Goal: Task Accomplishment & Management: Manage account settings

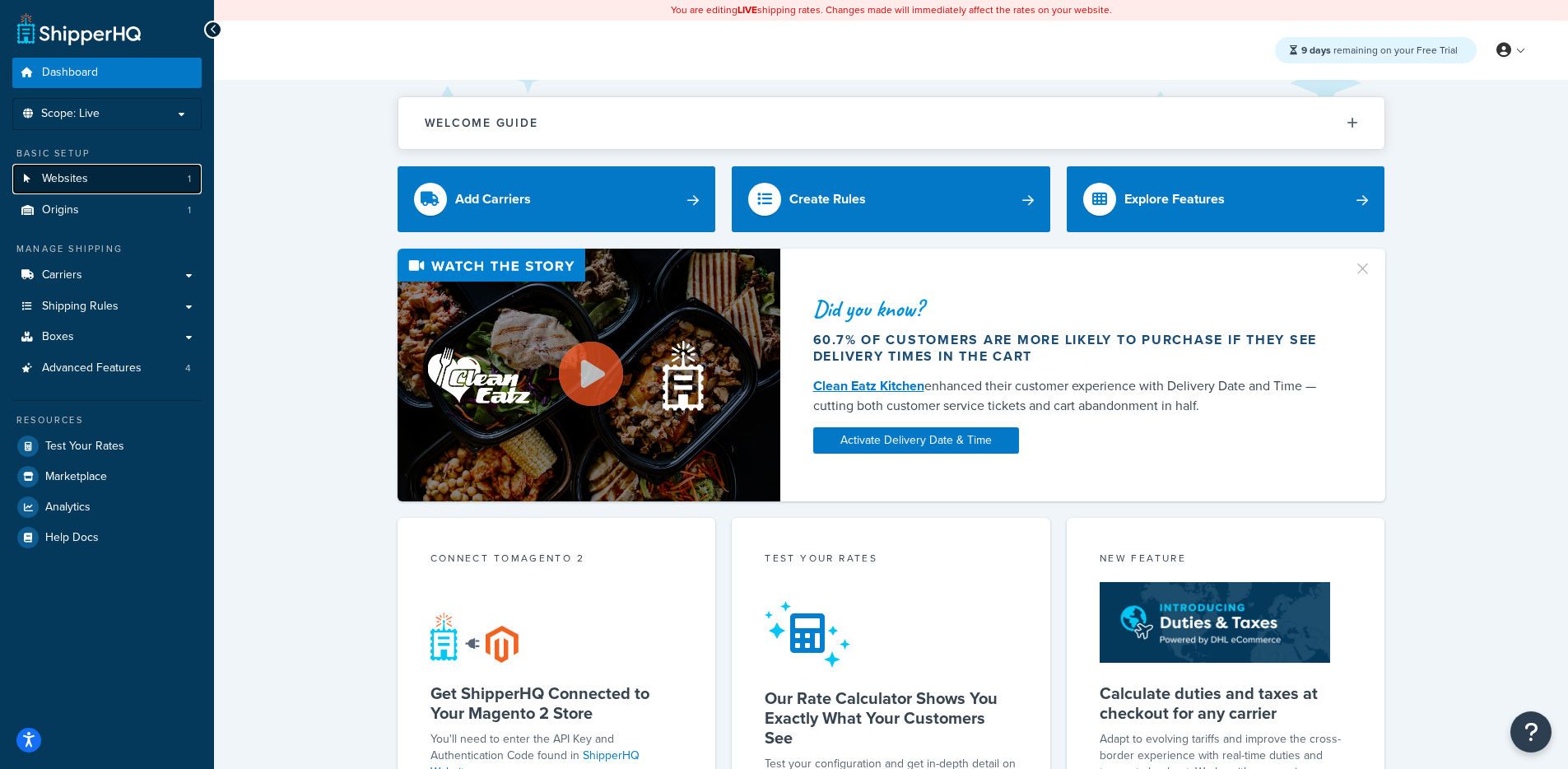
click at [134, 187] on link "Websites 1" at bounding box center [106, 179] width 189 height 31
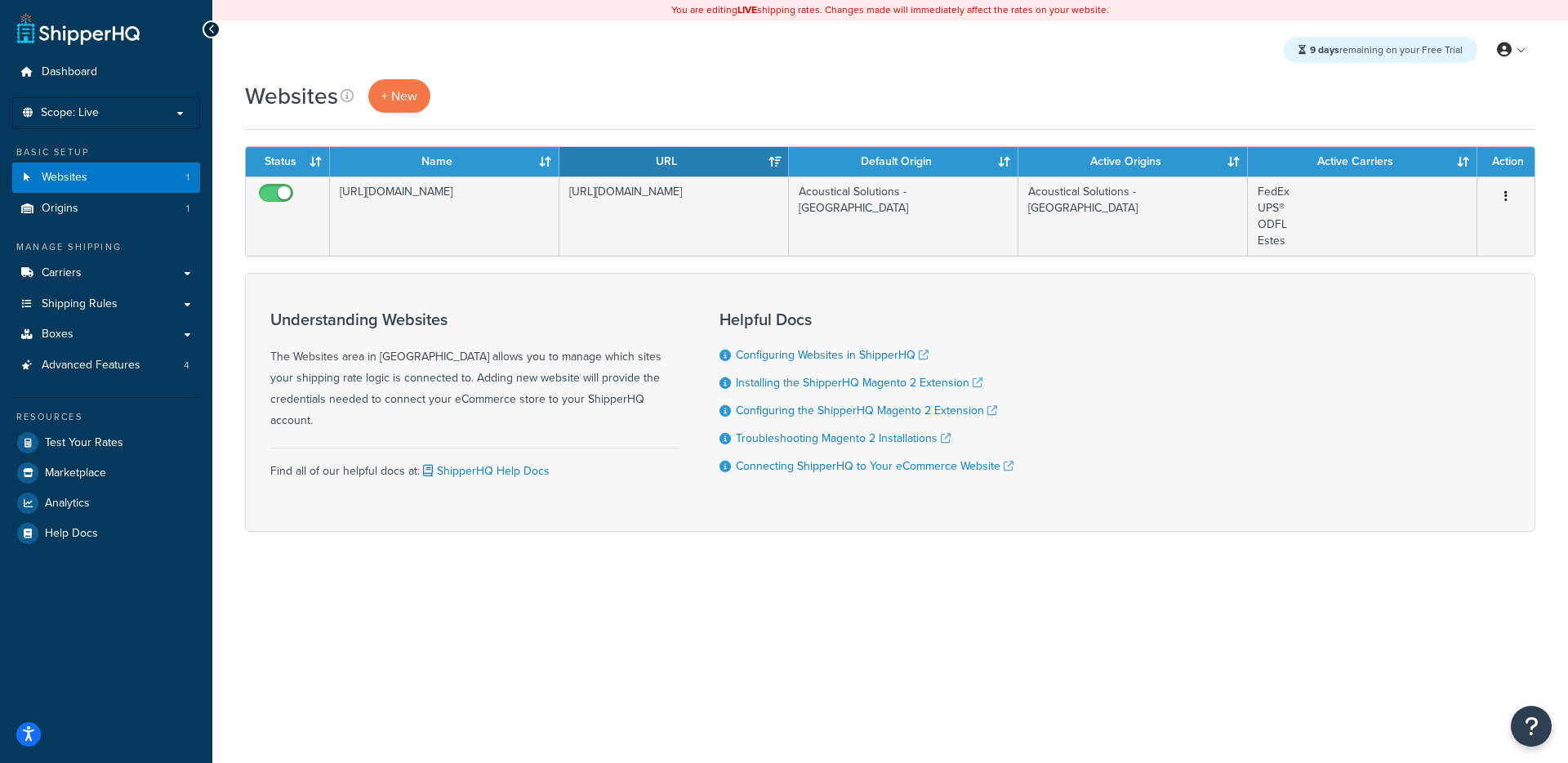
click at [166, 88] on ul "Dashboard Scope: Live Development Integration Test Basic Setup Websites 1 Origi…" at bounding box center [105, 302] width 188 height 491
click at [149, 109] on p "Scope: Live" at bounding box center [106, 113] width 173 height 14
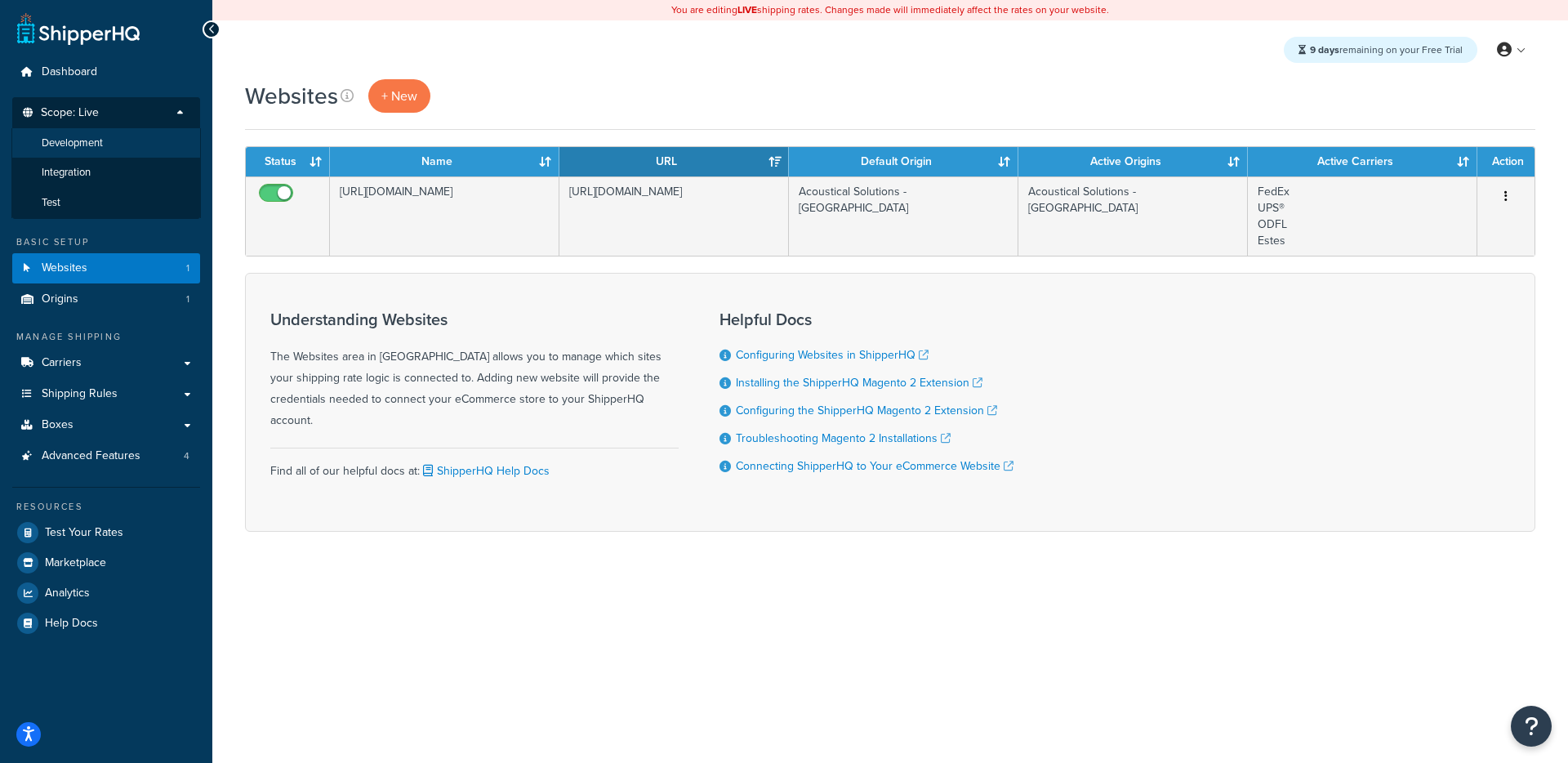
click at [127, 142] on li "Development" at bounding box center [105, 143] width 189 height 31
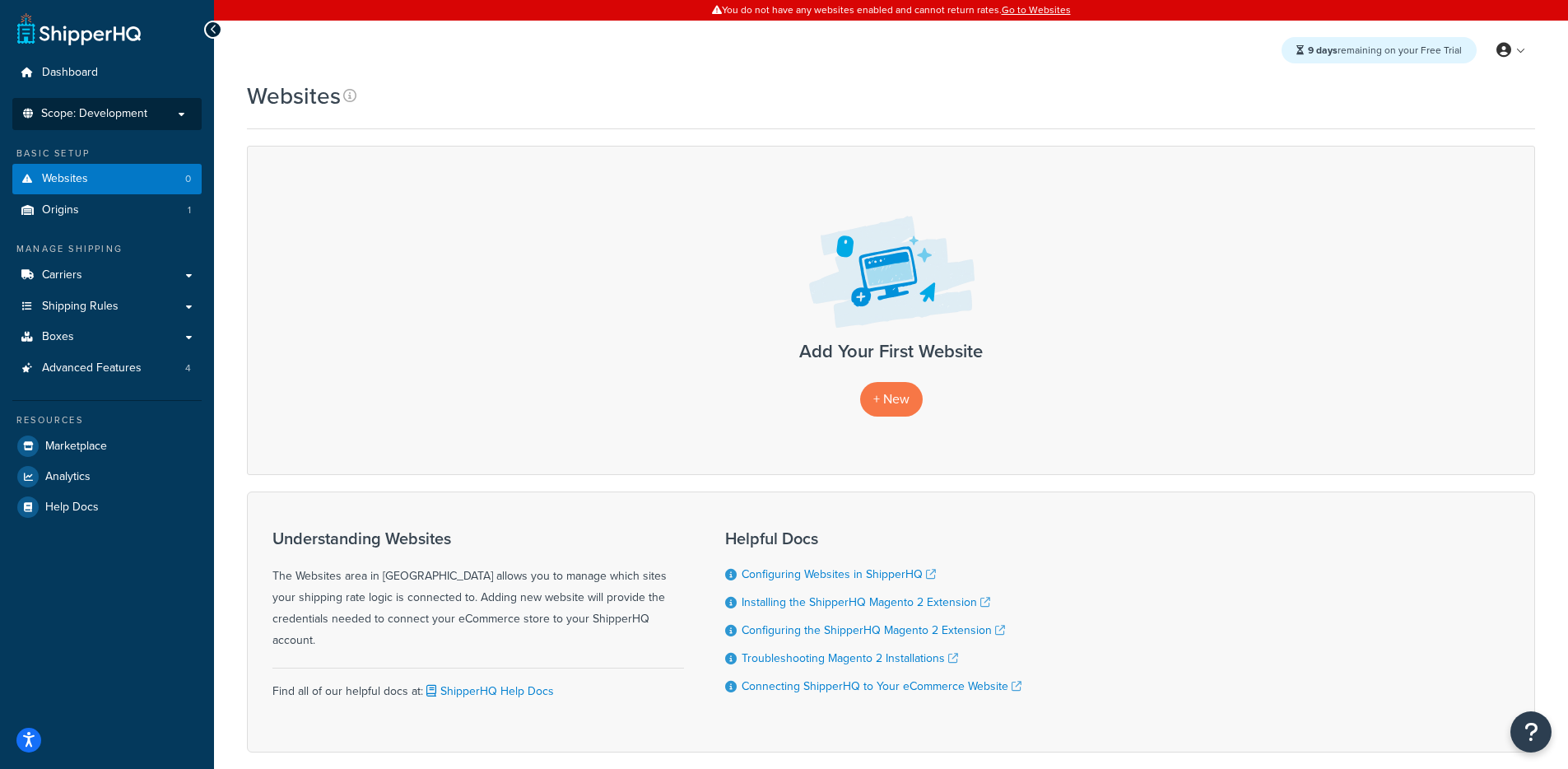
click at [141, 116] on span "Scope: Development" at bounding box center [94, 114] width 106 height 14
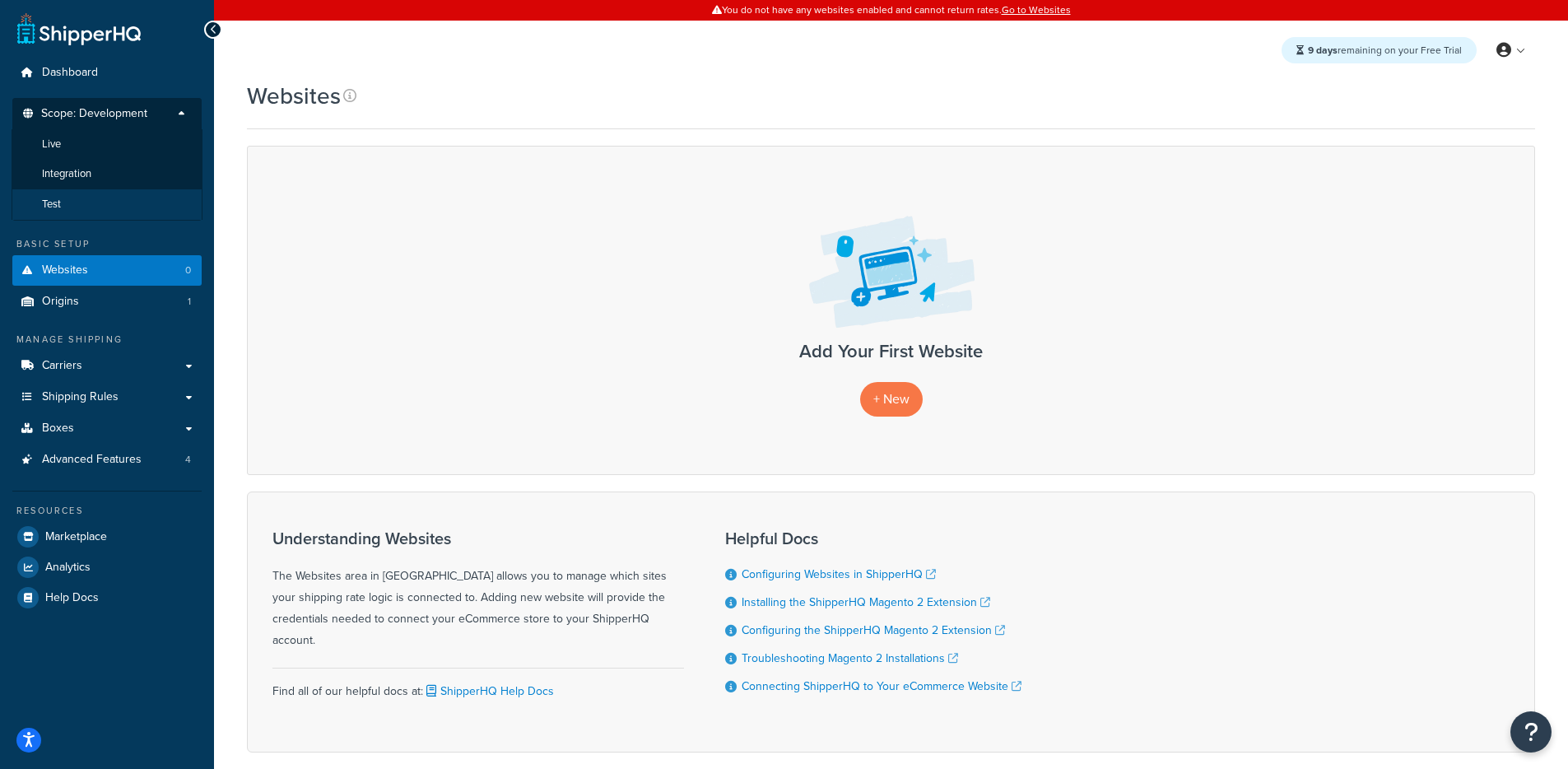
click at [98, 203] on li "Test" at bounding box center [106, 204] width 191 height 31
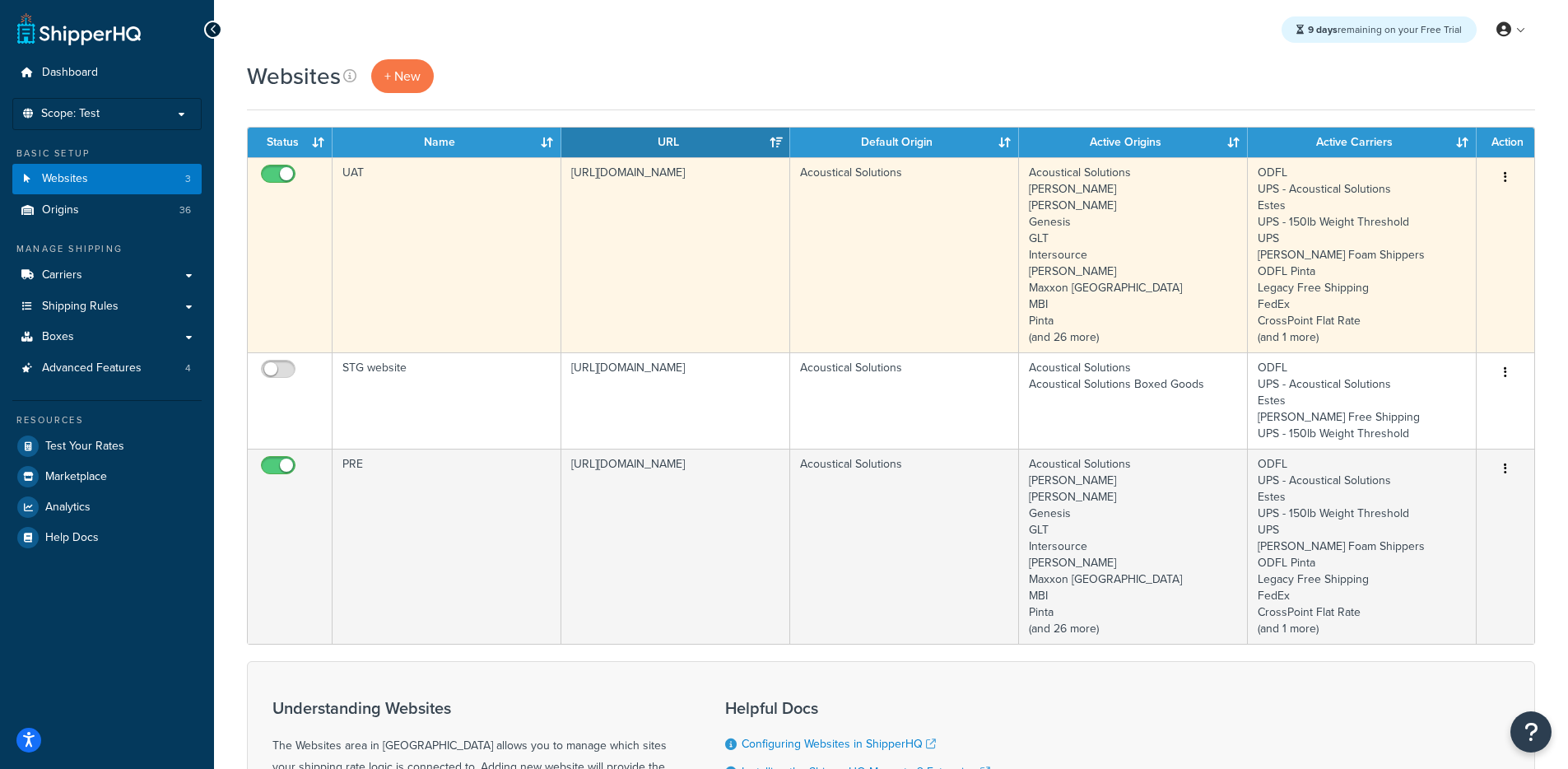
drag, startPoint x: 255, startPoint y: 334, endPoint x: 339, endPoint y: 316, distance: 85.9
click at [276, 326] on td at bounding box center [290, 255] width 85 height 195
click at [270, 179] on input "checkbox" at bounding box center [280, 178] width 45 height 21
checkbox input "true"
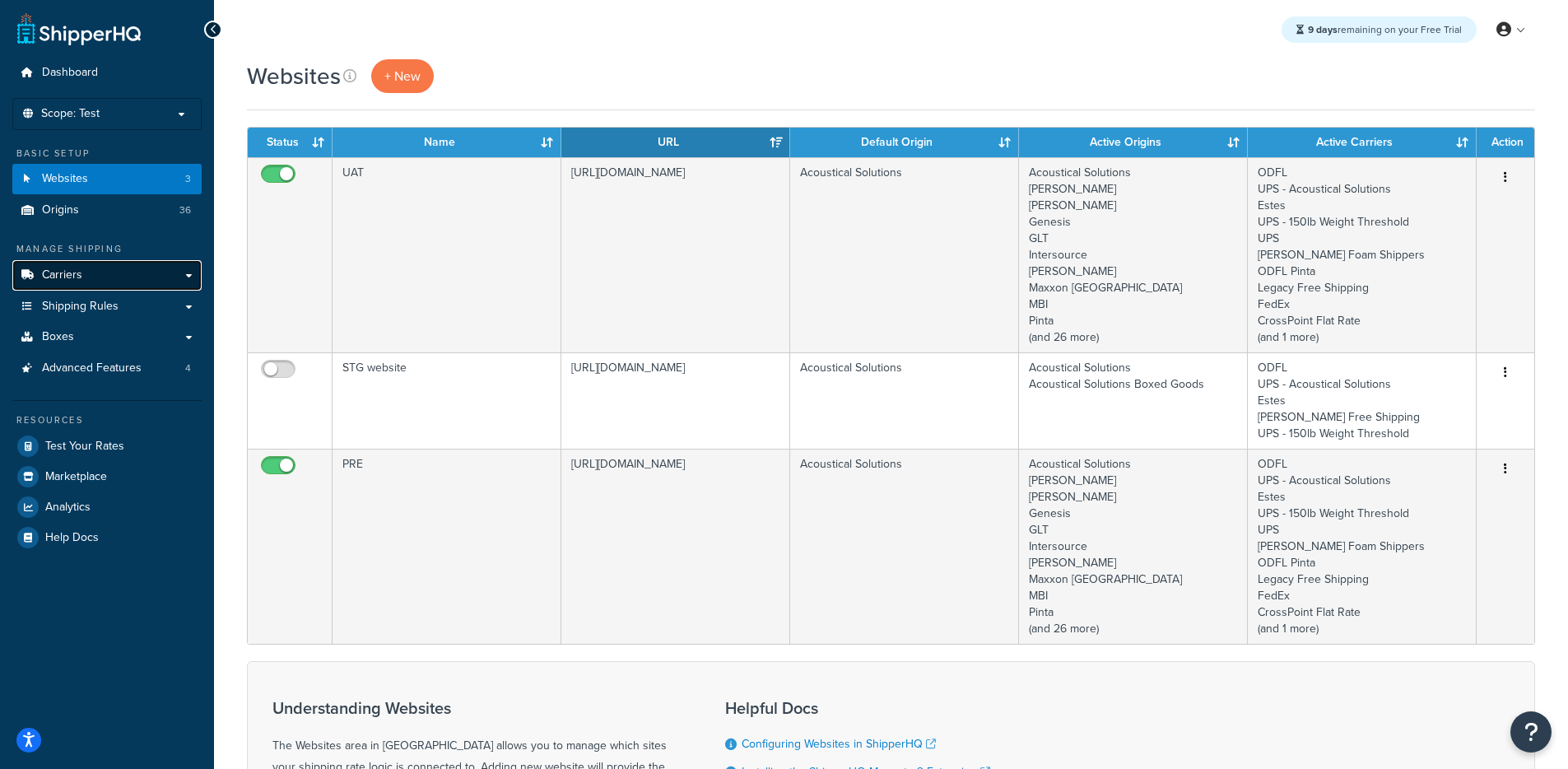
click at [119, 273] on link "Carriers" at bounding box center [106, 275] width 189 height 31
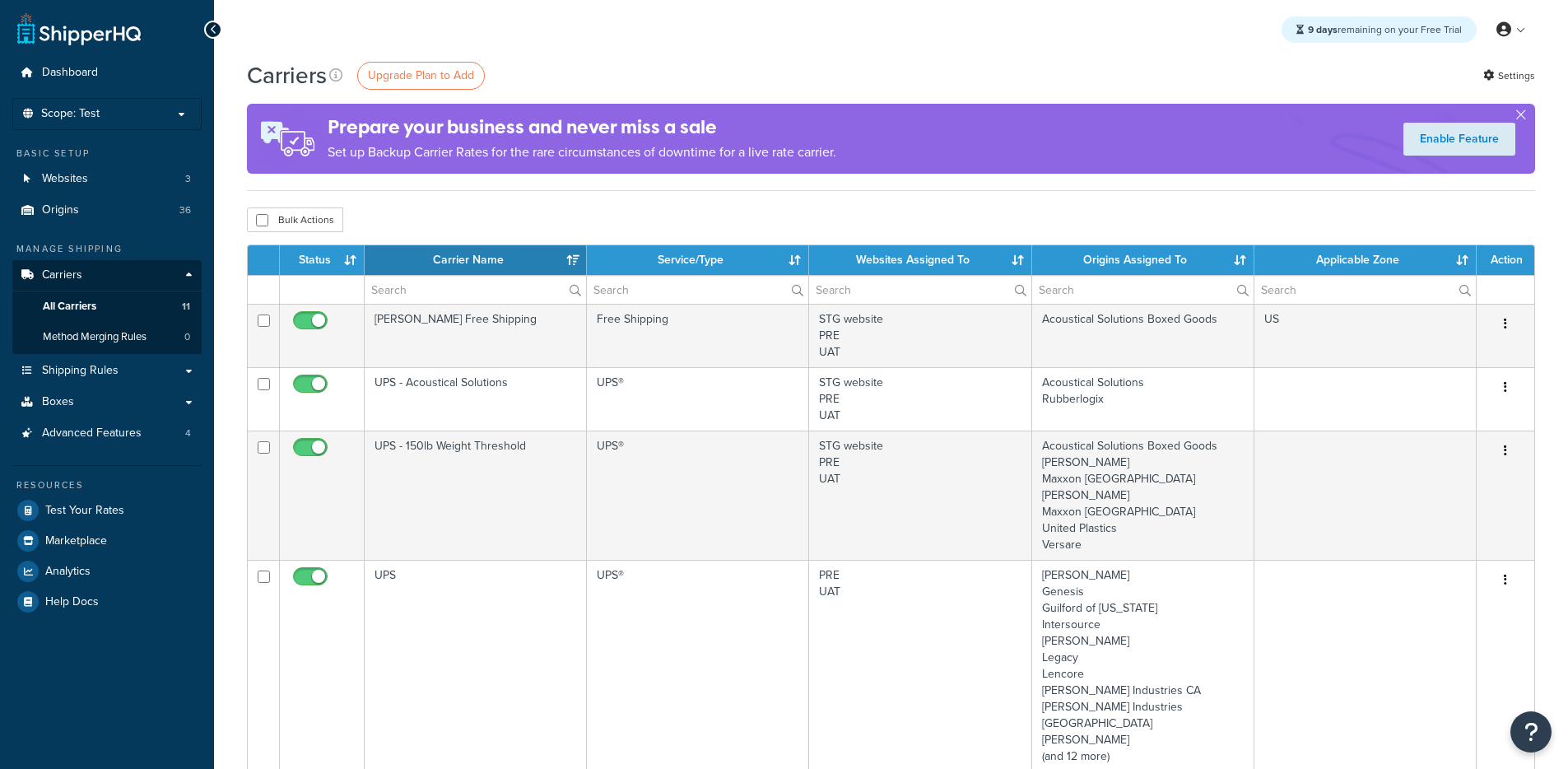
select select "15"
click at [112, 343] on span "Method Merging Rules" at bounding box center [94, 337] width 104 height 14
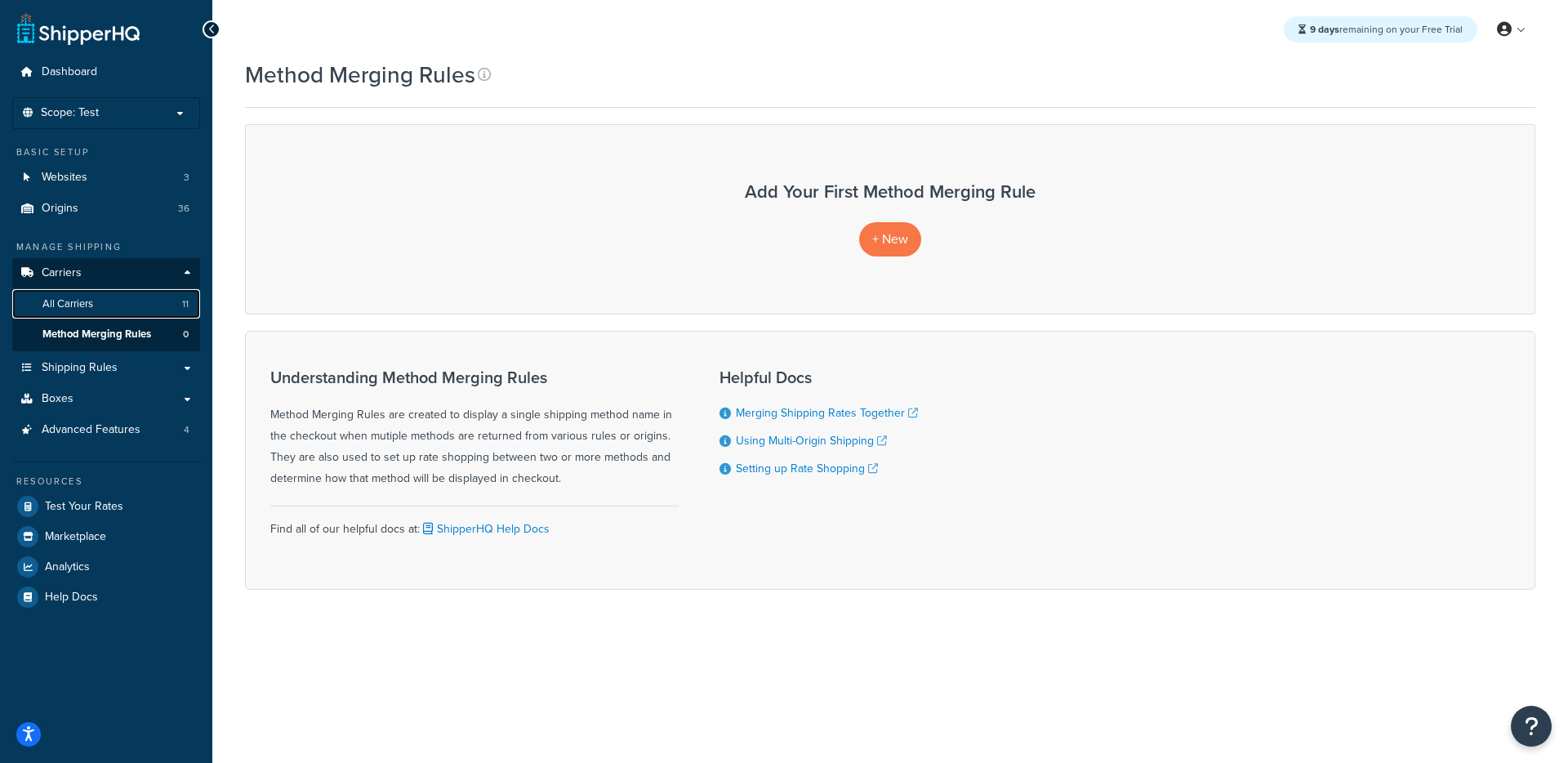
click at [91, 309] on span "All Carriers" at bounding box center [68, 304] width 51 height 14
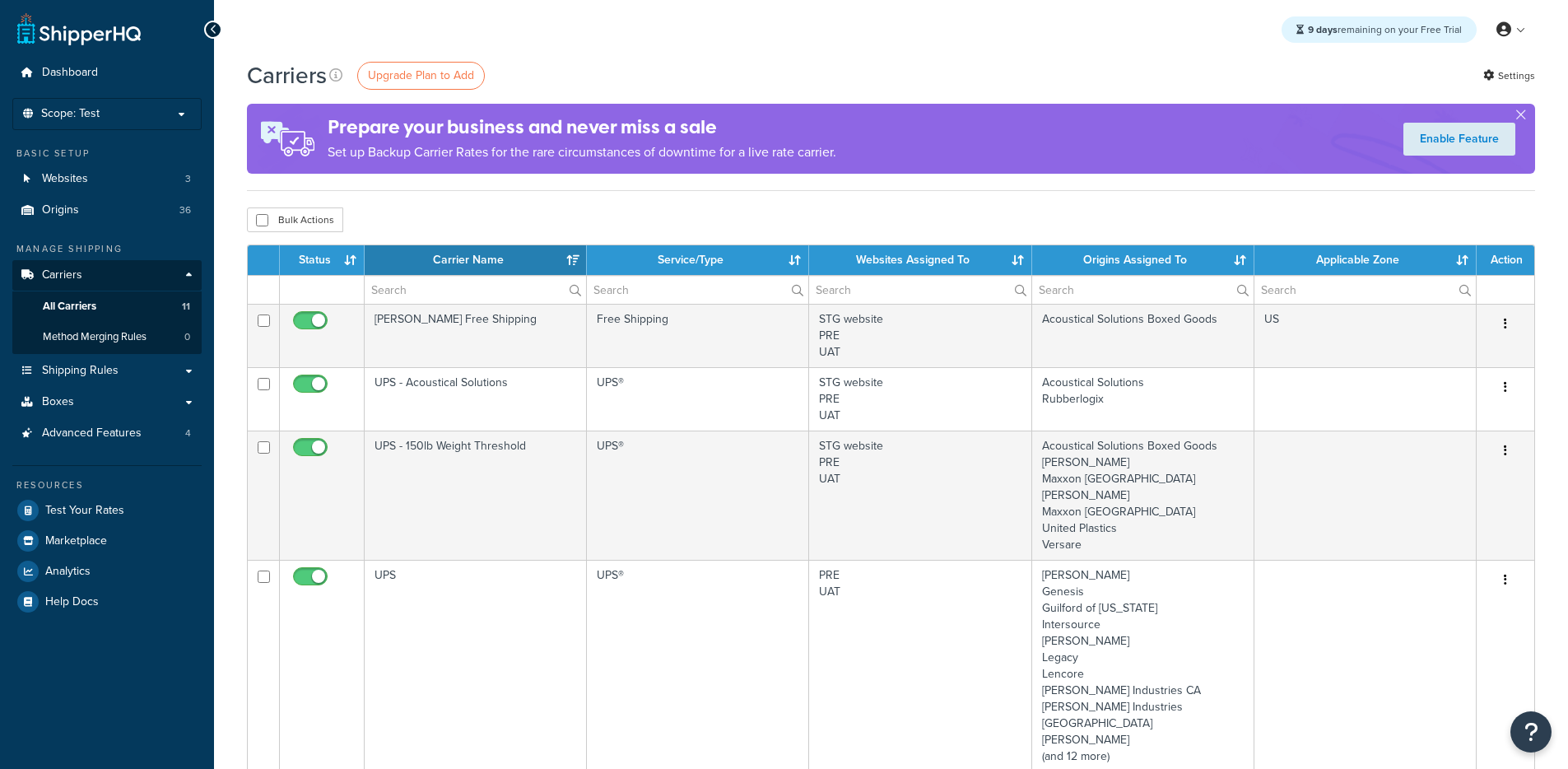
select select "15"
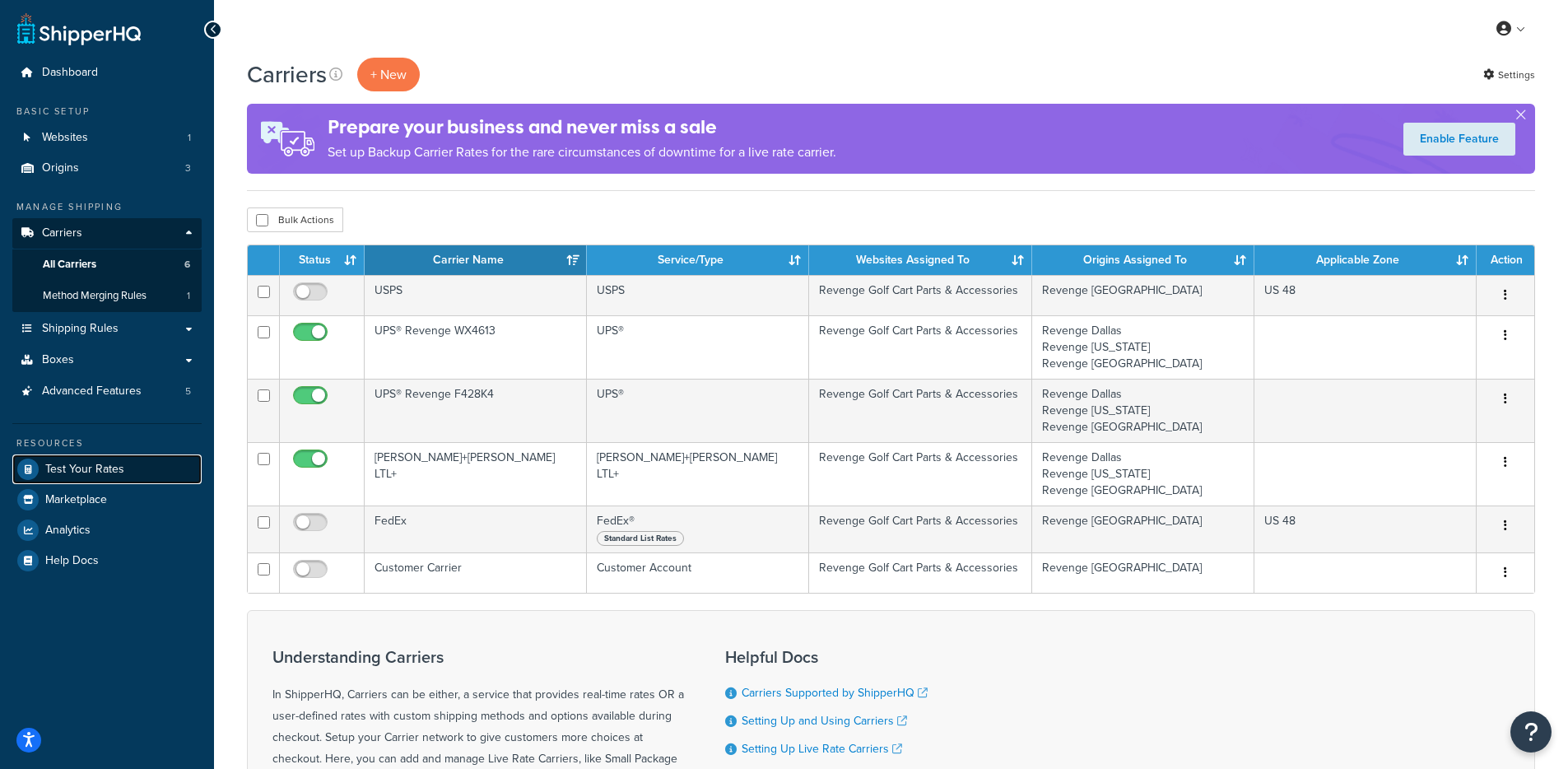
click at [121, 471] on span "Test Your Rates" at bounding box center [85, 470] width 79 height 14
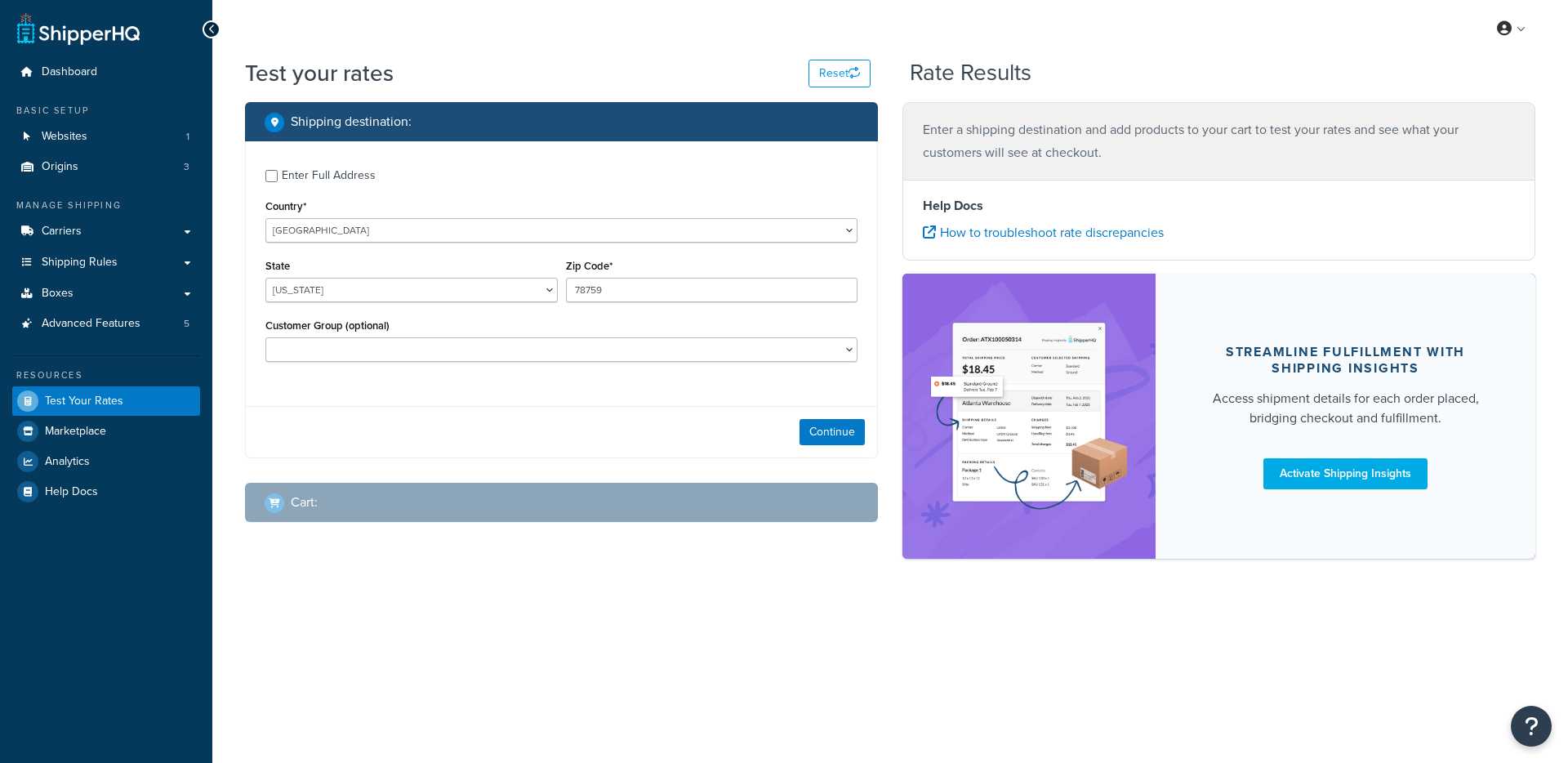
select select "[GEOGRAPHIC_DATA]"
checkbox input "true"
type input "55321"
select select "MN"
select select "Authorized Dealer"
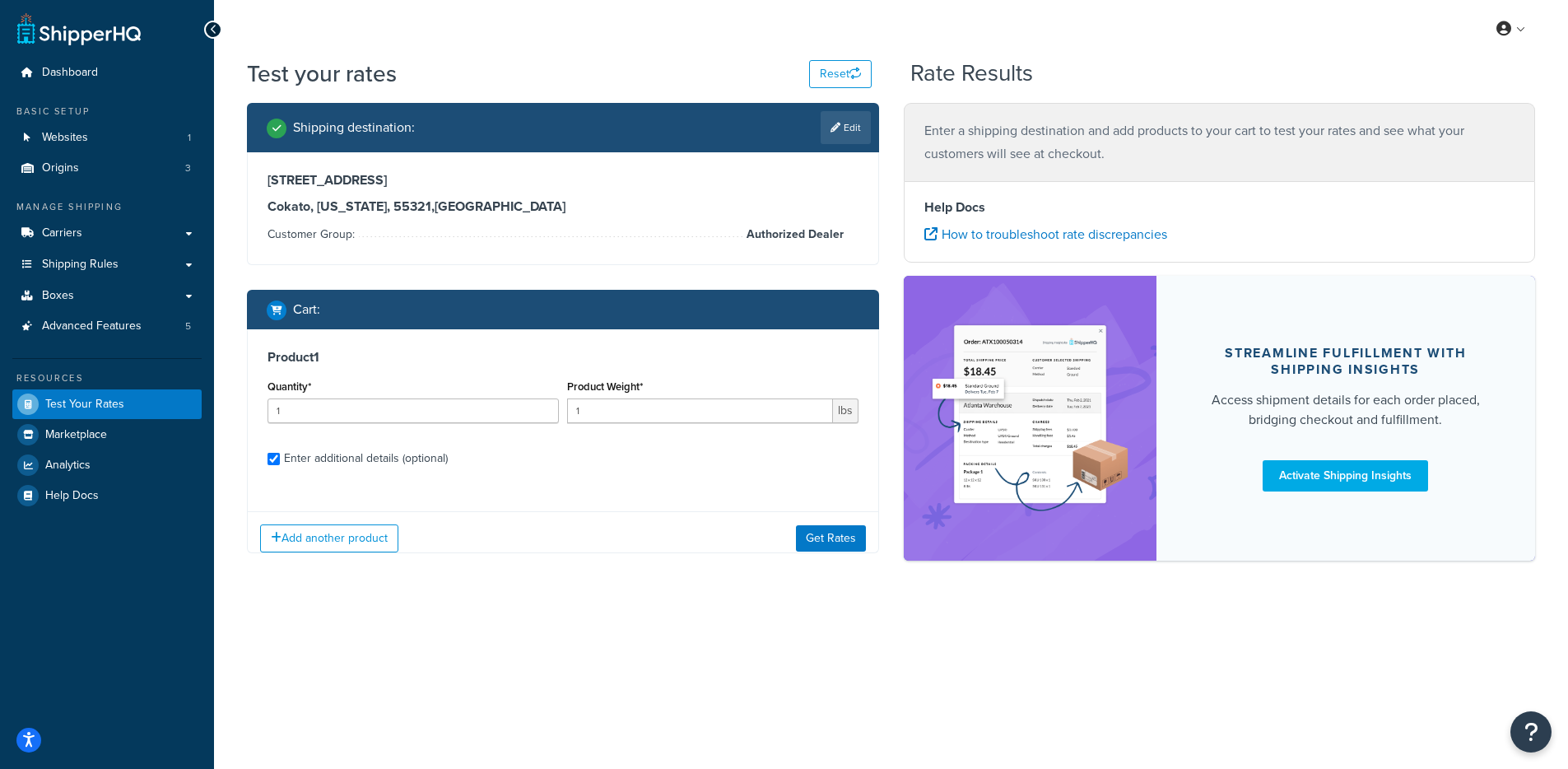
checkbox input "true"
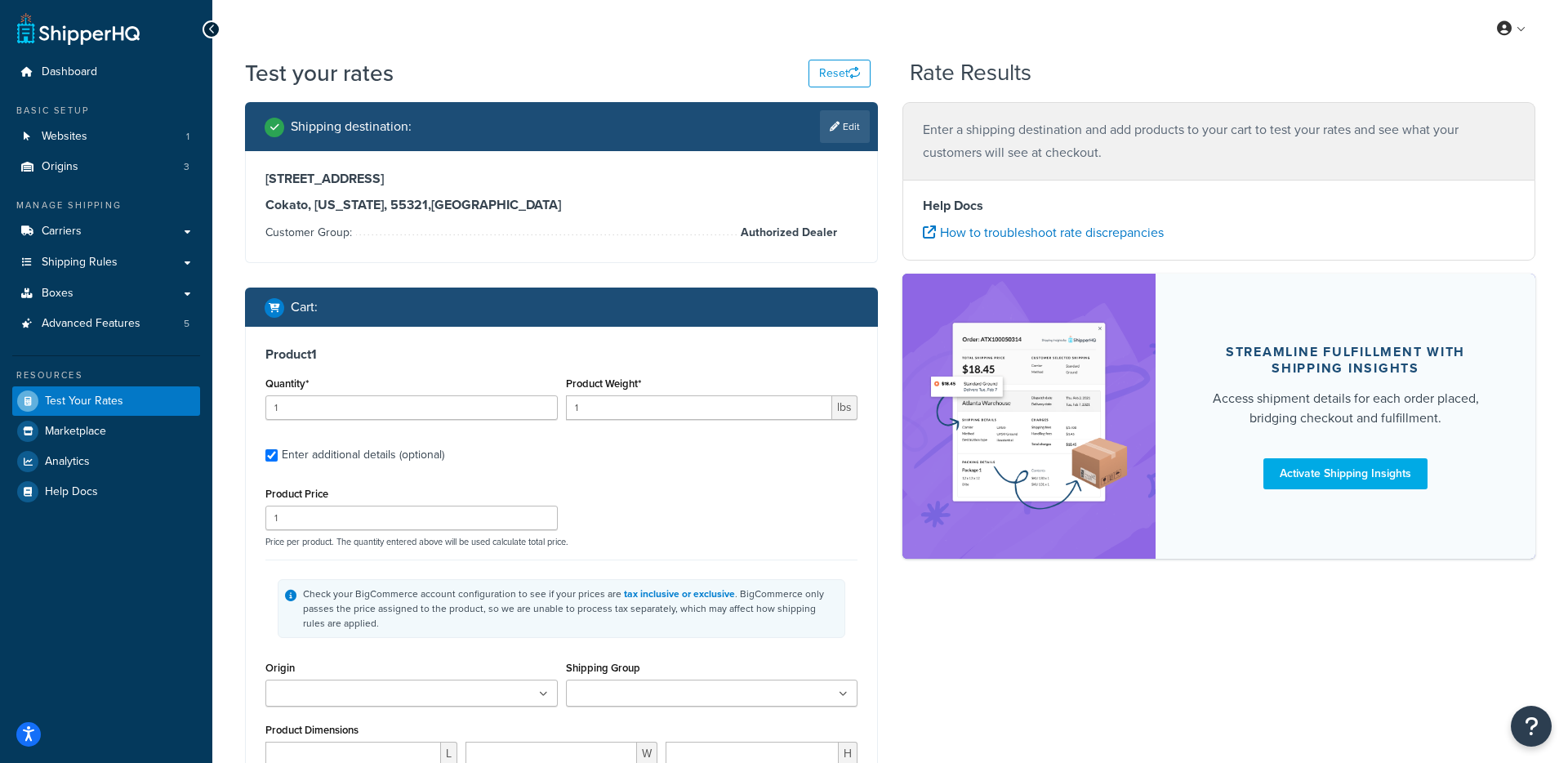
type input "3"
type input "44.73"
type input "3.0000"
type input "77.0000"
type input "13.0000"
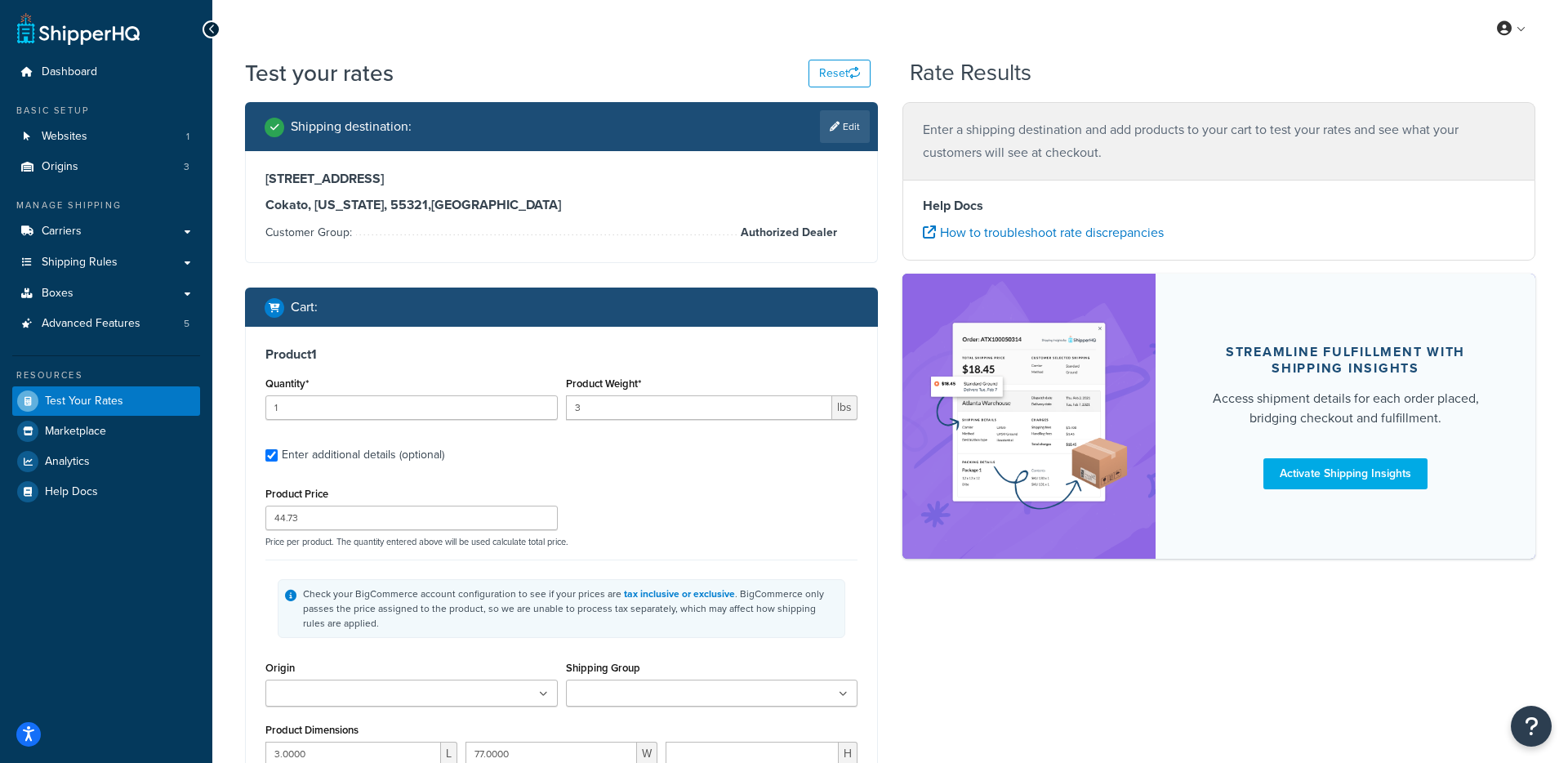
select select "65595"
type input "32"
type input "114.5"
type input "21.0000"
type input "48.0000"
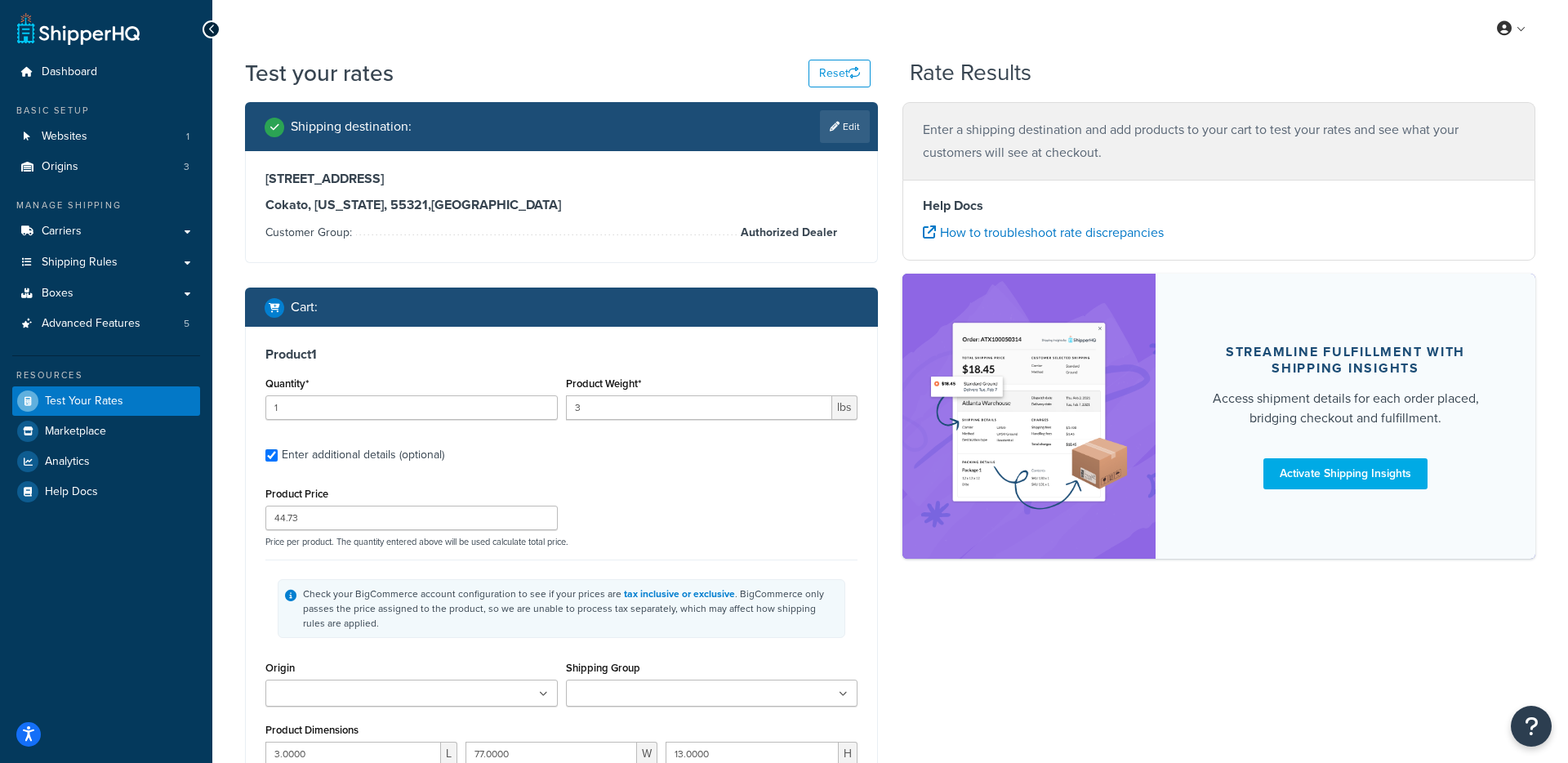
type input "24.0000"
select select "65595"
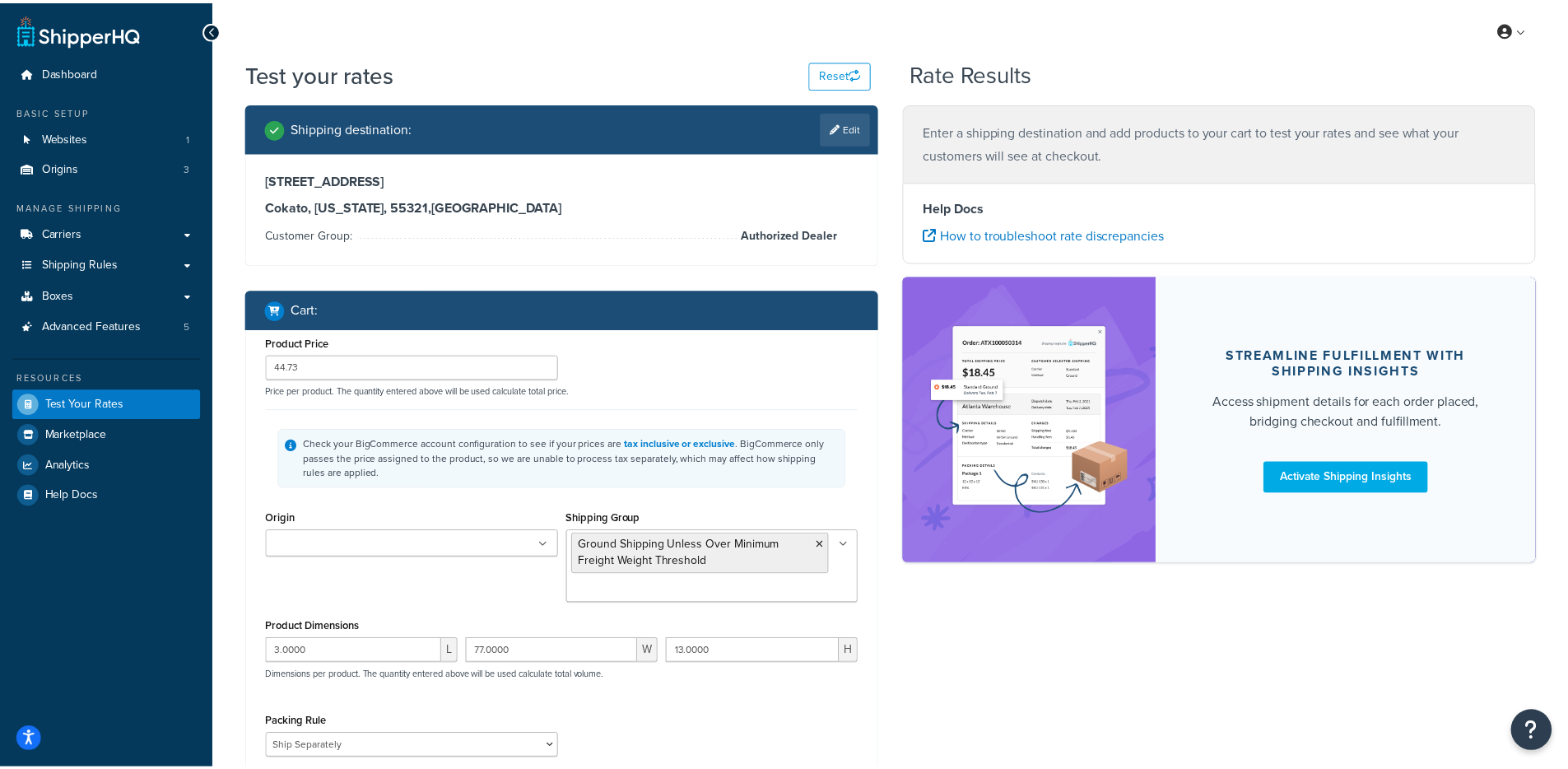
scroll to position [318, 0]
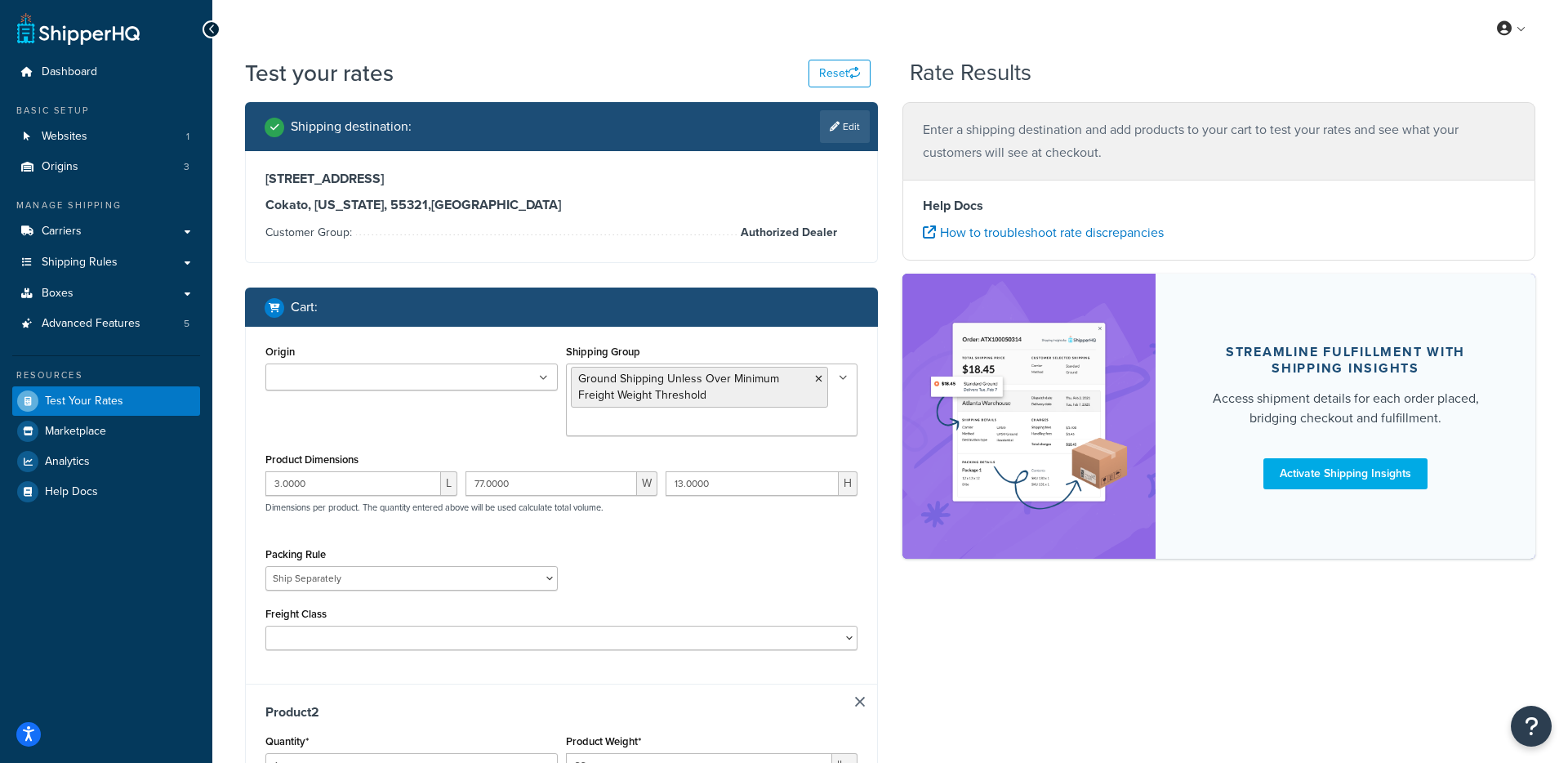
type input "4.25"
type input "50.7"
type input "4.0000"
type input "37.0000"
type input "15.0000"
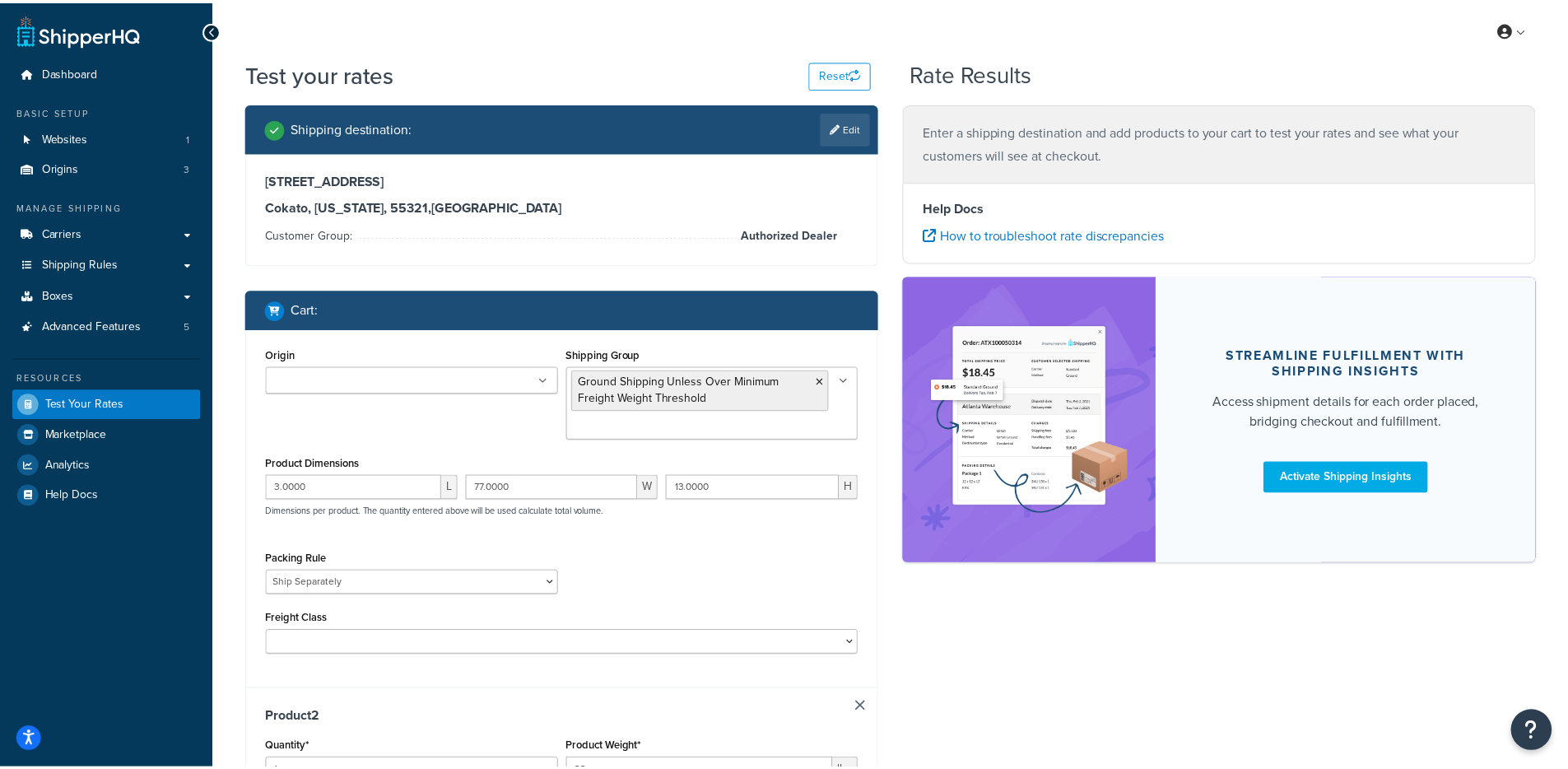
scroll to position [454, 0]
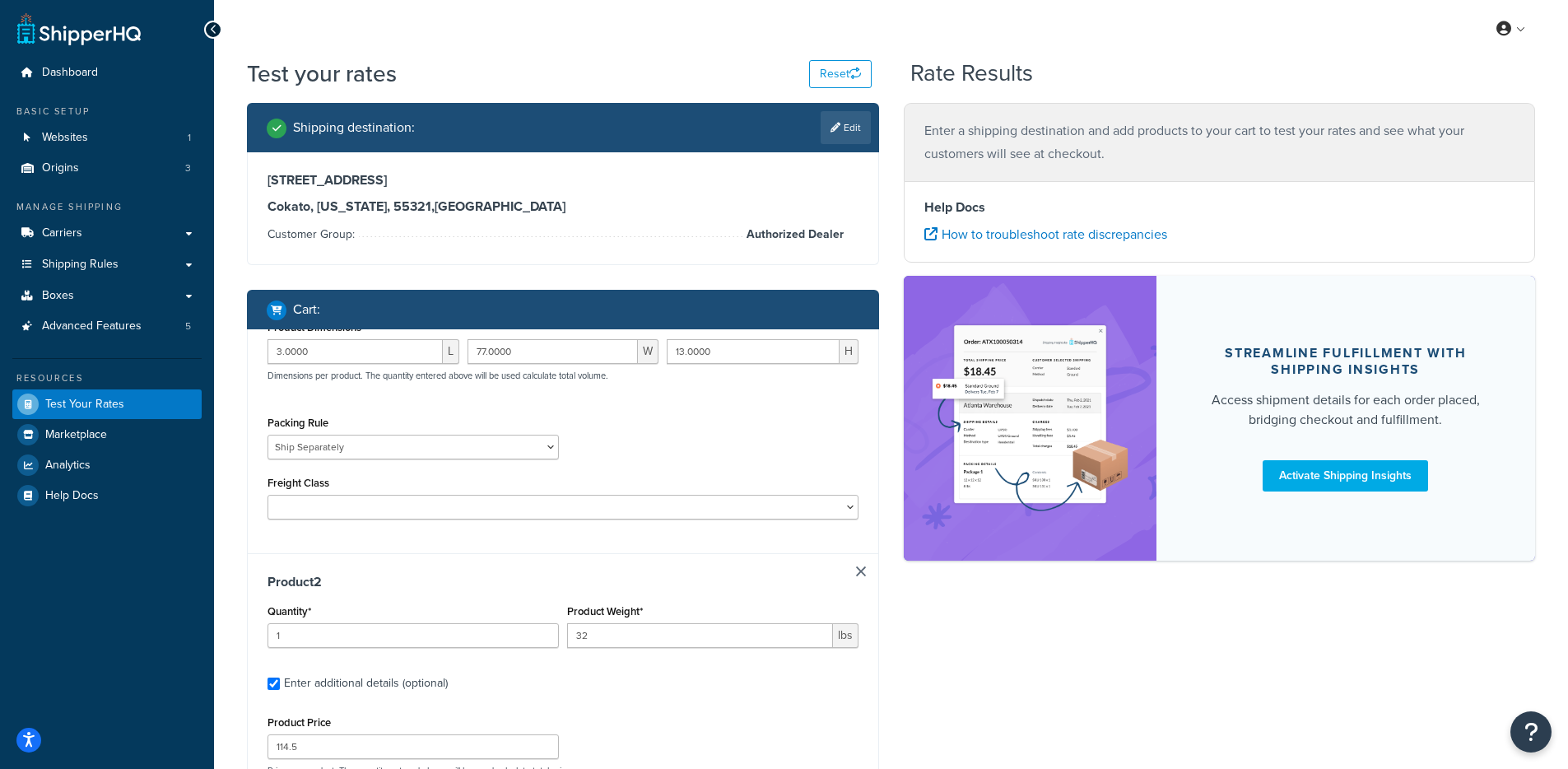
type input "4"
type input "36.21"
type input "12.0000"
type input "18.0000"
type input "12.0000"
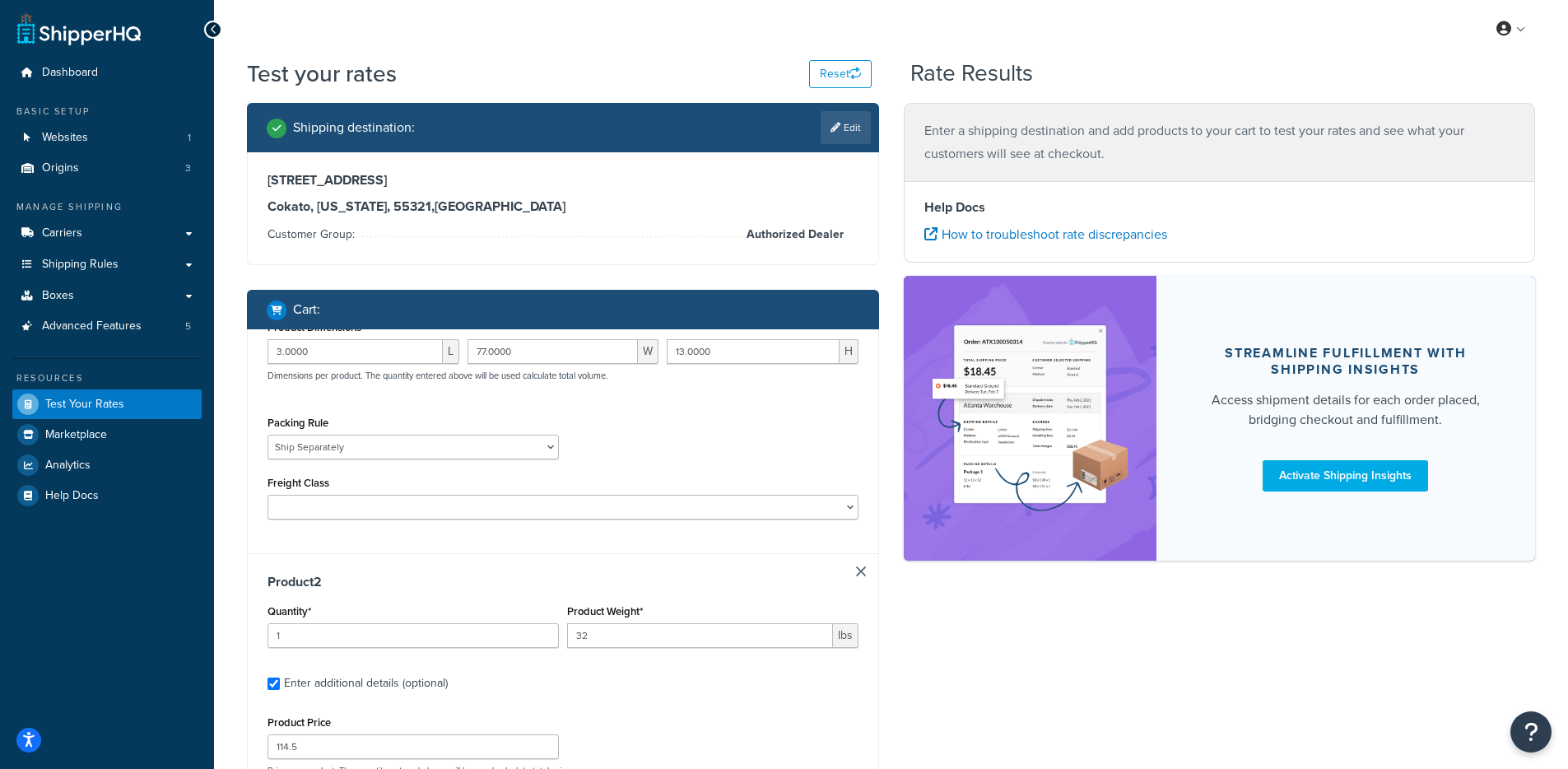
scroll to position [0, 0]
type input "5"
type input "48.89"
type input "12.0000"
type input "21.0000"
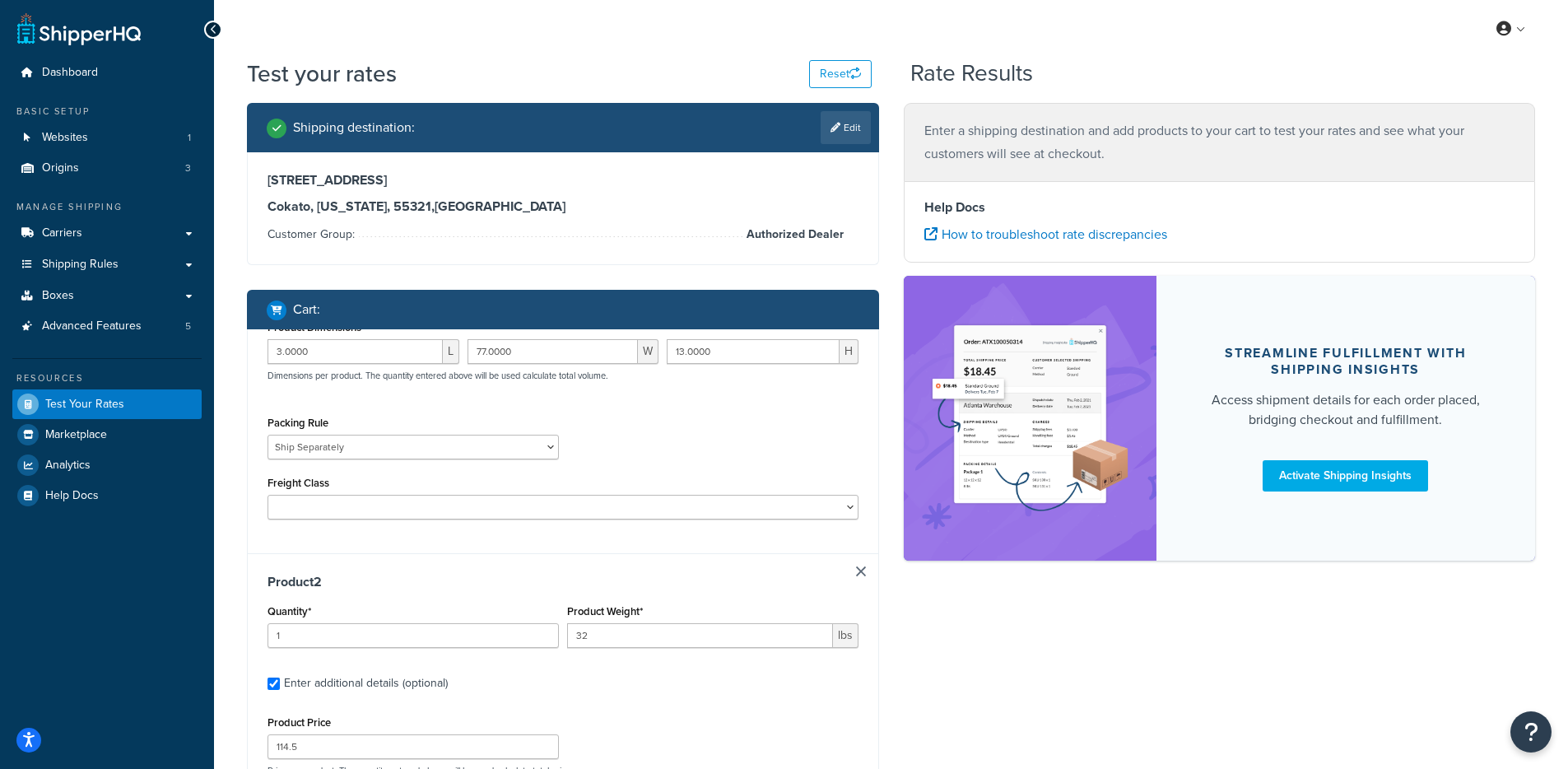
type input "14.0000"
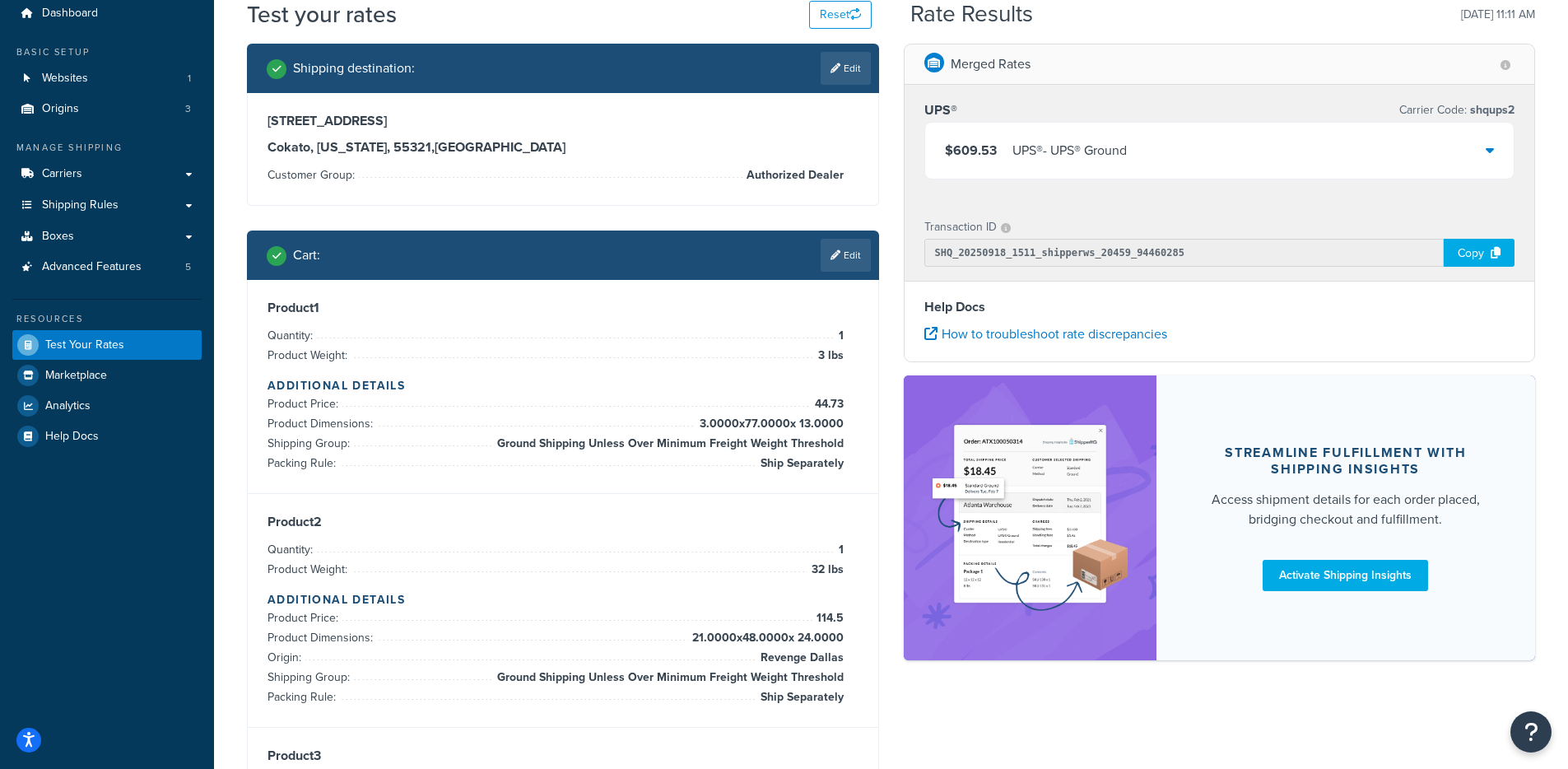
scroll to position [62, 0]
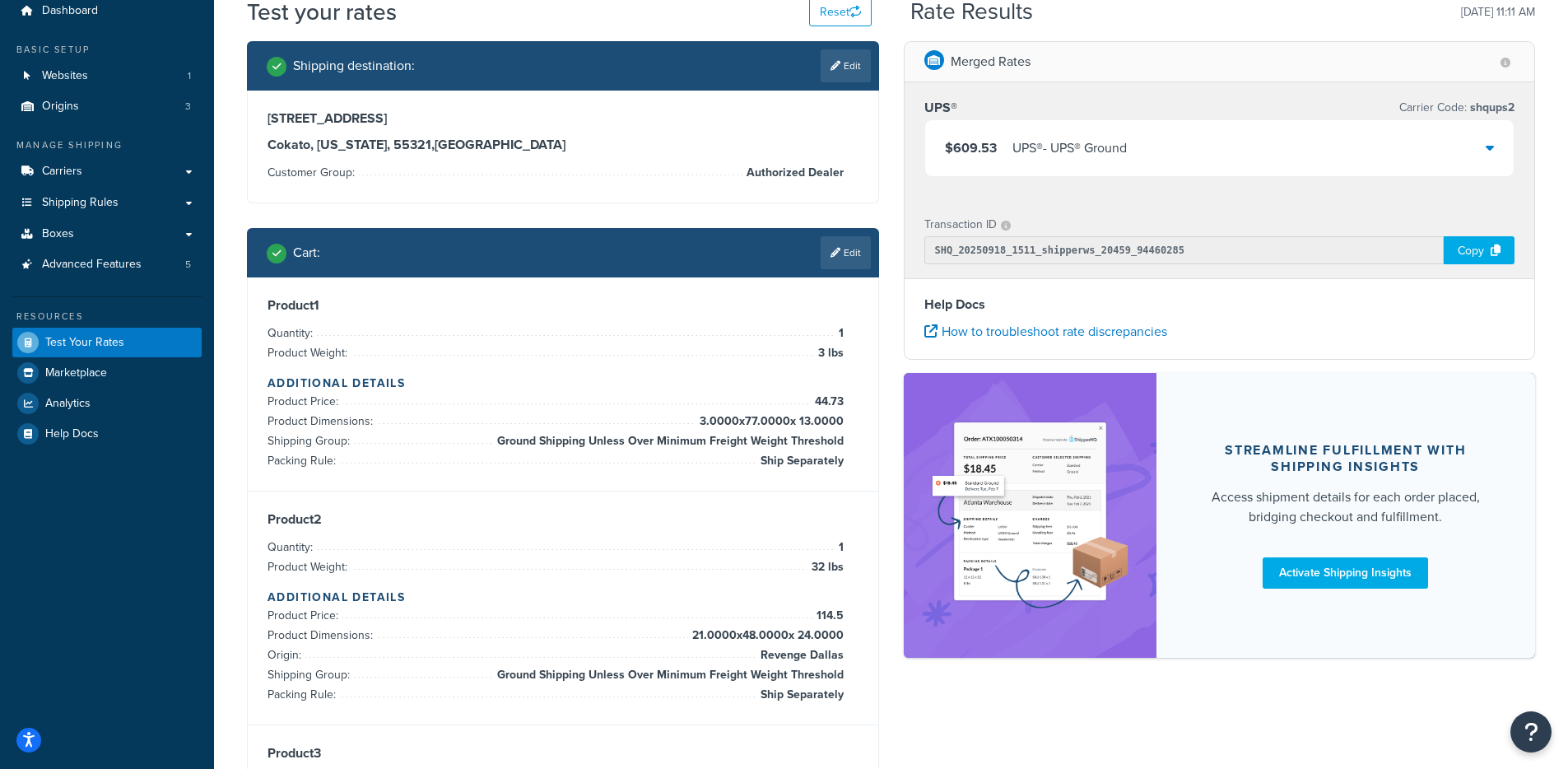
click at [1071, 163] on div "$609.53 UPS® - UPS® Ground" at bounding box center [1219, 147] width 589 height 56
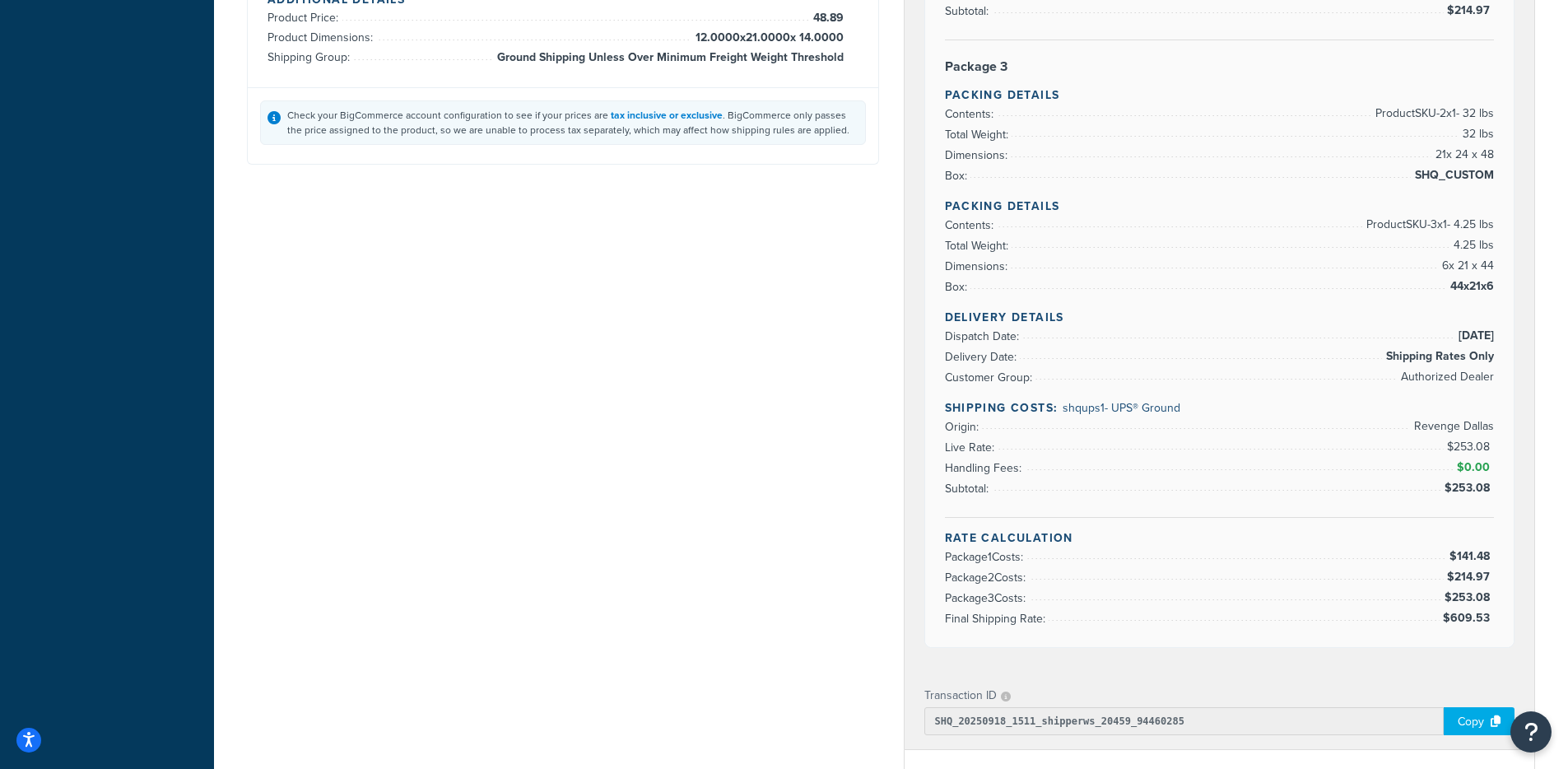
scroll to position [1319, 0]
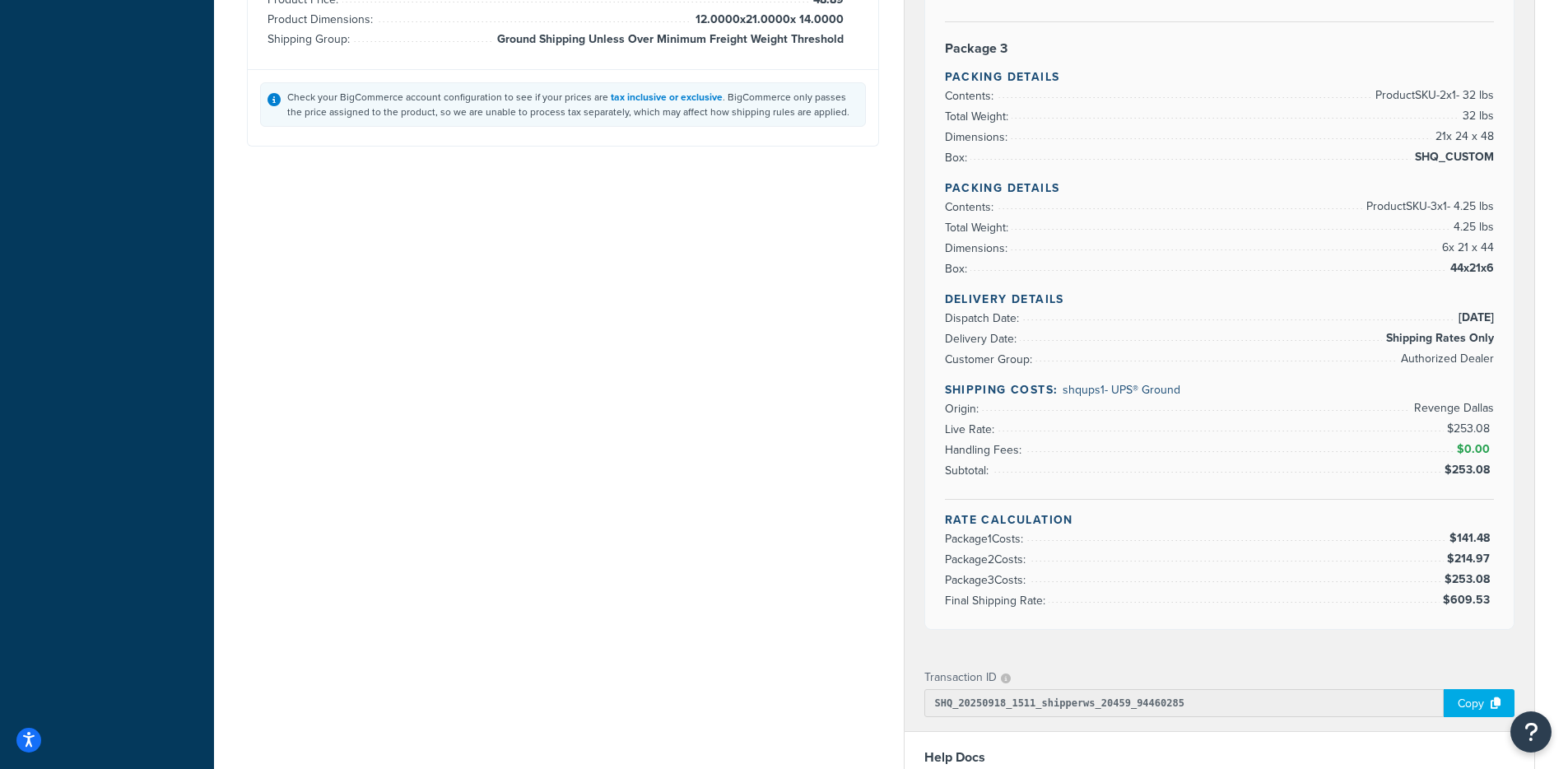
click at [1458, 431] on span "$253.08" at bounding box center [1470, 429] width 47 height 17
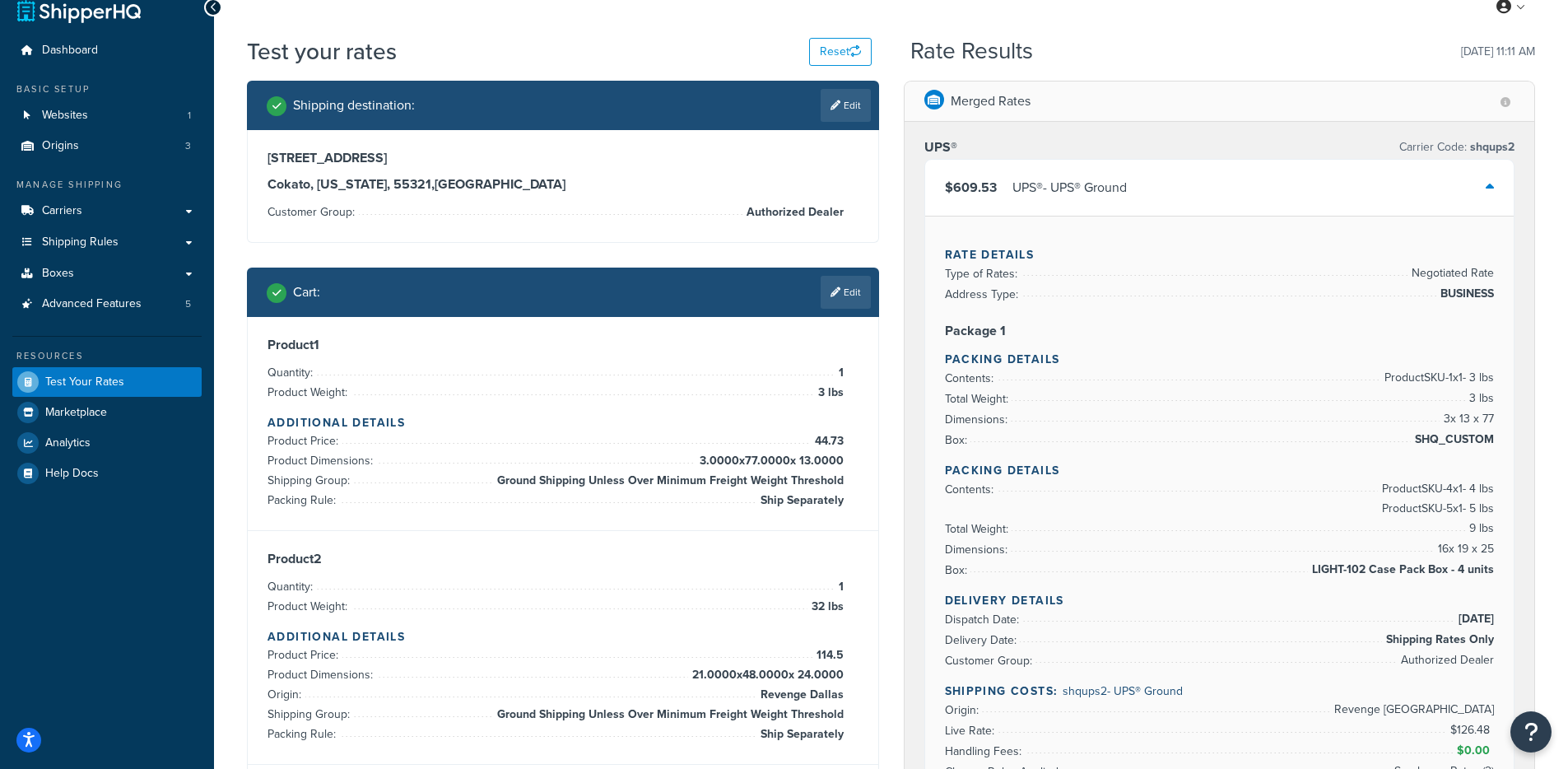
scroll to position [0, 0]
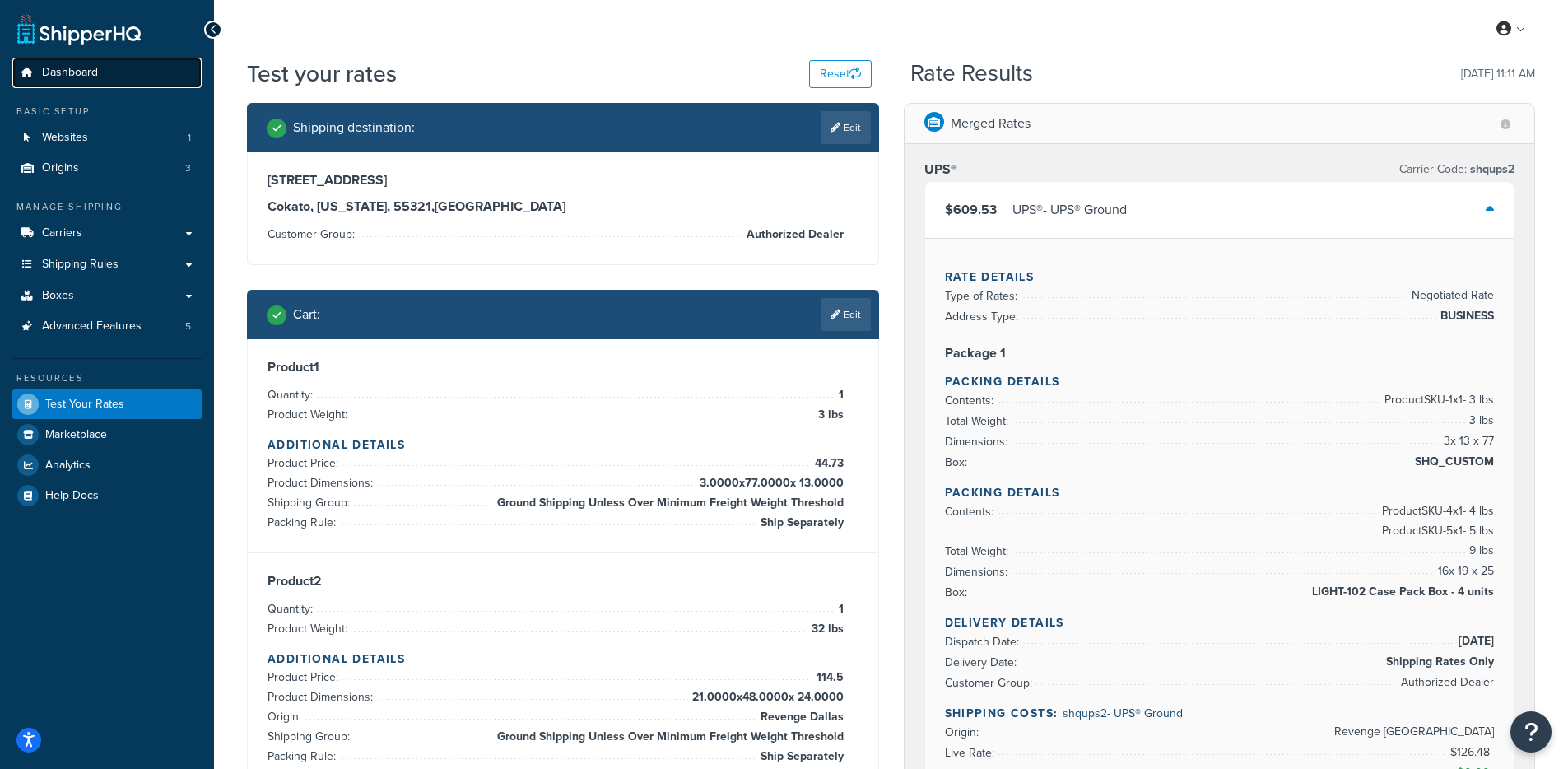
click at [62, 76] on span "Dashboard" at bounding box center [69, 73] width 56 height 14
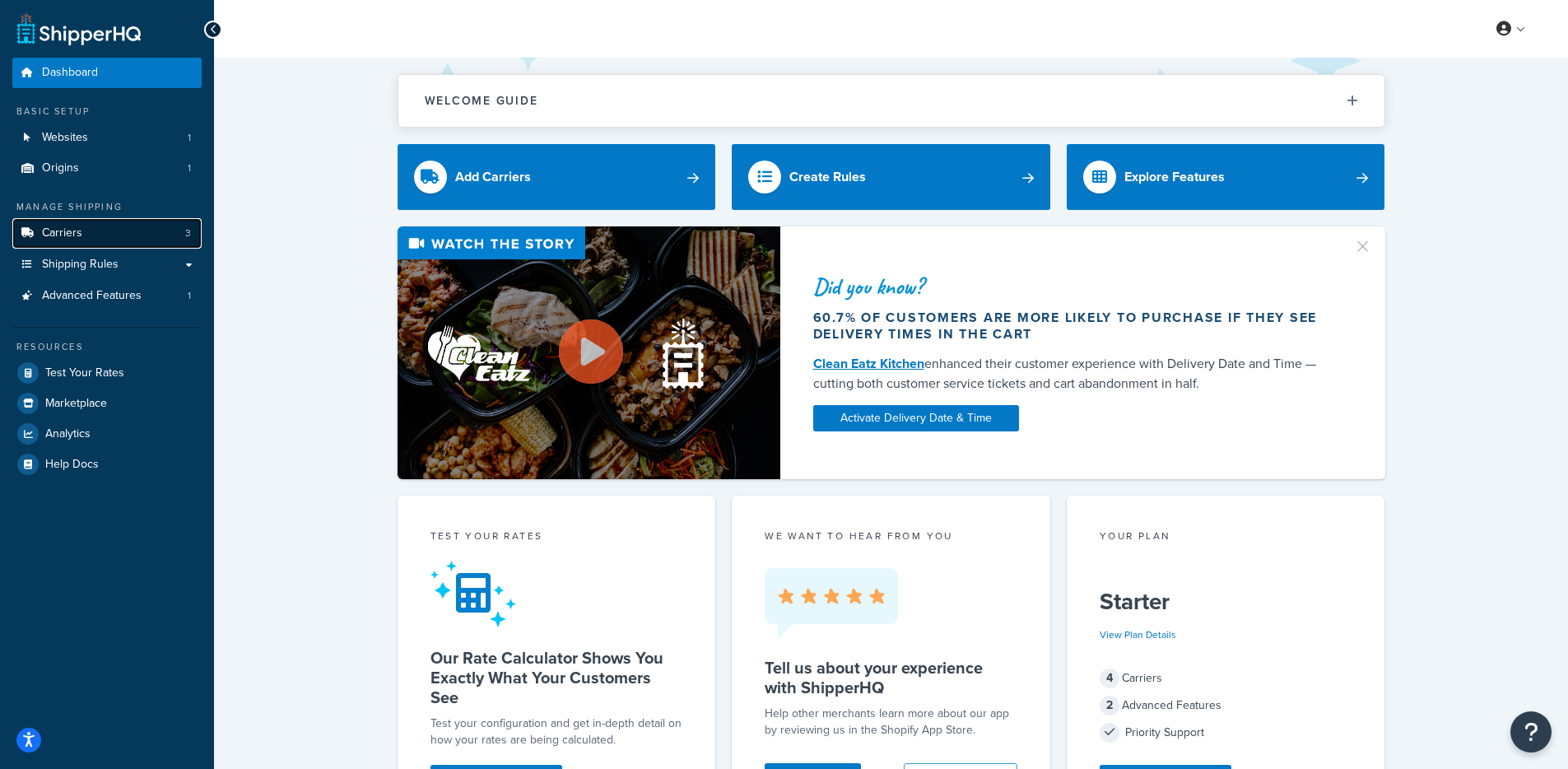
click at [160, 234] on link "Carriers 3" at bounding box center [106, 234] width 189 height 31
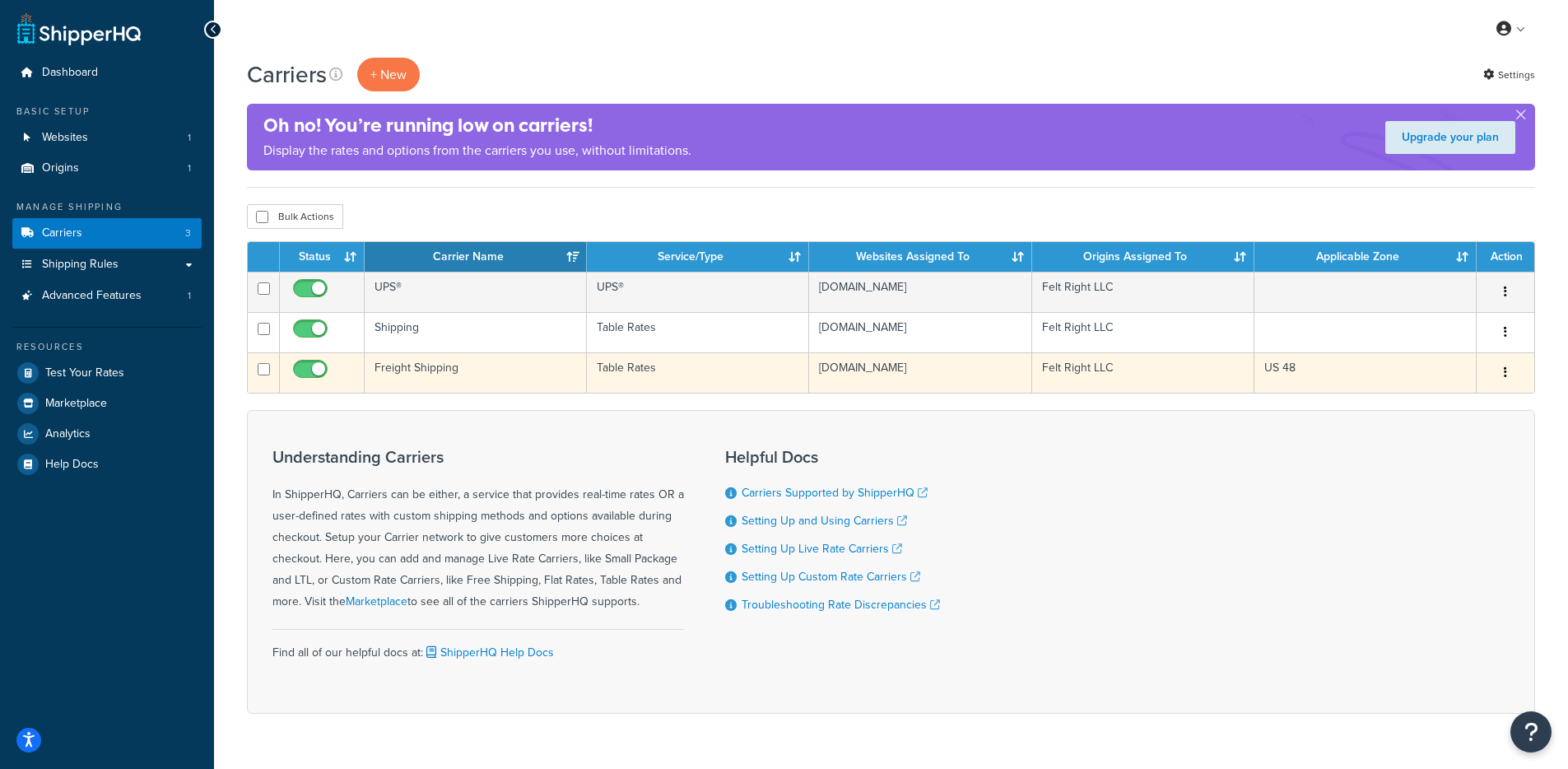
click at [495, 370] on td "Freight Shipping" at bounding box center [476, 372] width 222 height 40
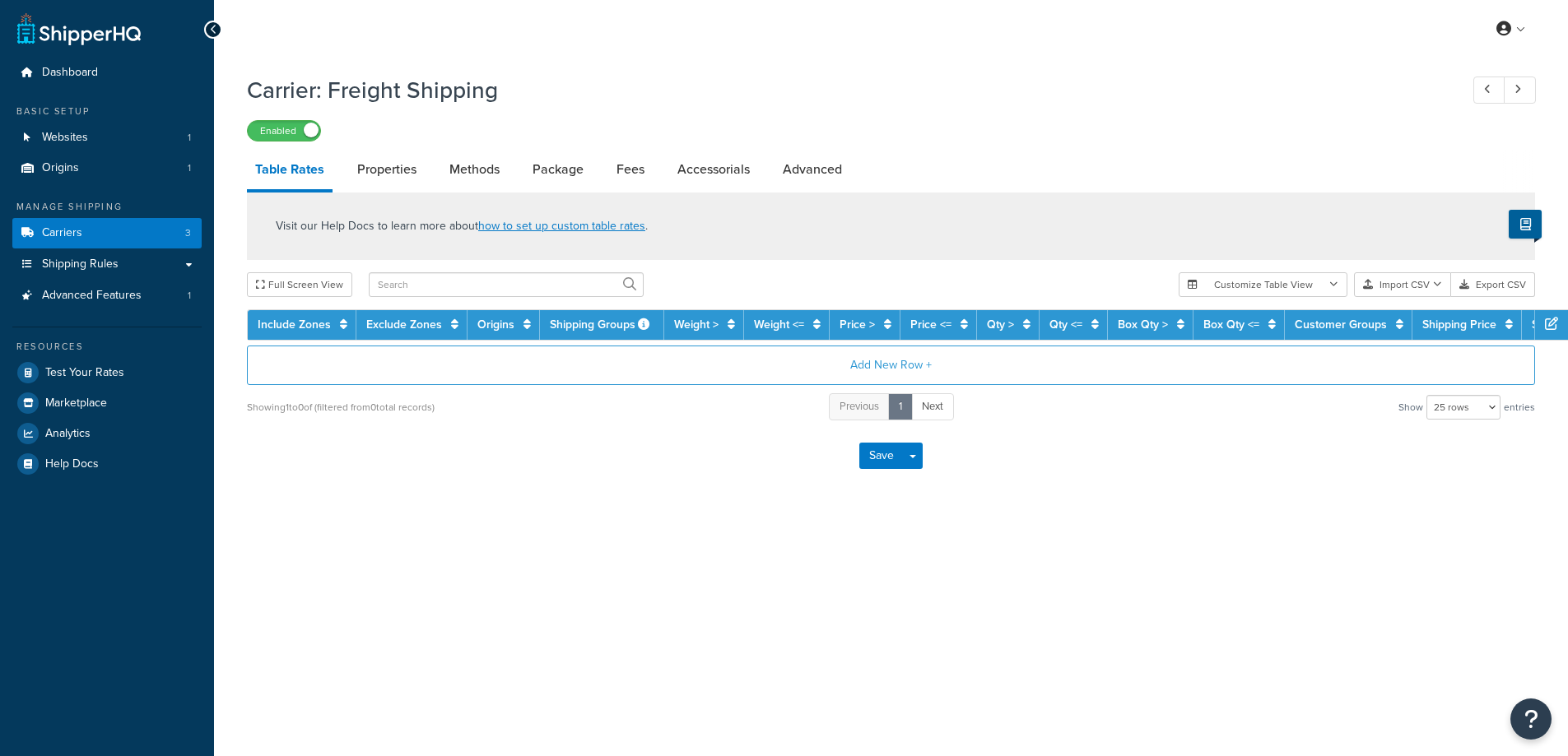
select select "25"
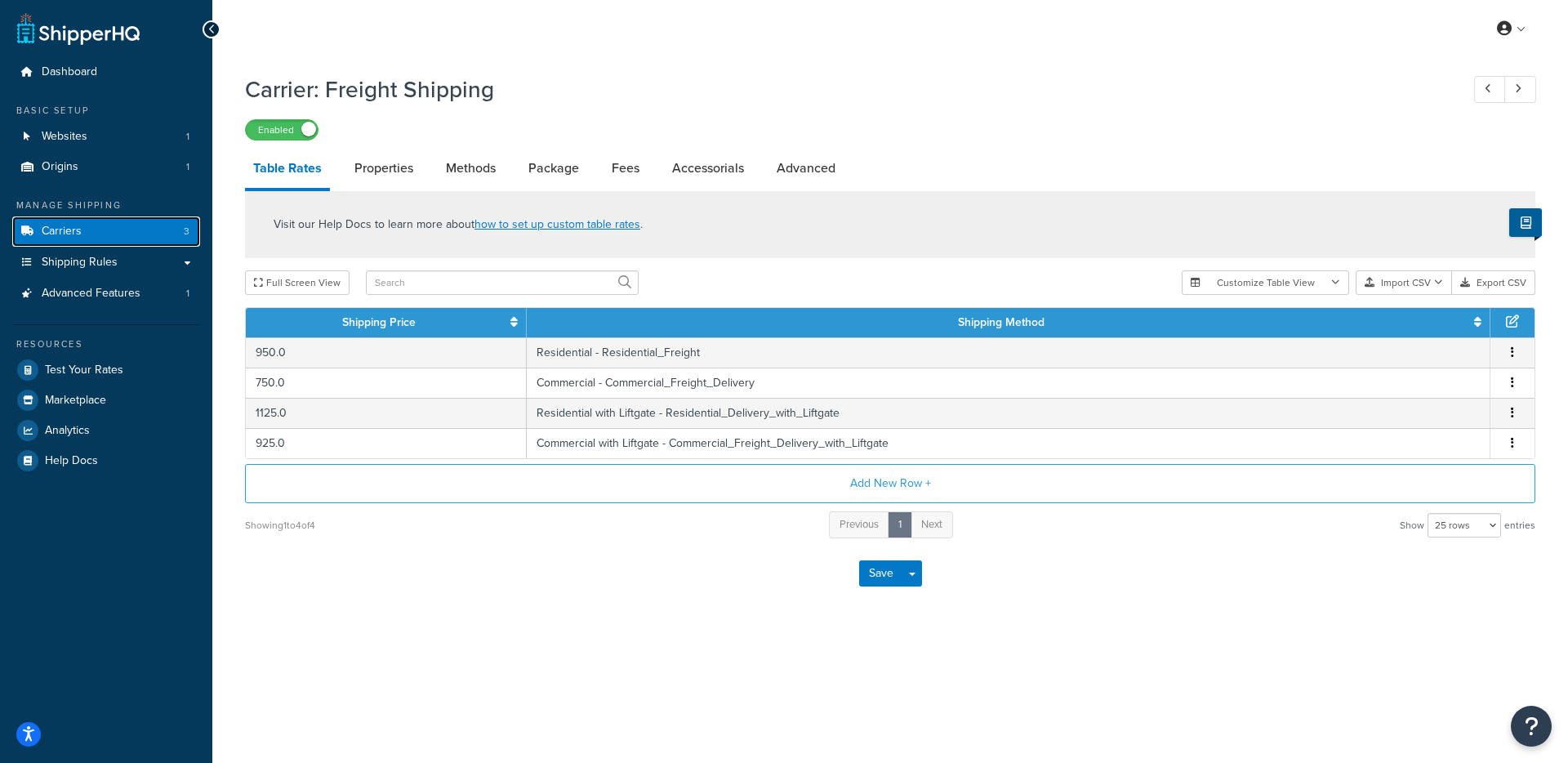
click at [142, 228] on link "Carriers 3" at bounding box center [105, 232] width 188 height 31
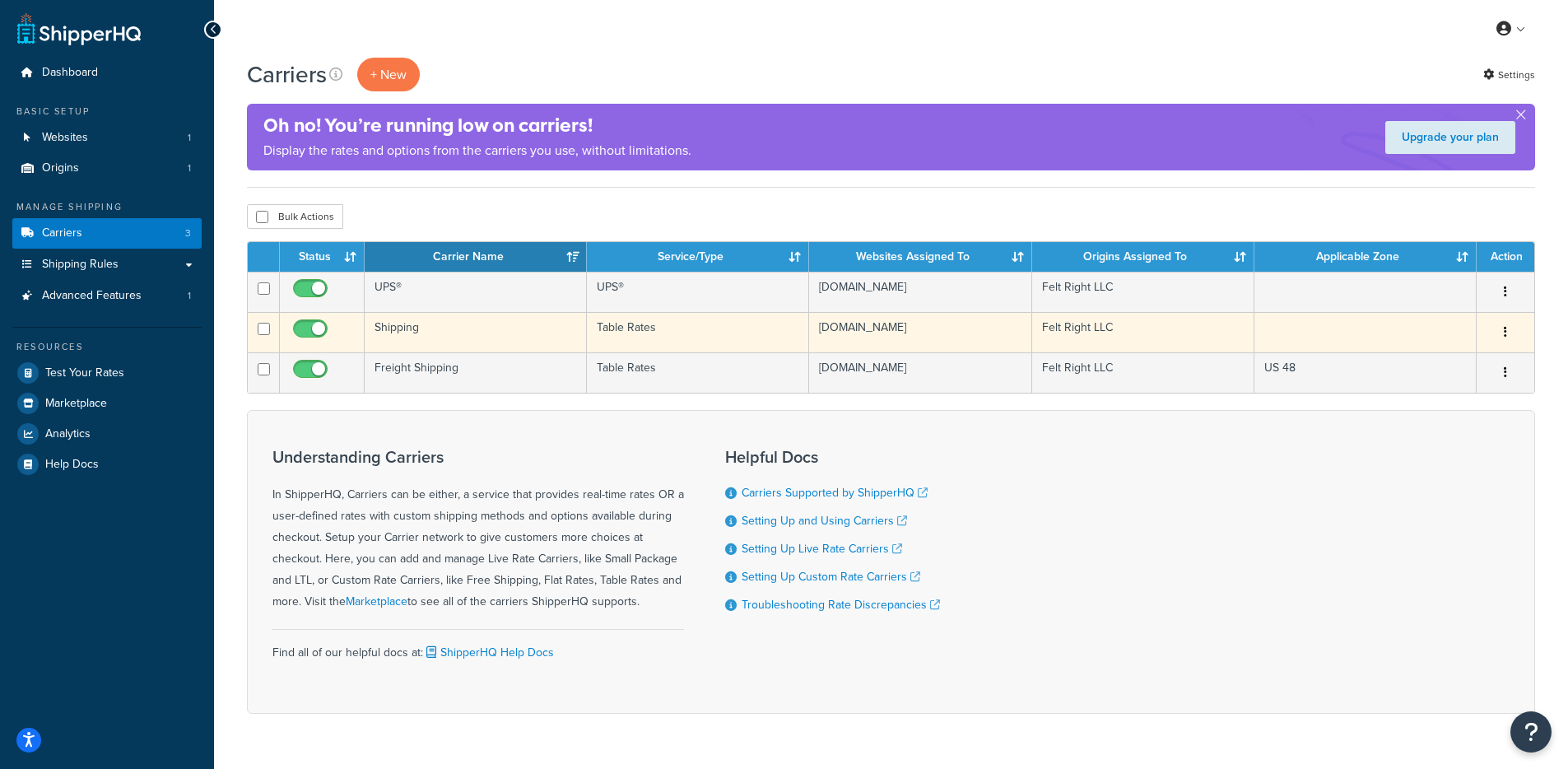
click at [445, 337] on td "Shipping" at bounding box center [476, 332] width 222 height 40
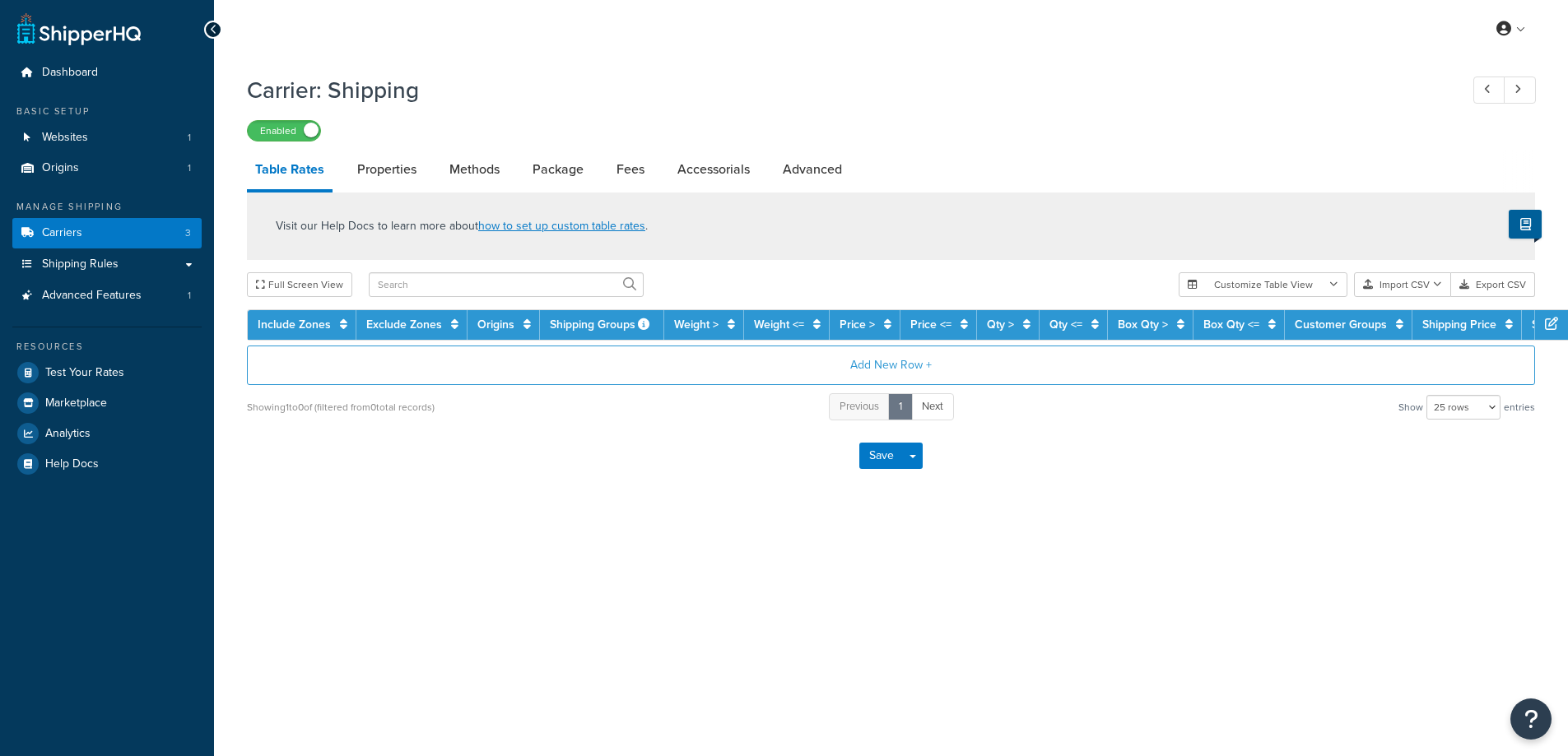
select select "25"
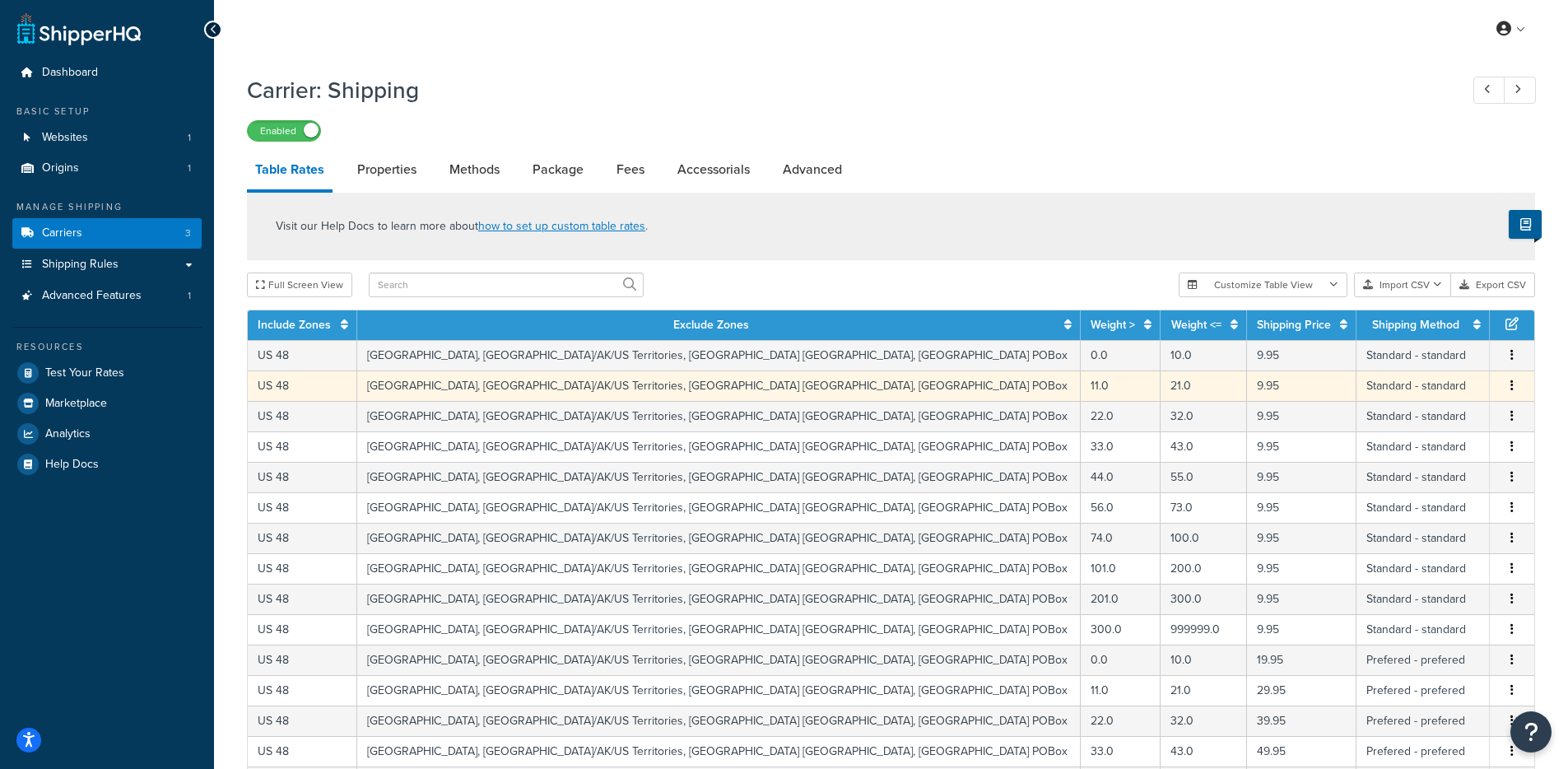
click at [584, 384] on td "[GEOGRAPHIC_DATA], [GEOGRAPHIC_DATA]/AK/US Territories, [GEOGRAPHIC_DATA] [GEOG…" at bounding box center [719, 386] width 724 height 31
select select "182818"
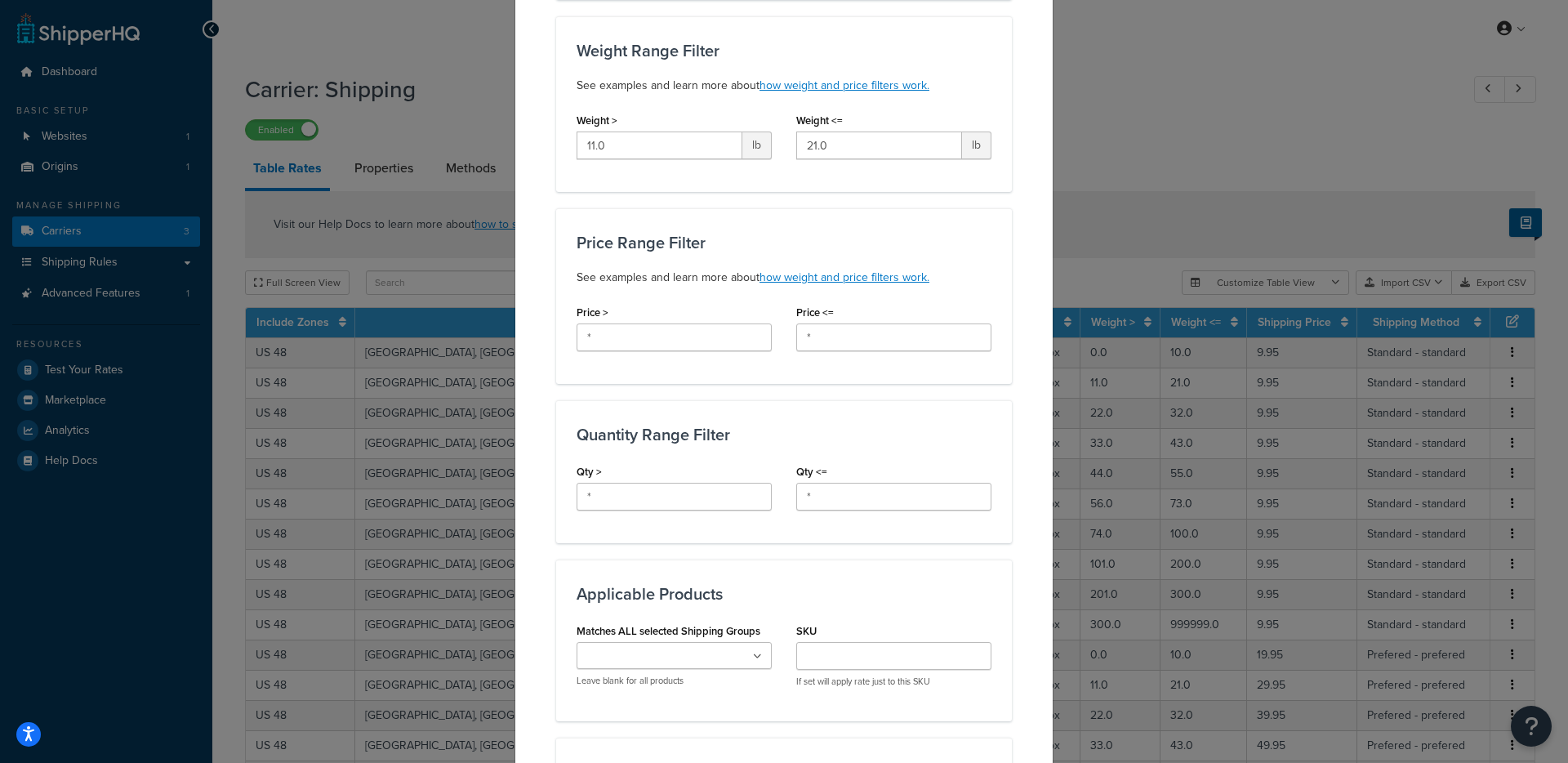
scroll to position [352, 0]
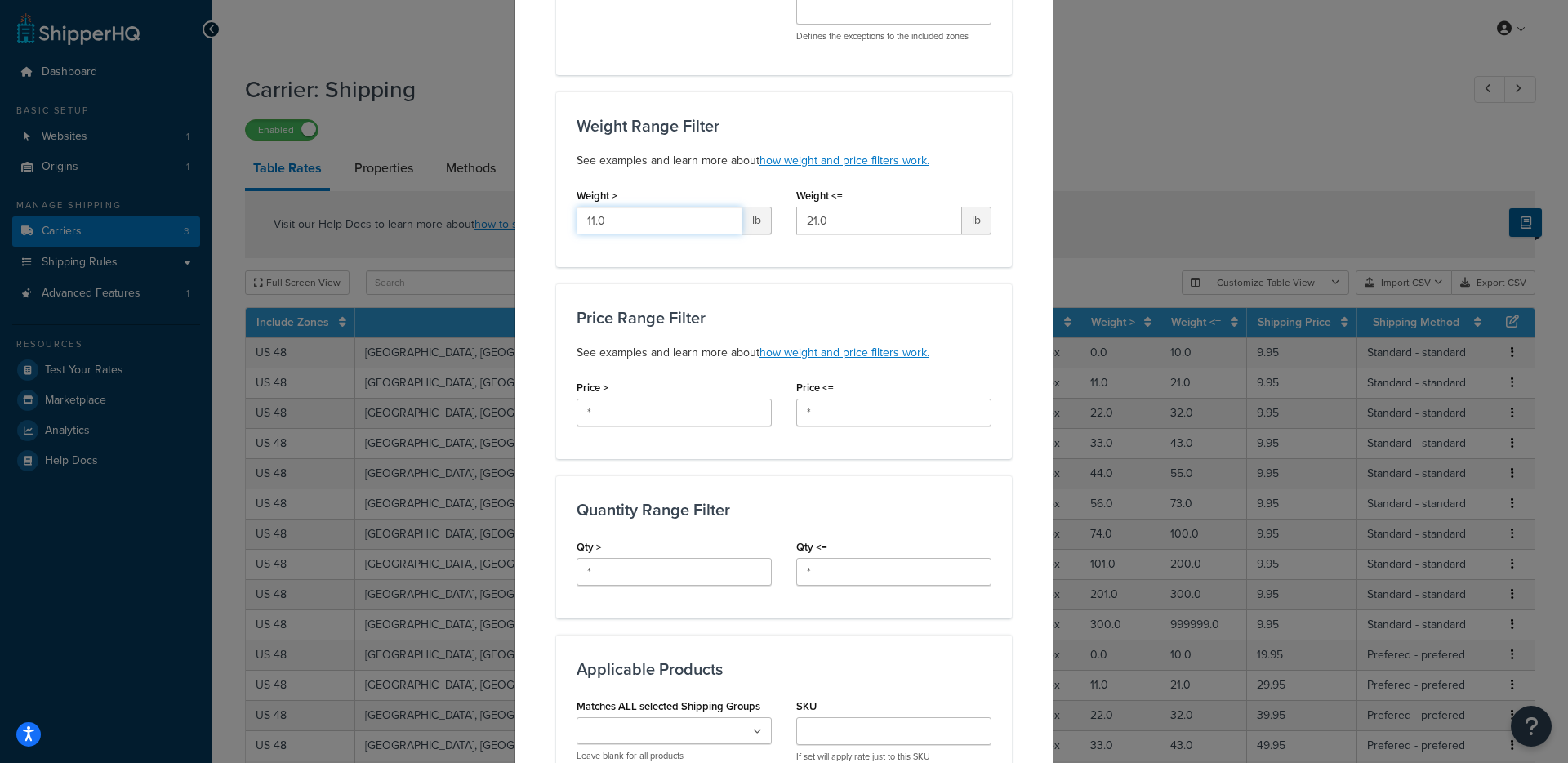
click at [639, 206] on input "11.0" at bounding box center [659, 220] width 166 height 28
click at [585, 189] on label "Weight >" at bounding box center [597, 195] width 41 height 12
click at [585, 206] on input "11.0" at bounding box center [659, 220] width 166 height 28
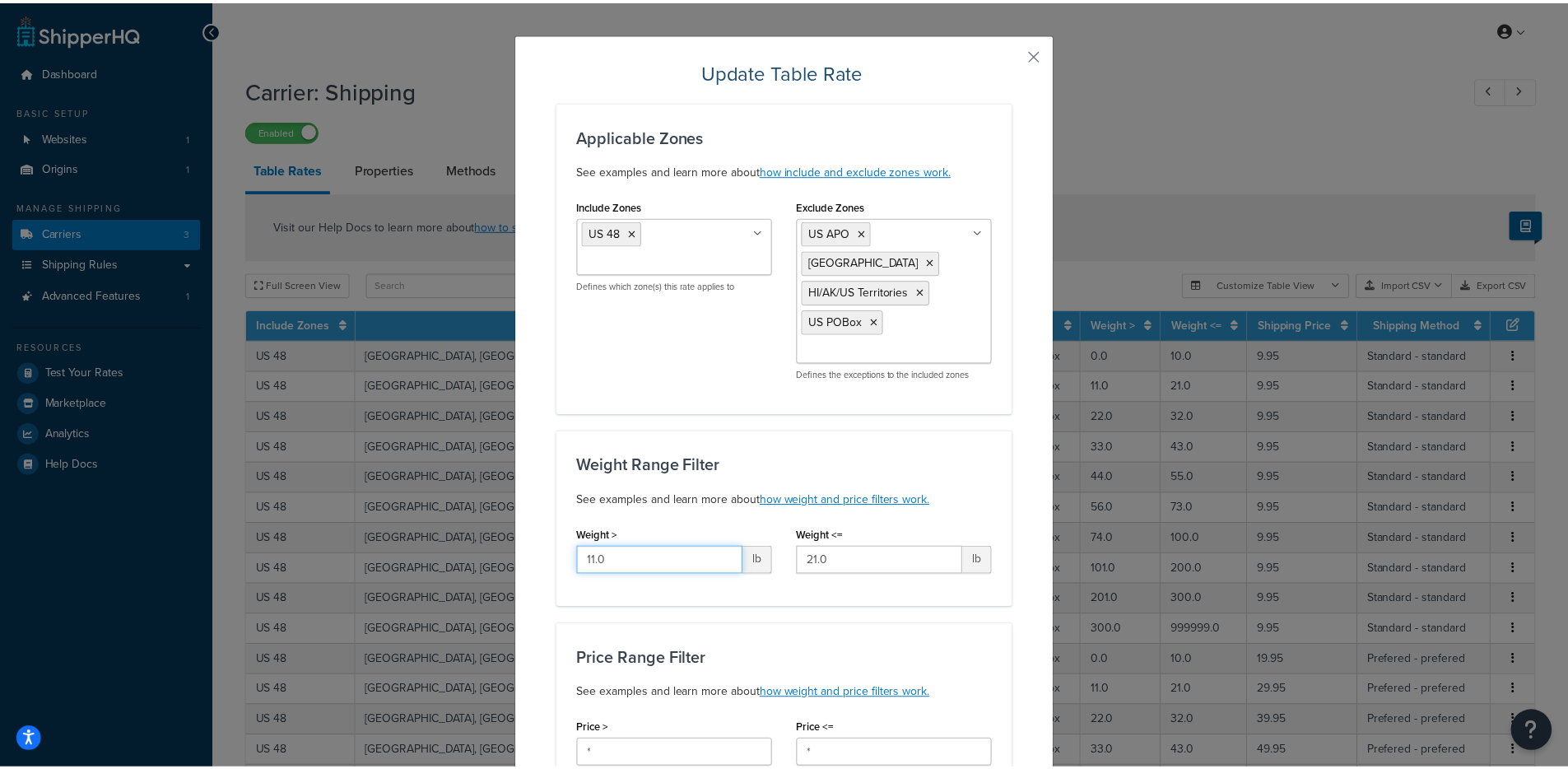
scroll to position [0, 0]
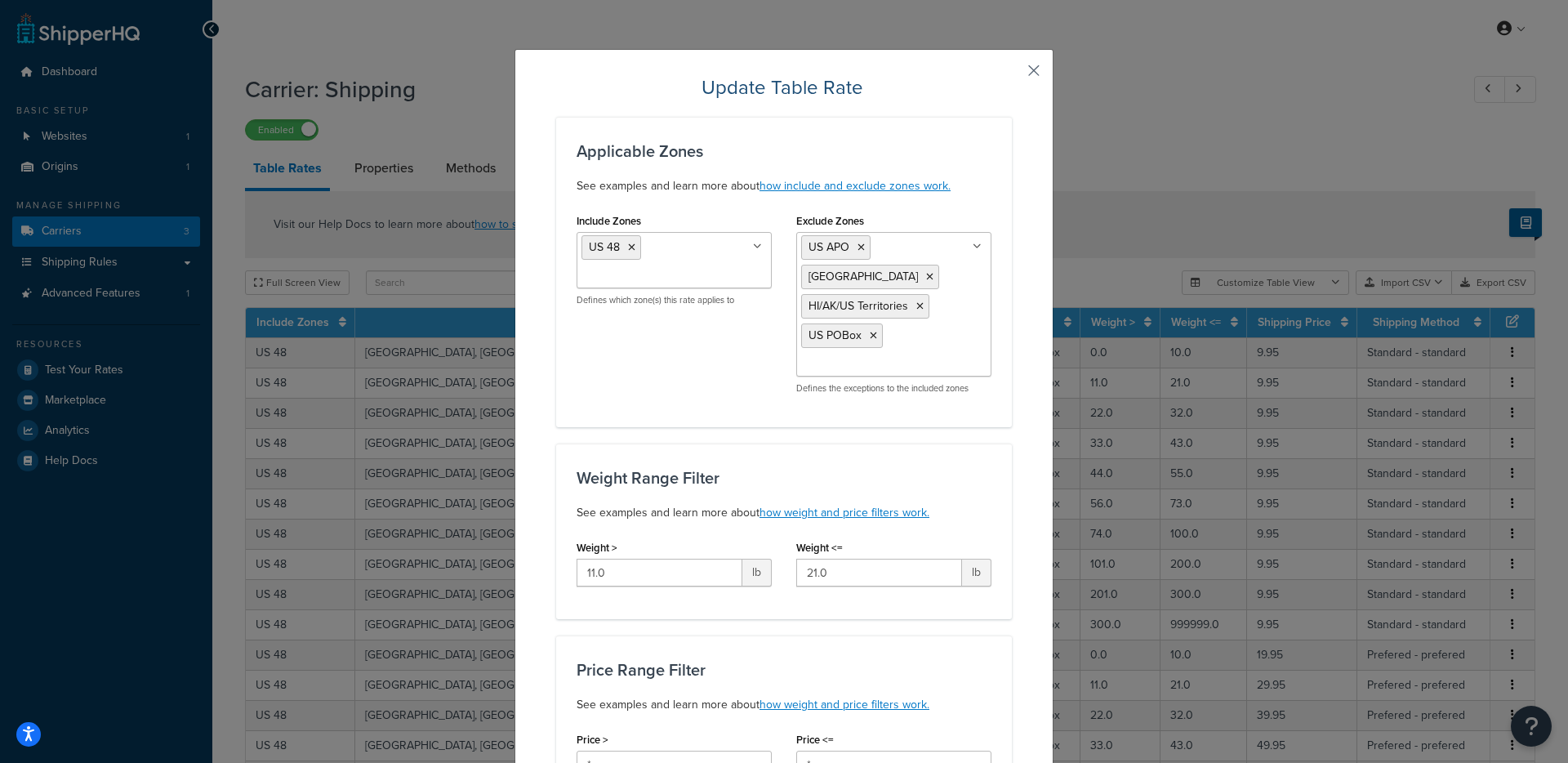
click at [1012, 76] on button "button" at bounding box center [1009, 76] width 4 height 4
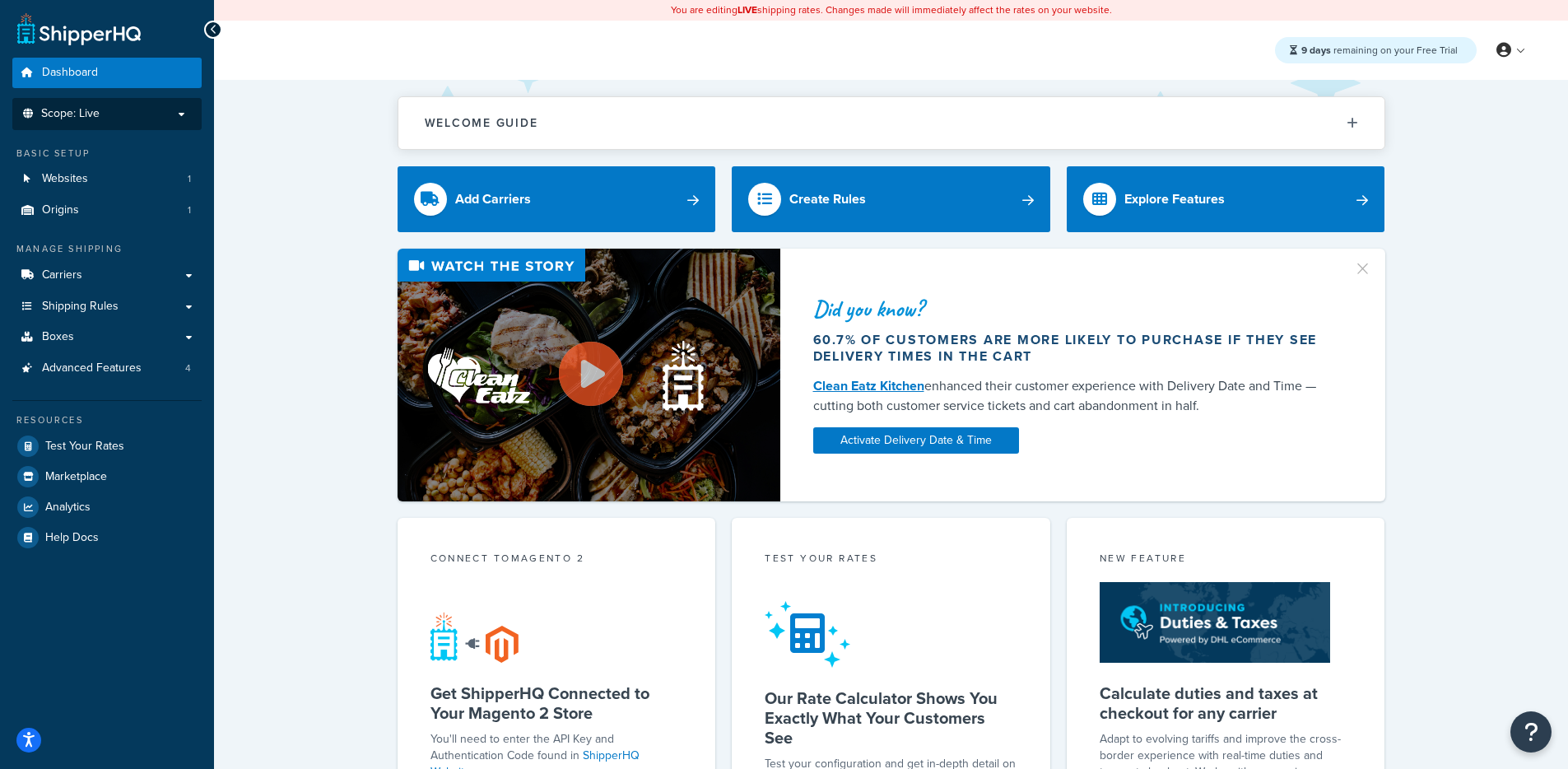
click at [114, 136] on ul "Dashboard Scope: Live Basic Setup Websites 1 Origins 1 Manage Shipping Carriers…" at bounding box center [106, 305] width 189 height 494
click at [129, 109] on p "Scope: Live" at bounding box center [107, 114] width 175 height 14
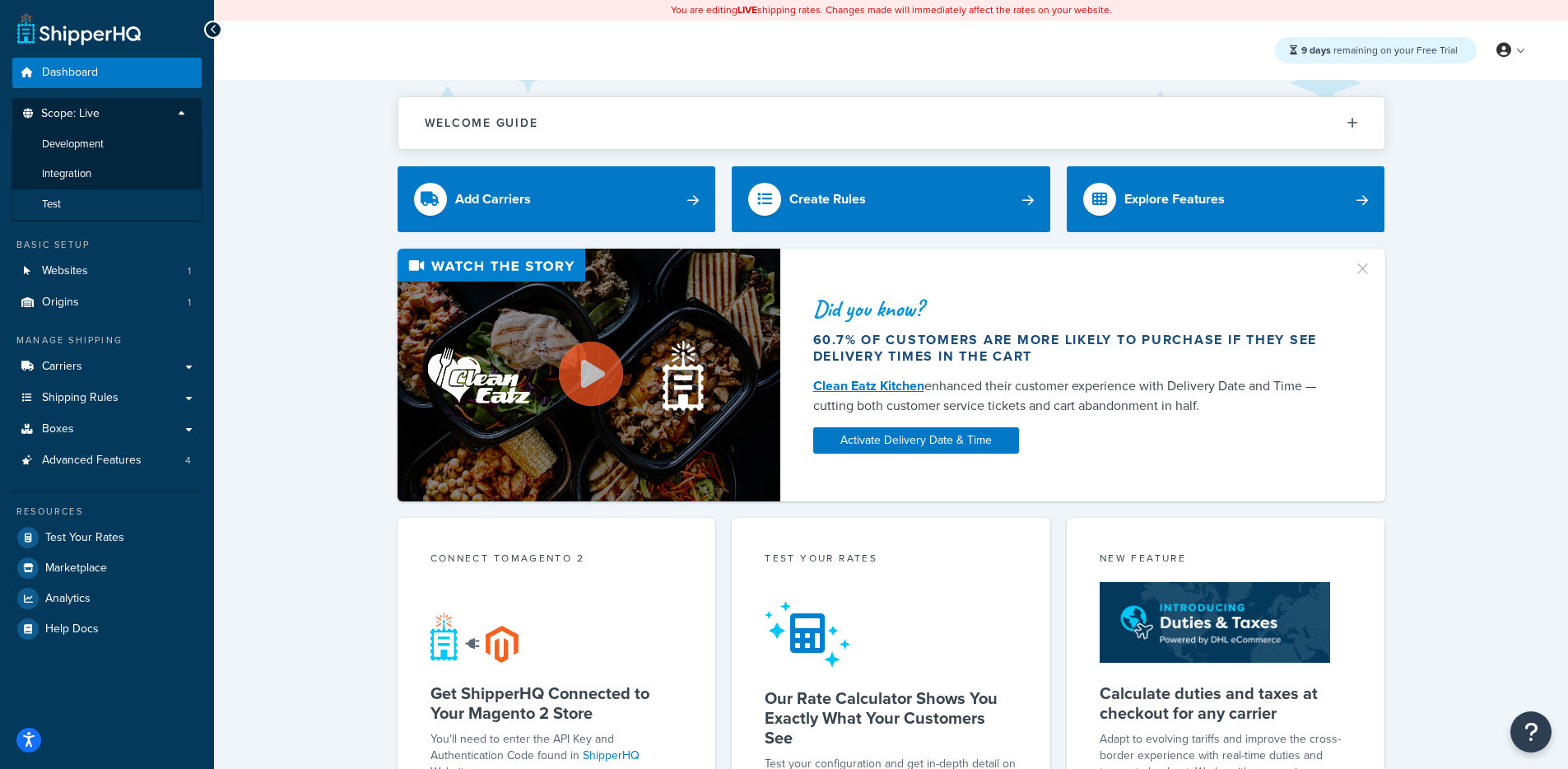
click at [70, 197] on li "Test" at bounding box center [106, 204] width 191 height 31
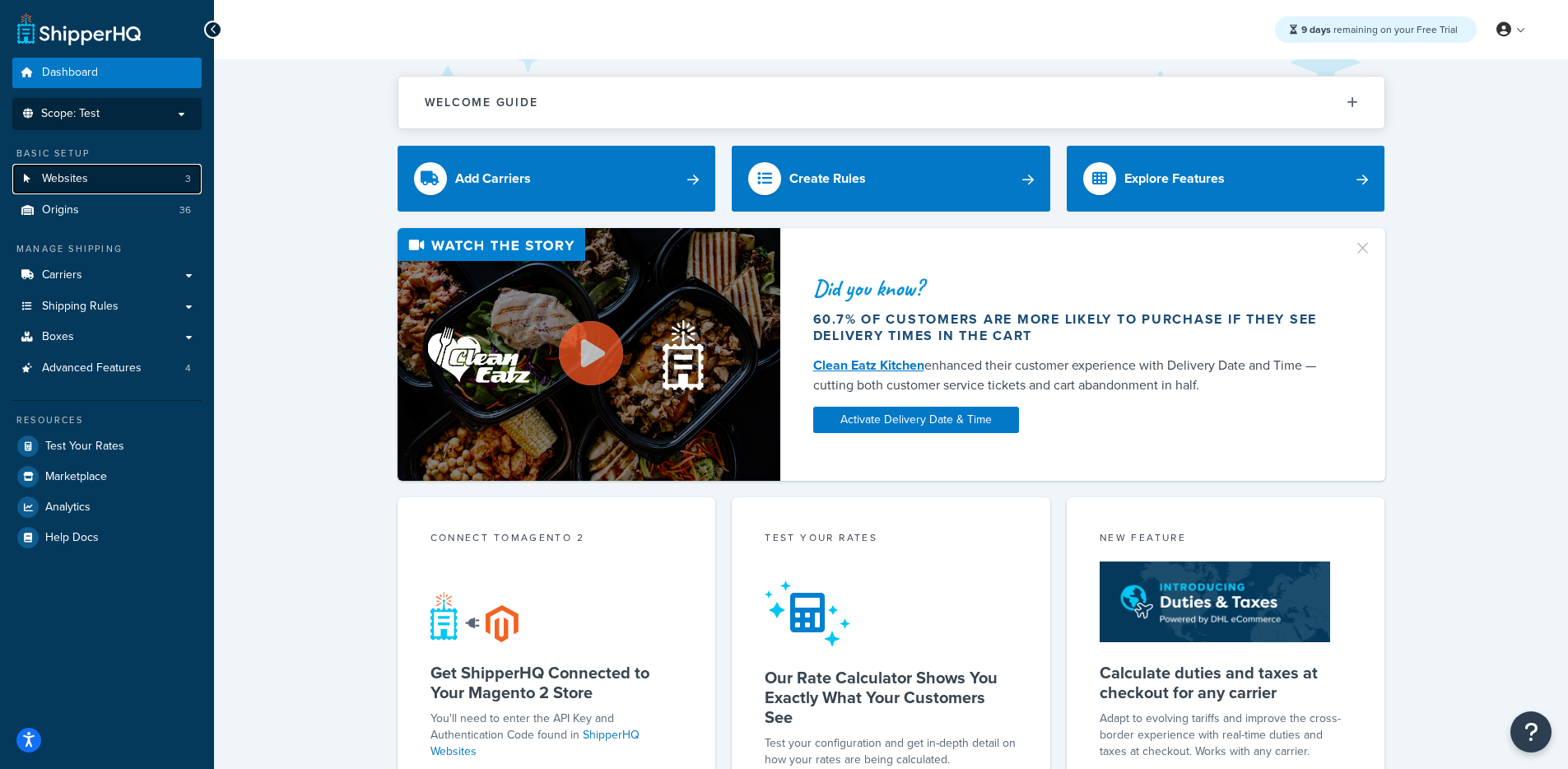
click at [144, 184] on link "Websites 3" at bounding box center [106, 179] width 189 height 31
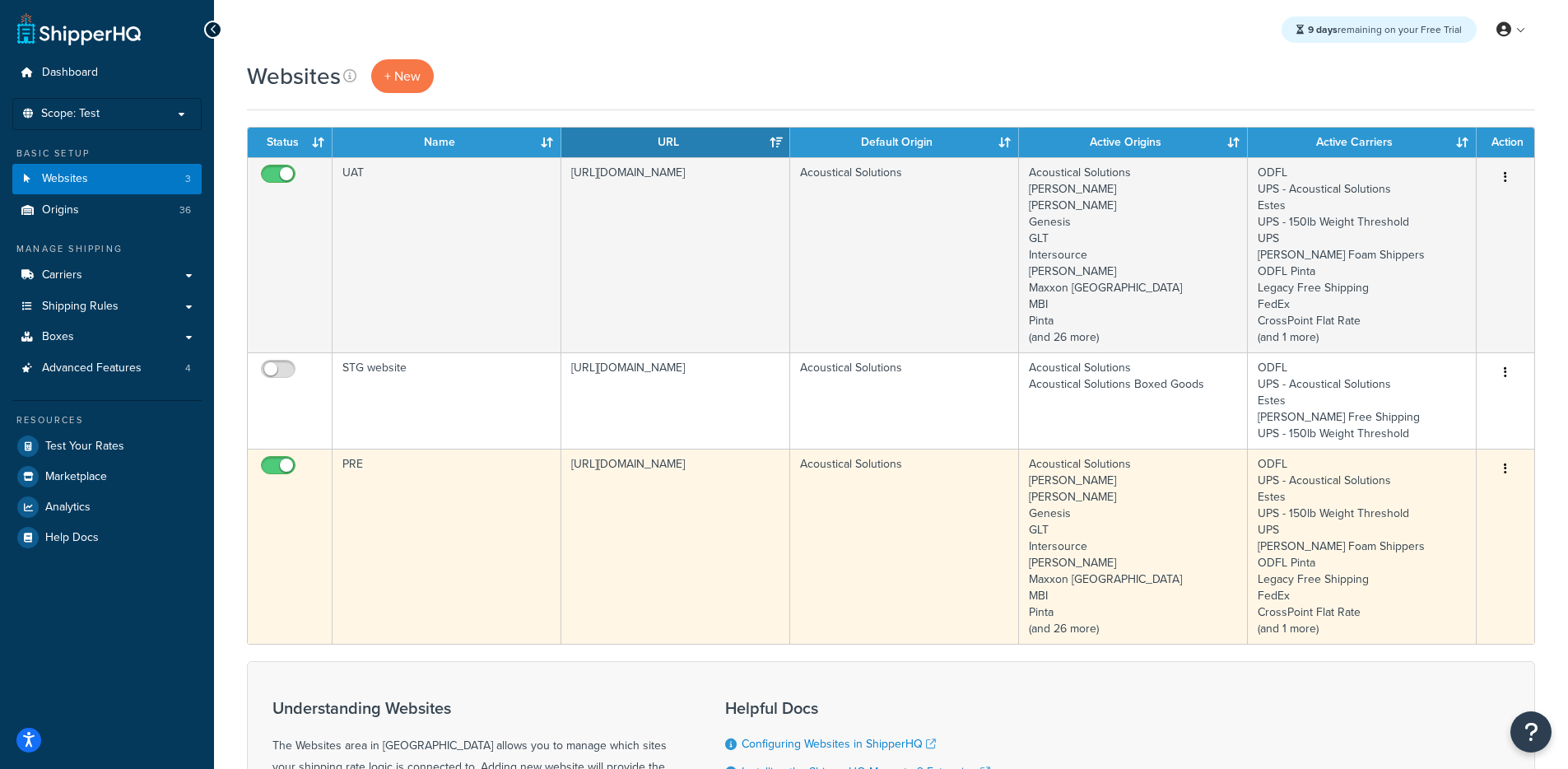
click at [705, 487] on td "[URL][DOMAIN_NAME]" at bounding box center [675, 546] width 228 height 195
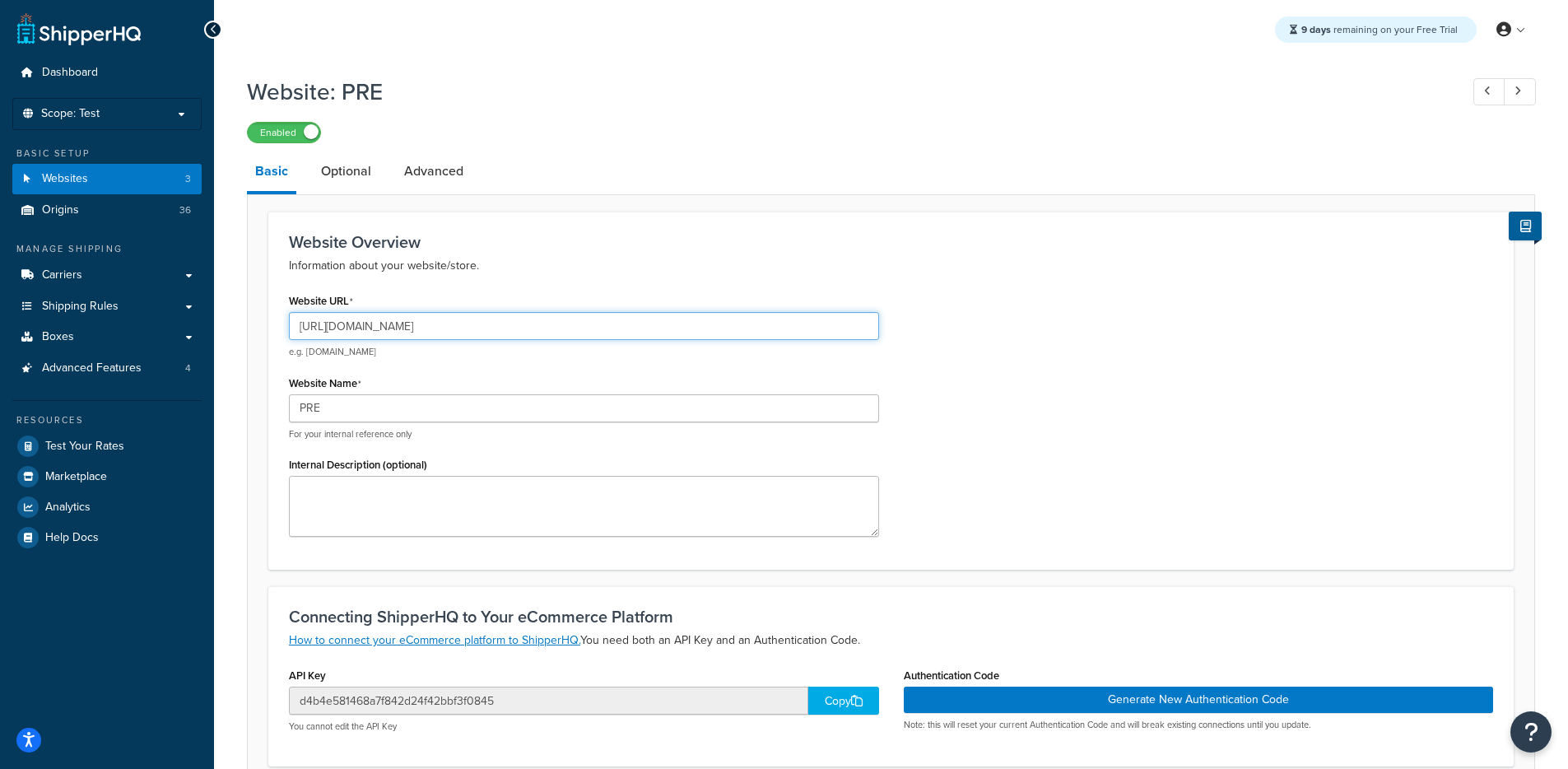
click at [399, 332] on input "https://acousticalsolutions.p.tomandco.uk/" at bounding box center [584, 326] width 590 height 28
click at [860, 706] on icon at bounding box center [856, 700] width 11 height 11
click at [96, 268] on link "Carriers" at bounding box center [106, 275] width 189 height 31
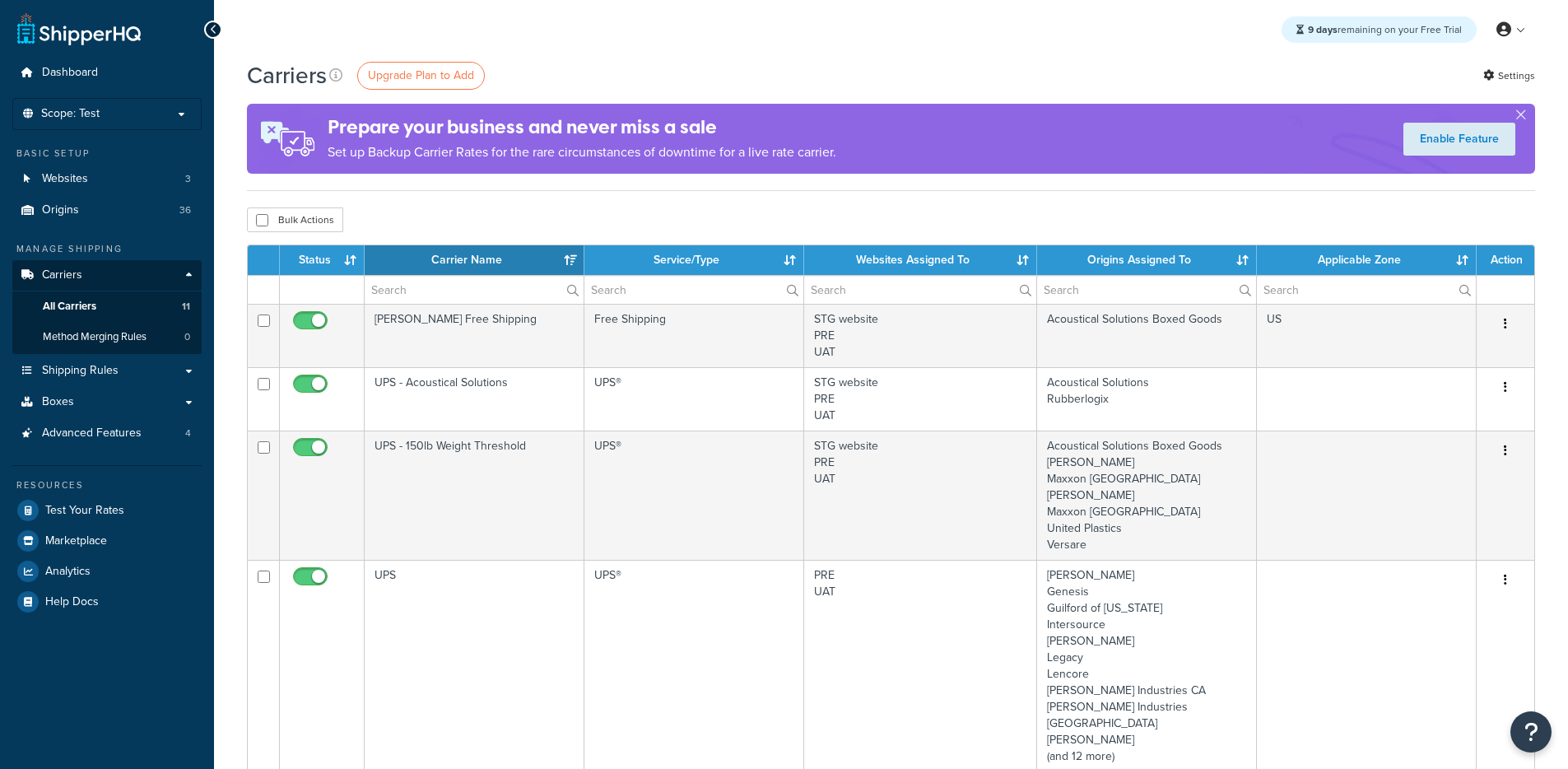
select select "15"
click at [145, 441] on link "Advanced Features 4" at bounding box center [106, 434] width 189 height 31
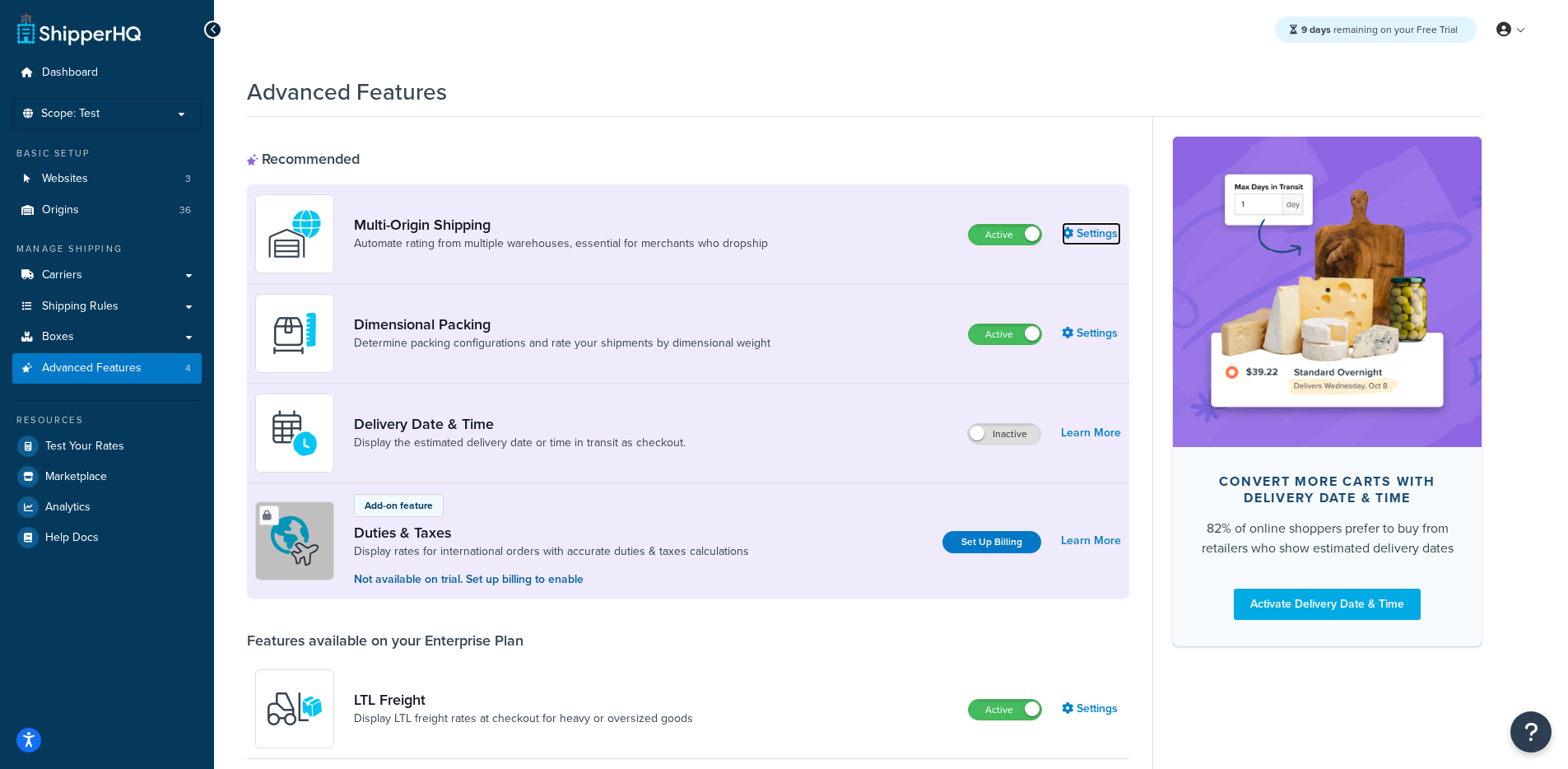
click at [1086, 240] on link "Settings" at bounding box center [1091, 234] width 59 height 23
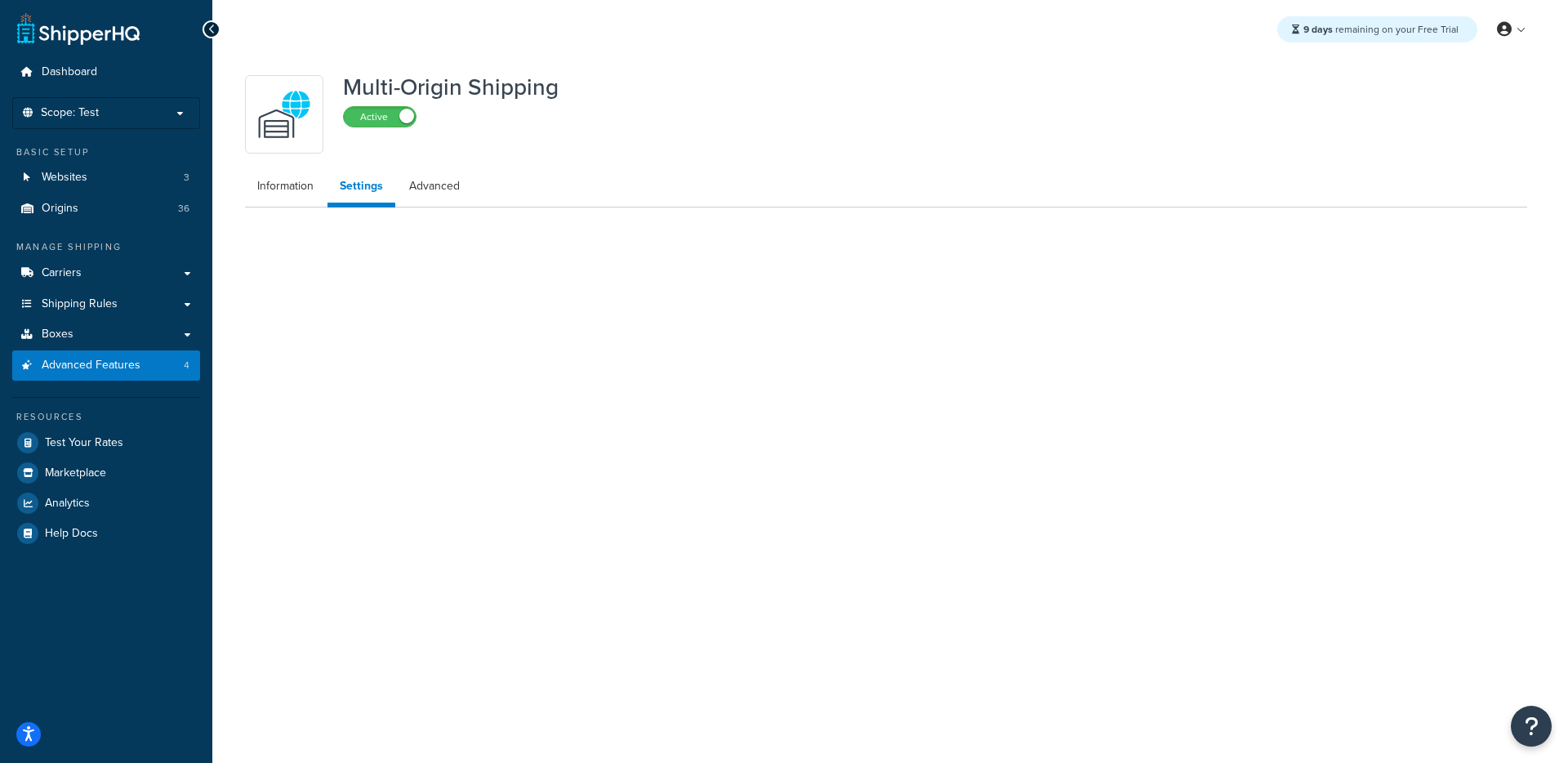
select select "false"
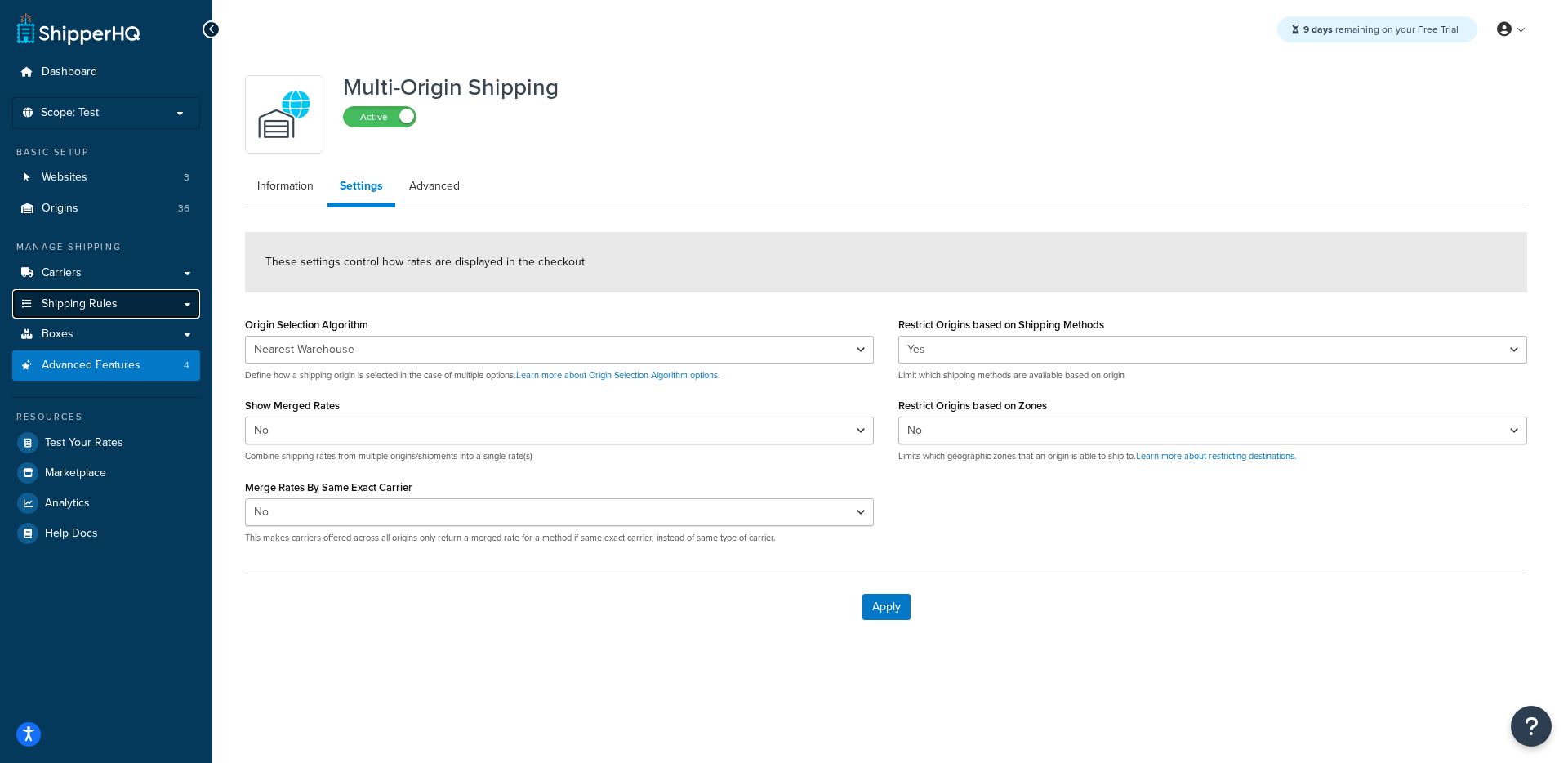
click at [109, 307] on span "Shipping Rules" at bounding box center [79, 304] width 76 height 14
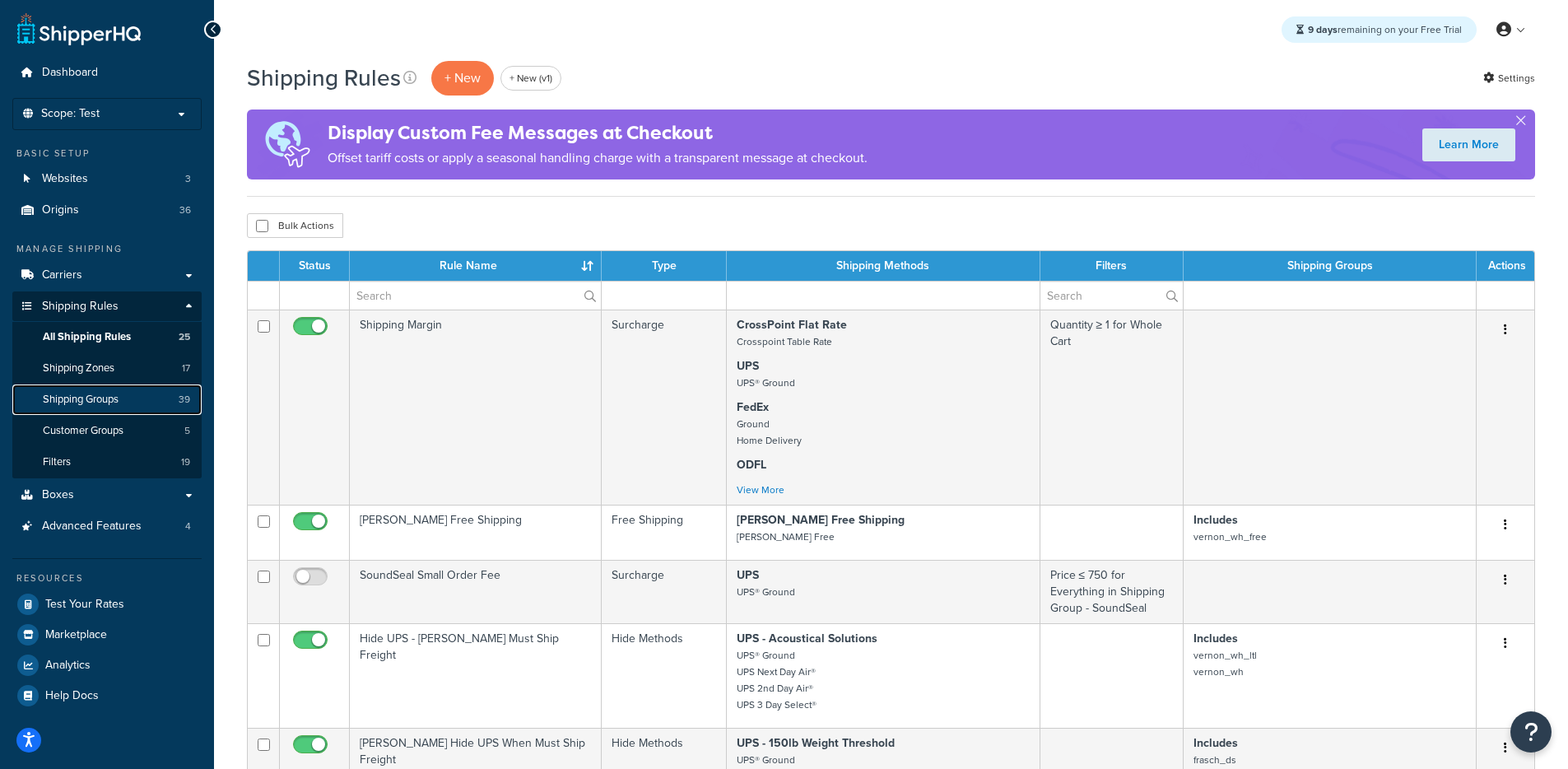
click at [97, 406] on link "Shipping Groups 39" at bounding box center [106, 399] width 189 height 31
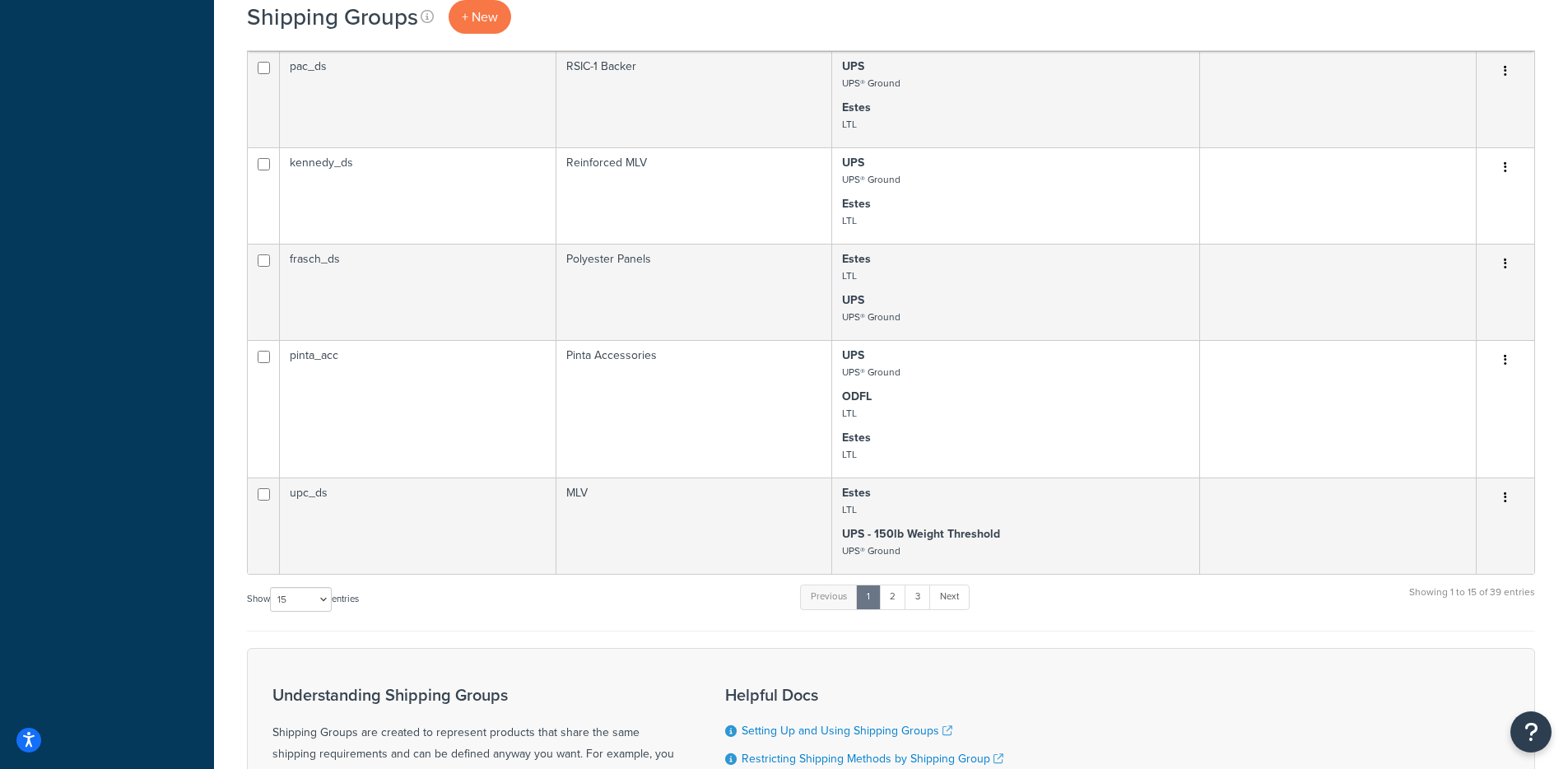
scroll to position [1382, 0]
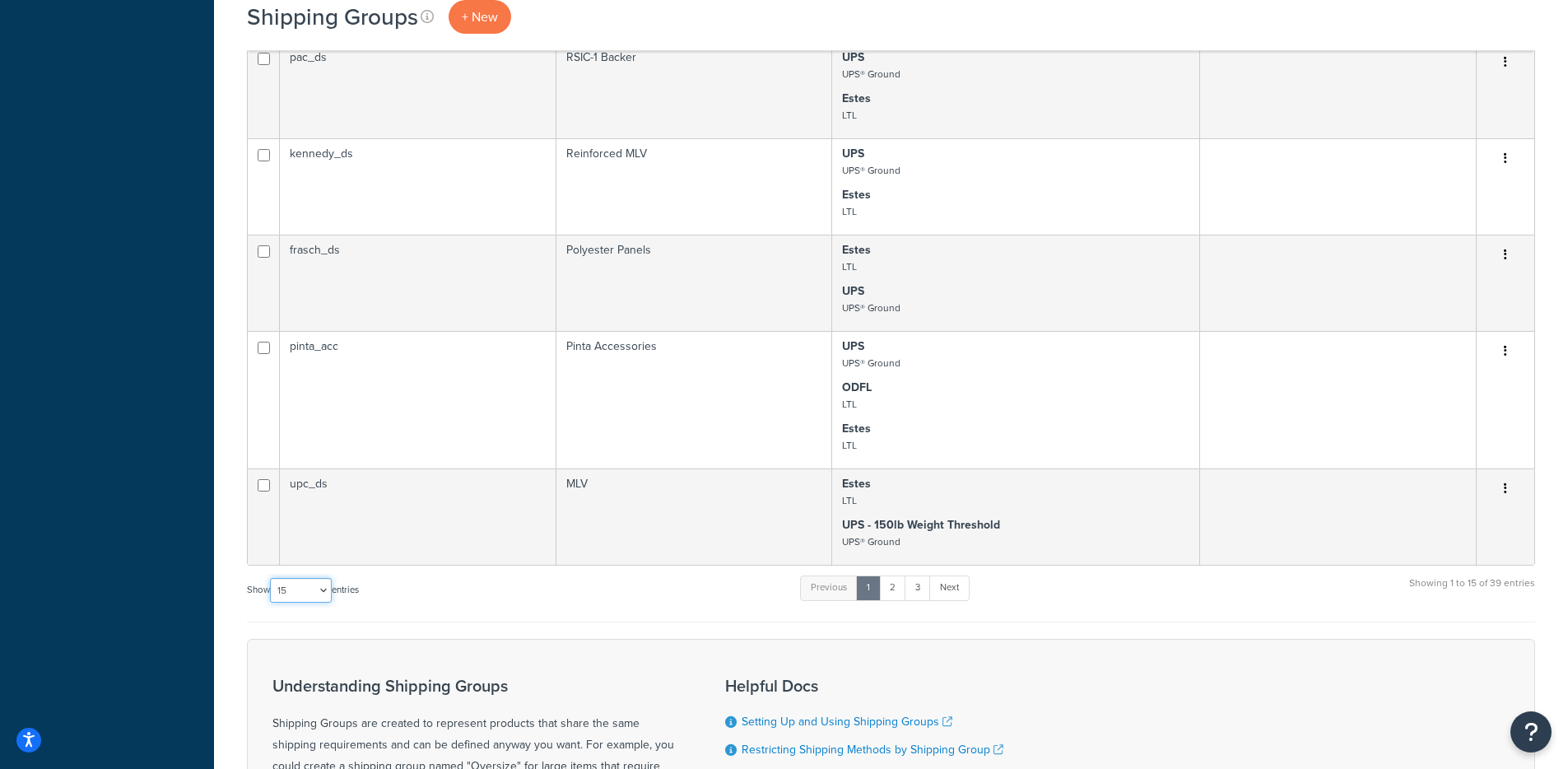
click at [297, 596] on select "10 15 25 50 100" at bounding box center [301, 589] width 62 height 25
select select "100"
click at [271, 602] on select "10 15 25 50 100" at bounding box center [301, 589] width 62 height 25
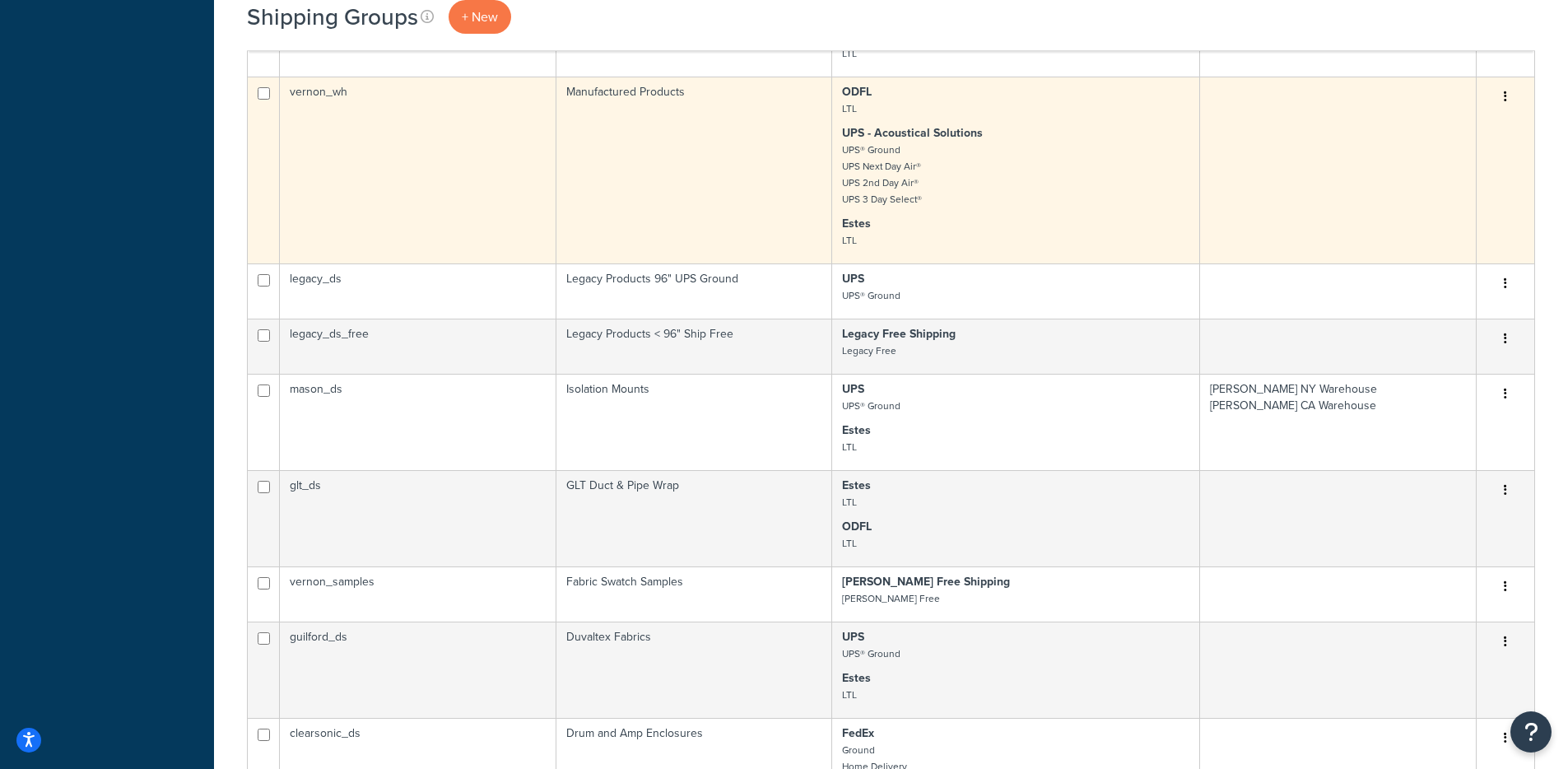
scroll to position [1942, 0]
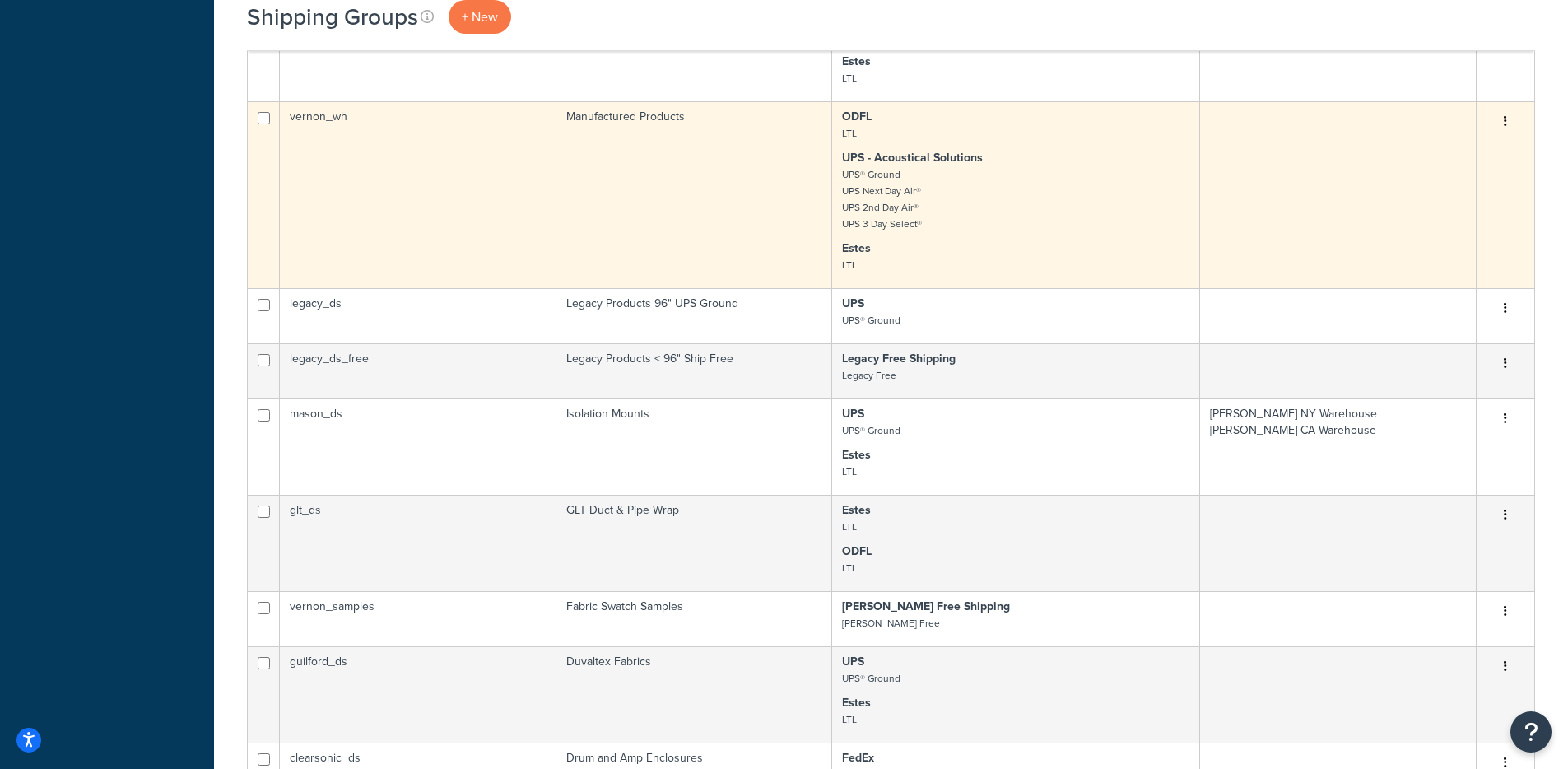
click at [885, 218] on small "UPS® Ground UPS Next Day Air® UPS 2nd Day Air® UPS 3 Day Select®" at bounding box center [881, 198] width 80 height 64
click at [890, 208] on small "UPS® Ground UPS Next Day Air® UPS 2nd Day Air® UPS 3 Day Select®" at bounding box center [881, 198] width 80 height 64
click at [683, 167] on td "Manufactured Products" at bounding box center [694, 194] width 276 height 186
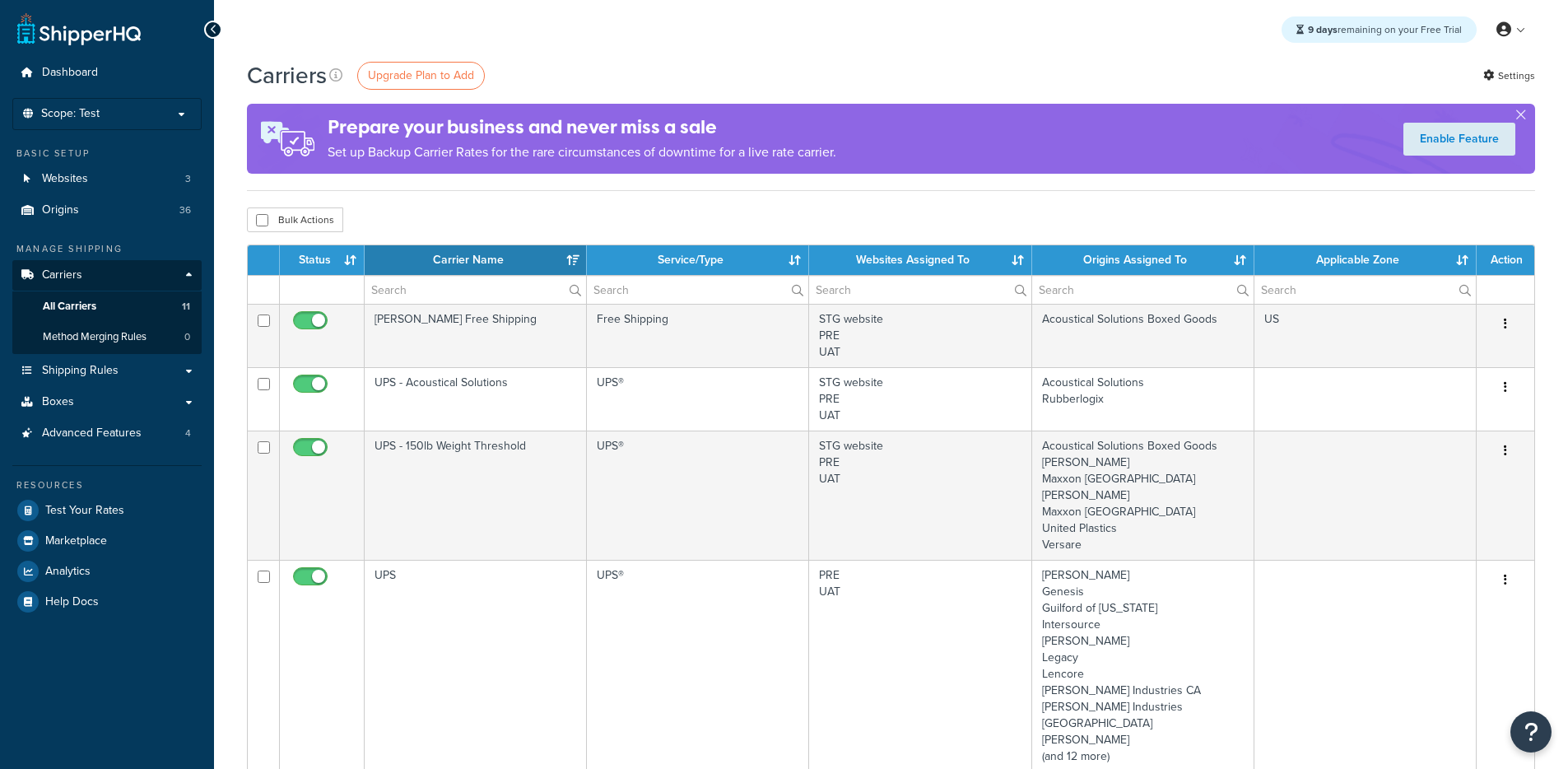
select select "15"
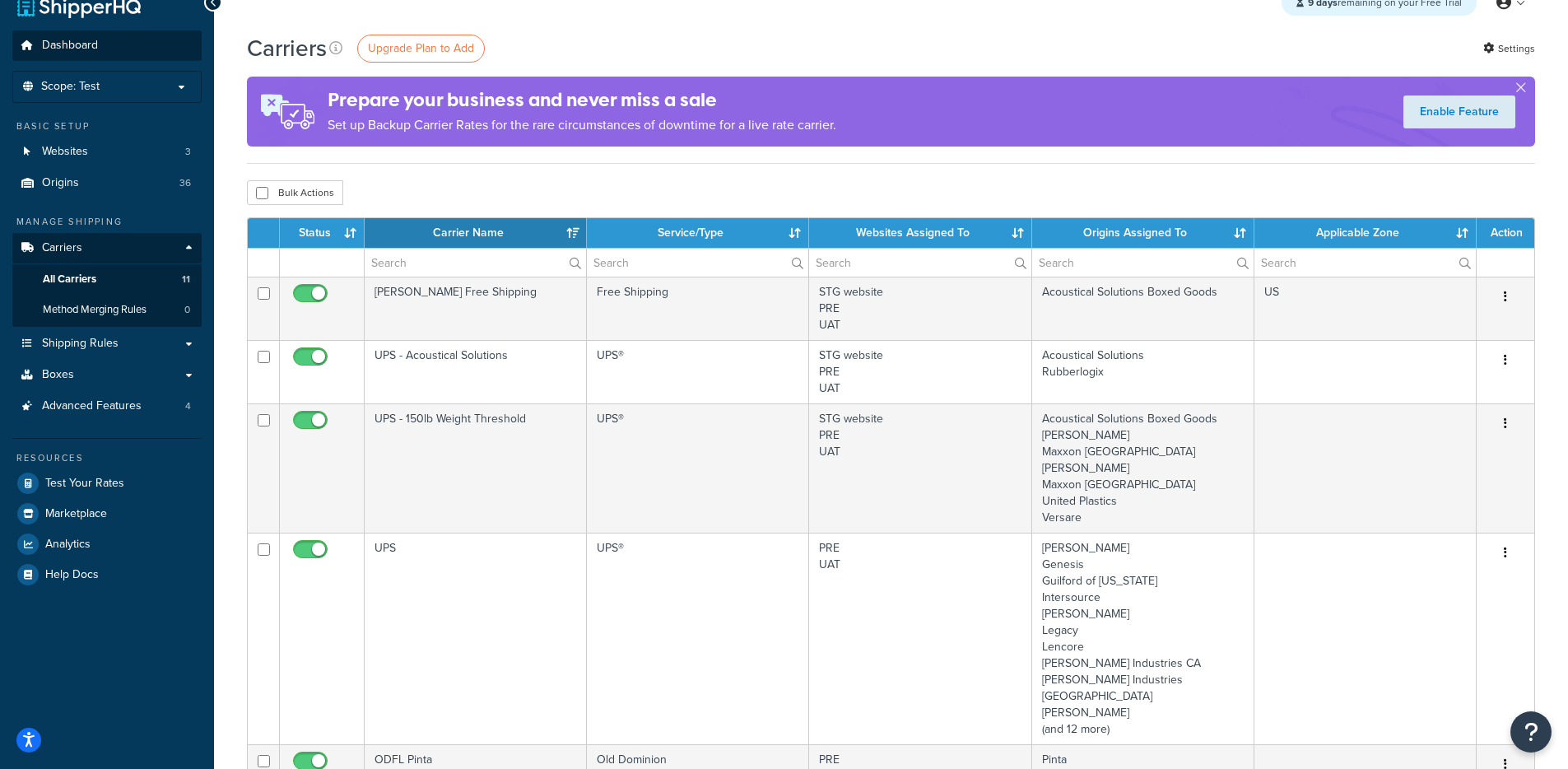
scroll to position [2, 0]
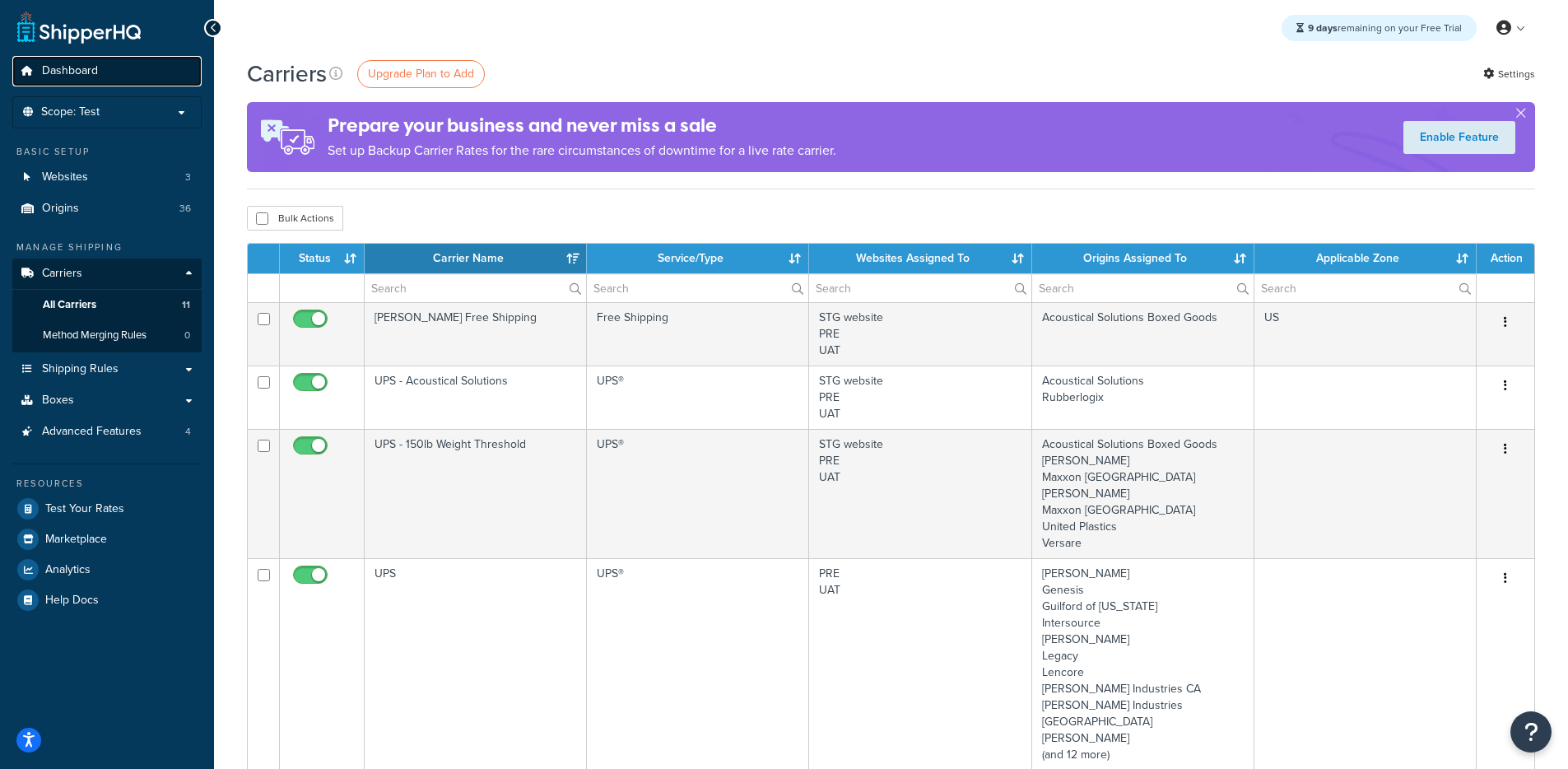
click at [97, 61] on link "Dashboard" at bounding box center [106, 71] width 189 height 31
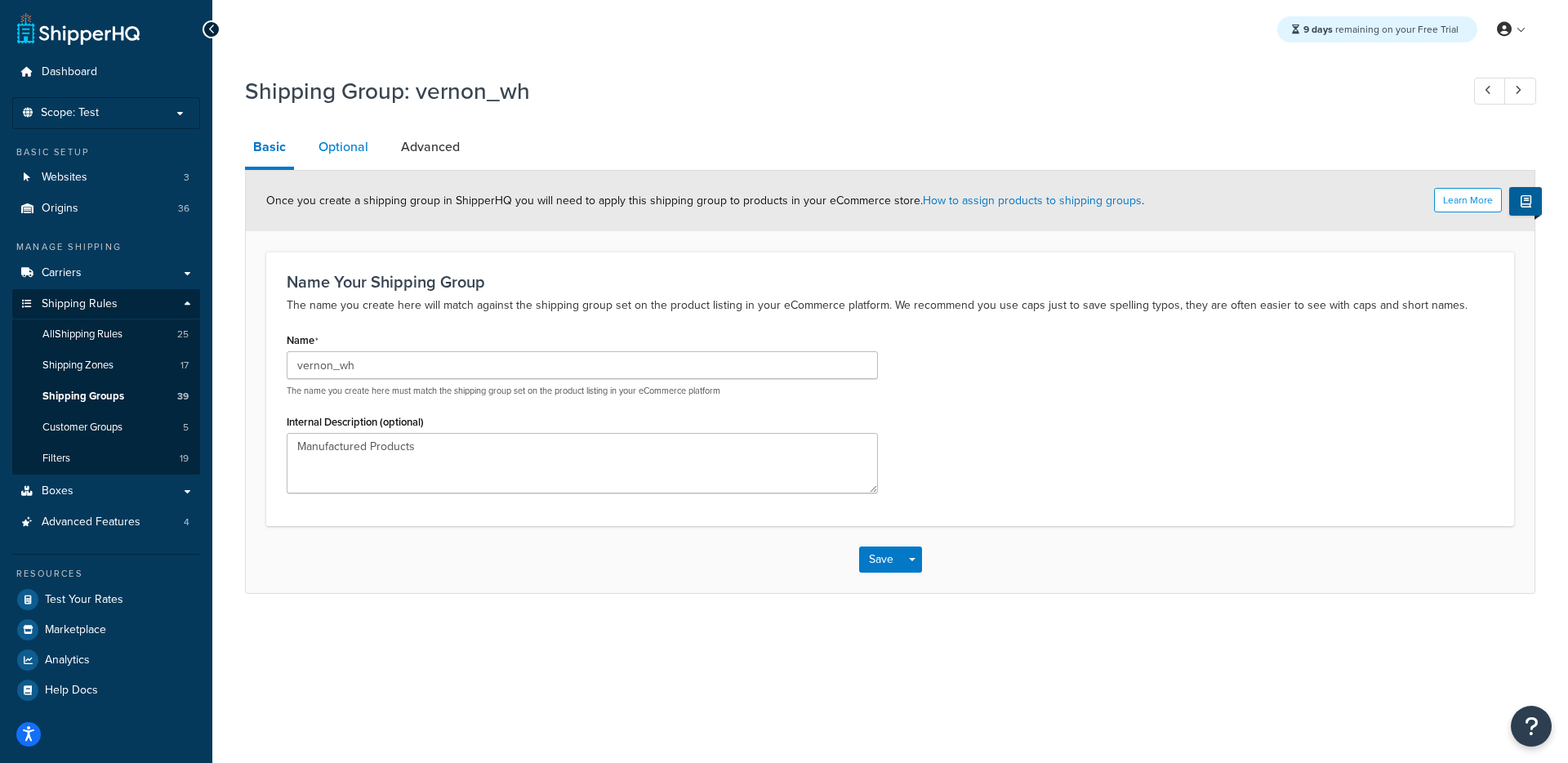
click at [349, 156] on link "Optional" at bounding box center [344, 147] width 66 height 39
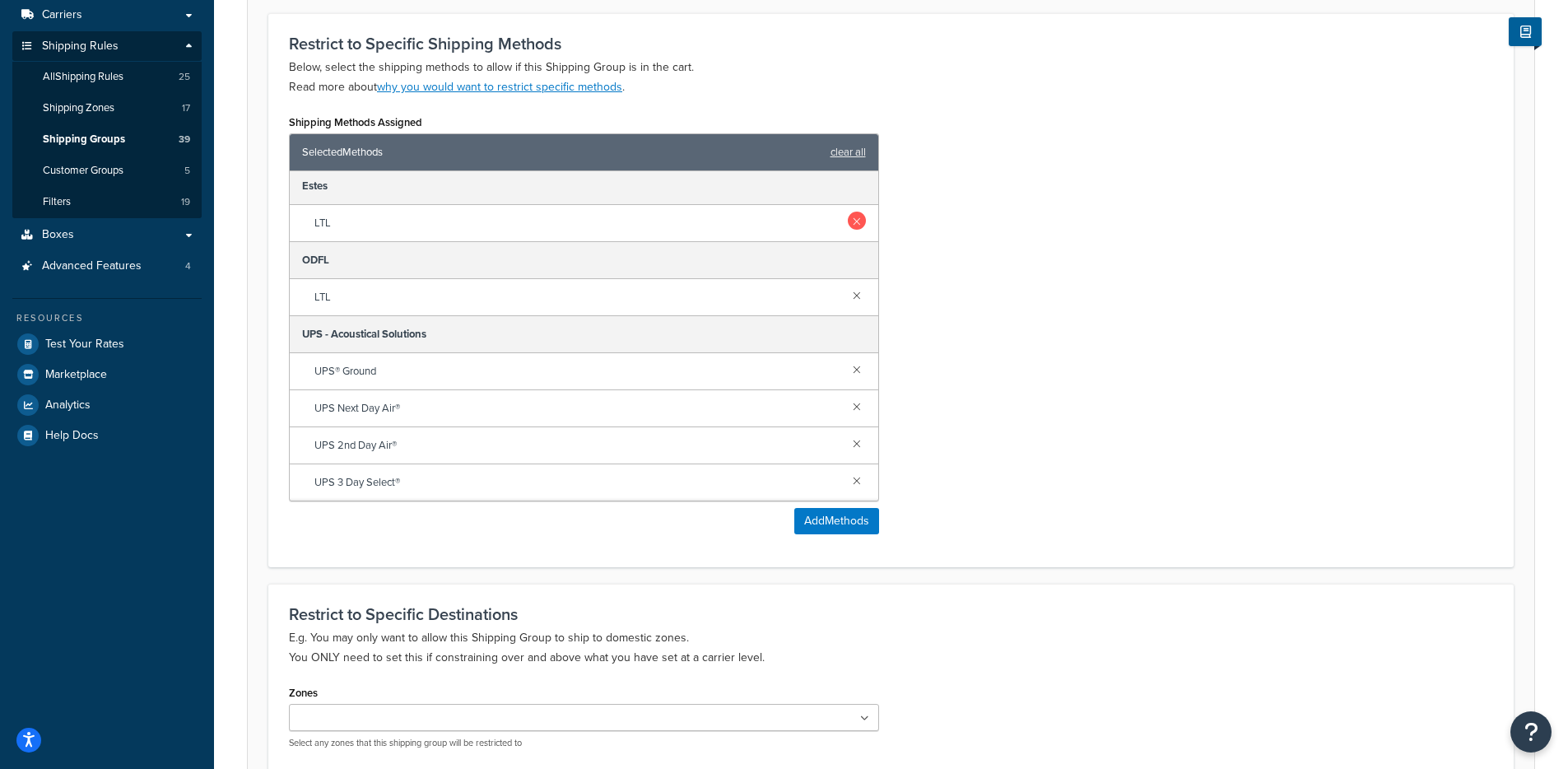
scroll to position [320, 0]
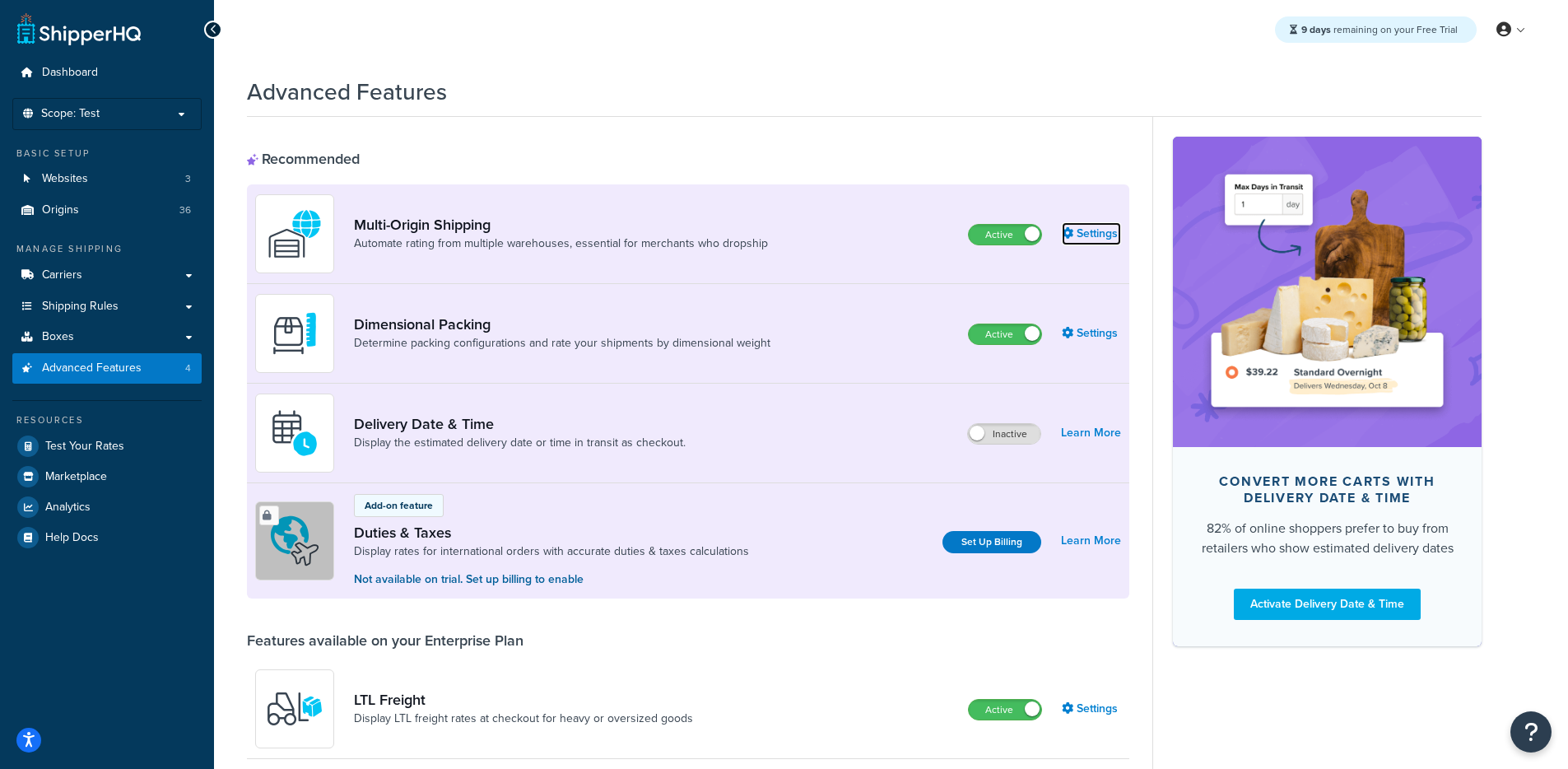
click at [1095, 235] on link "Settings" at bounding box center [1091, 234] width 59 height 23
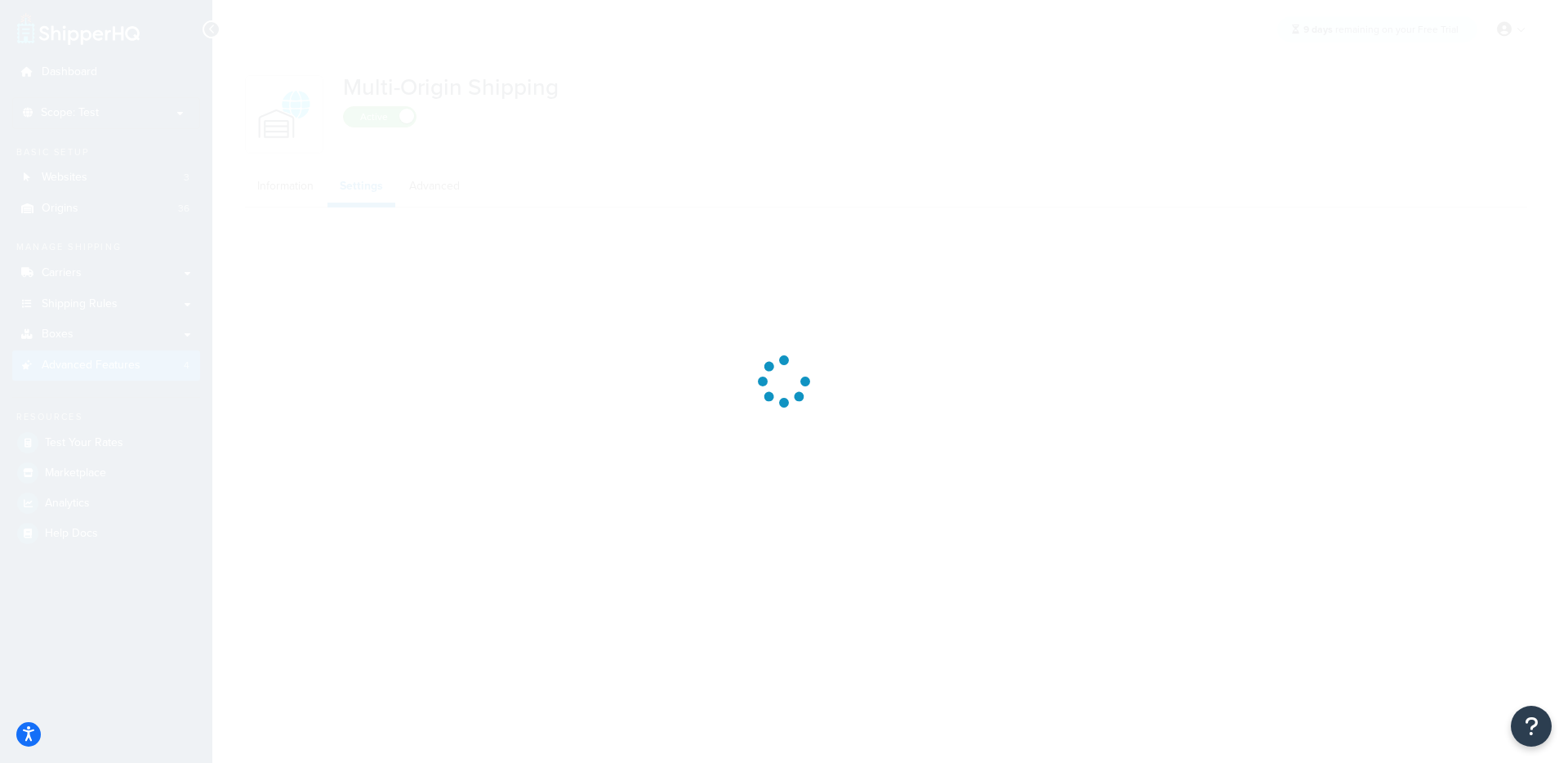
select select "false"
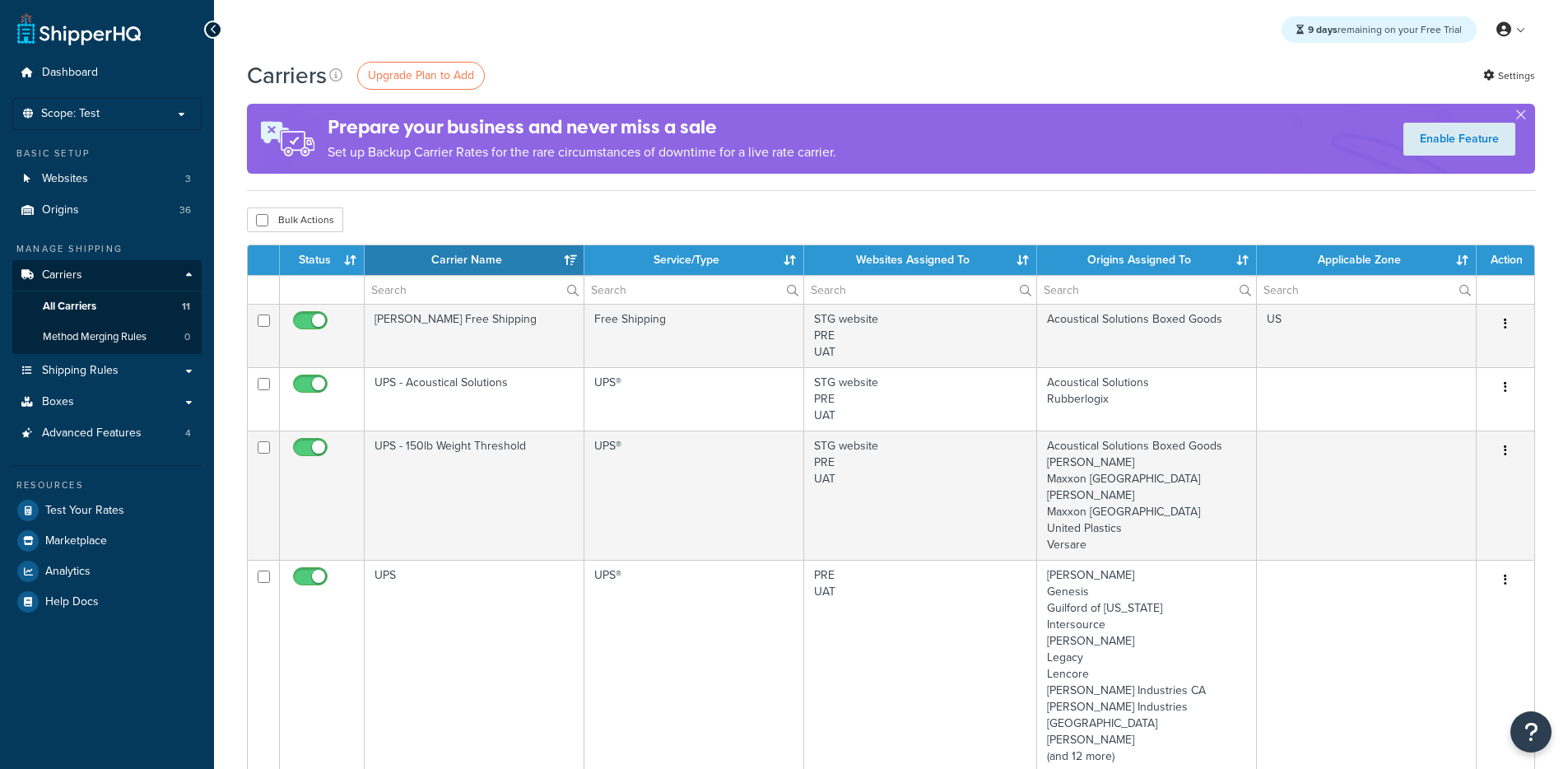
select select "15"
click at [131, 340] on span "Method Merging Rules" at bounding box center [94, 337] width 104 height 14
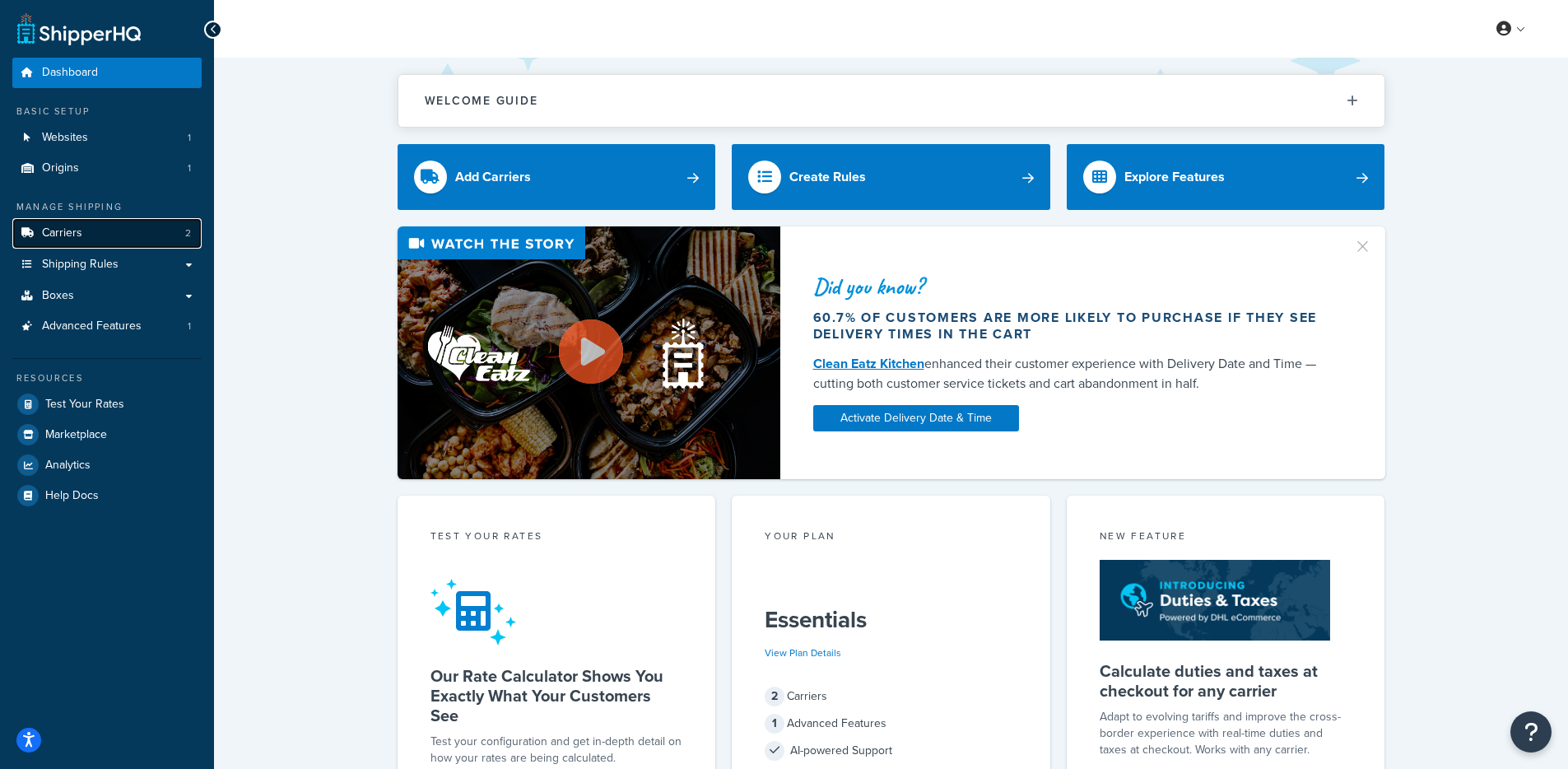
click at [174, 245] on link "Carriers 2" at bounding box center [106, 234] width 189 height 31
